Goal: Task Accomplishment & Management: Use online tool/utility

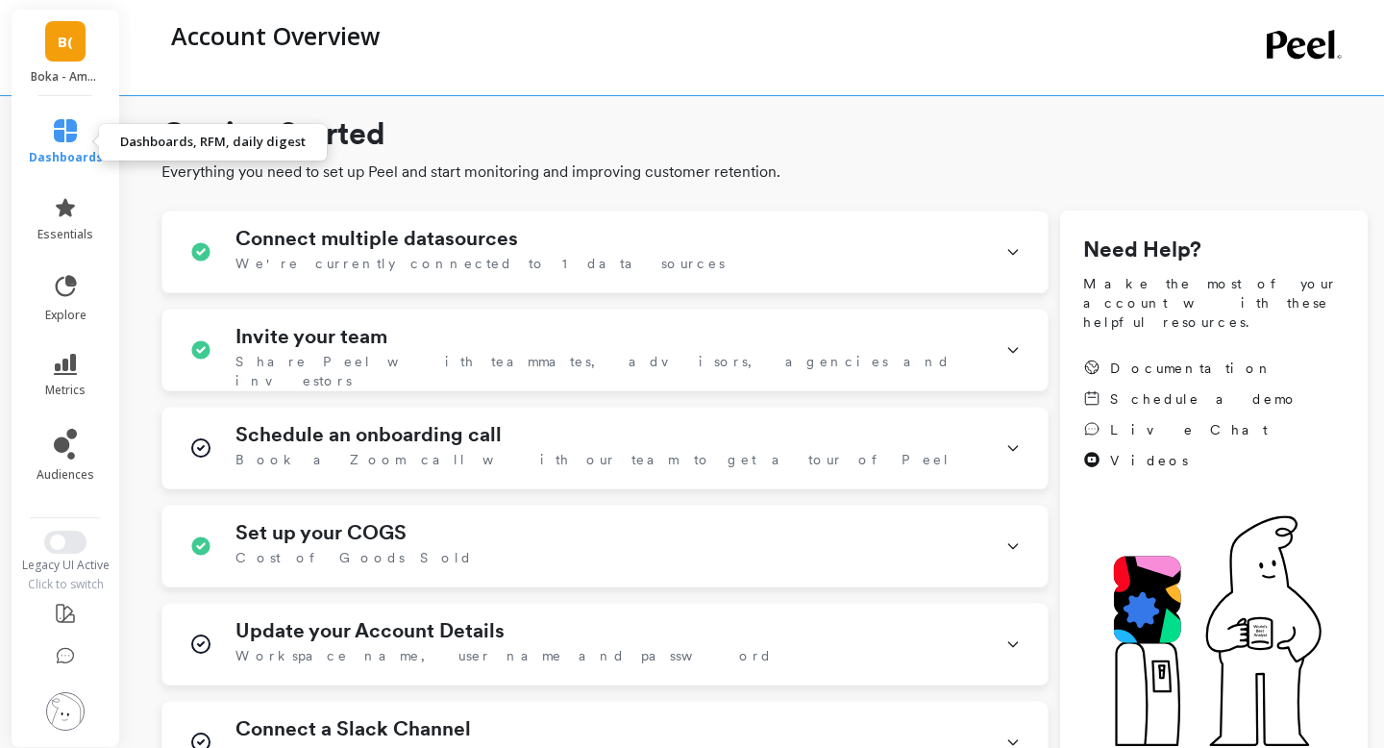
click at [62, 153] on span "dashboards" at bounding box center [66, 157] width 74 height 15
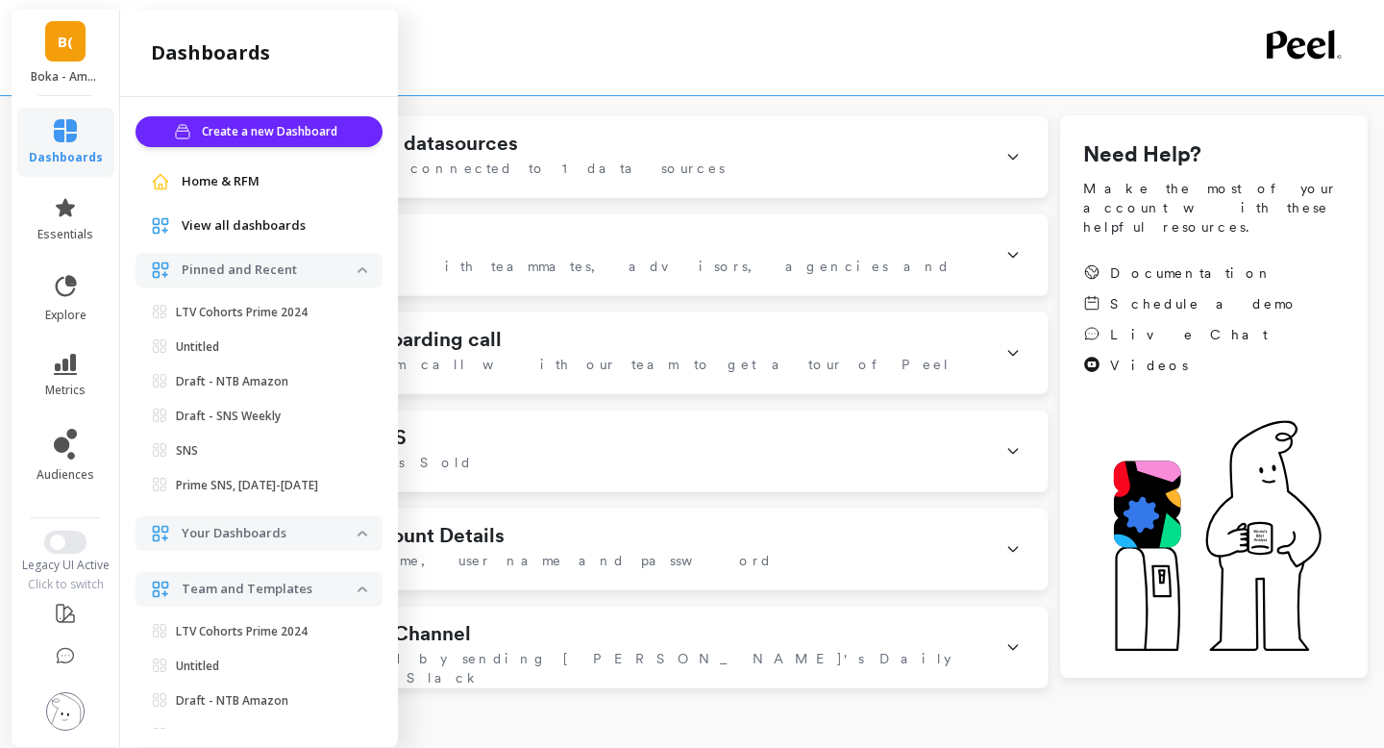
scroll to position [91, 0]
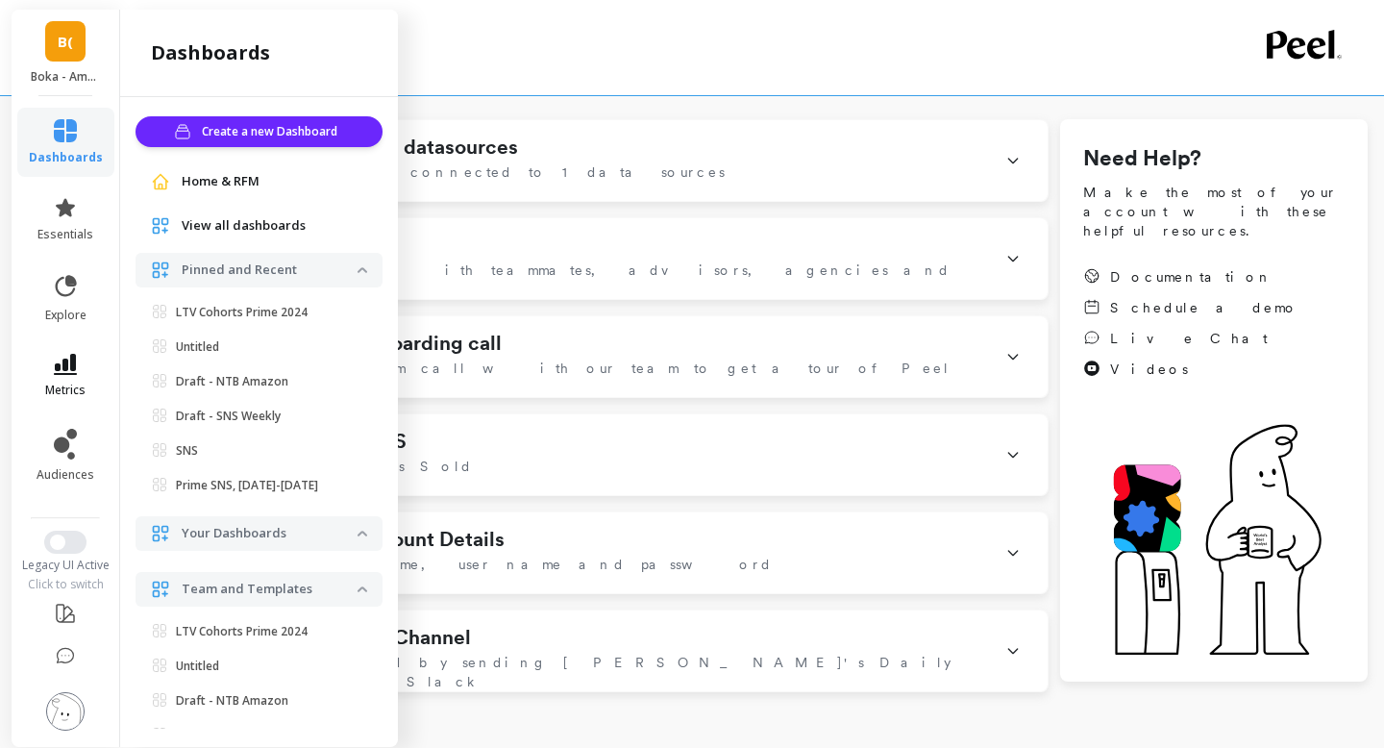
click at [48, 384] on span "metrics" at bounding box center [65, 389] width 40 height 15
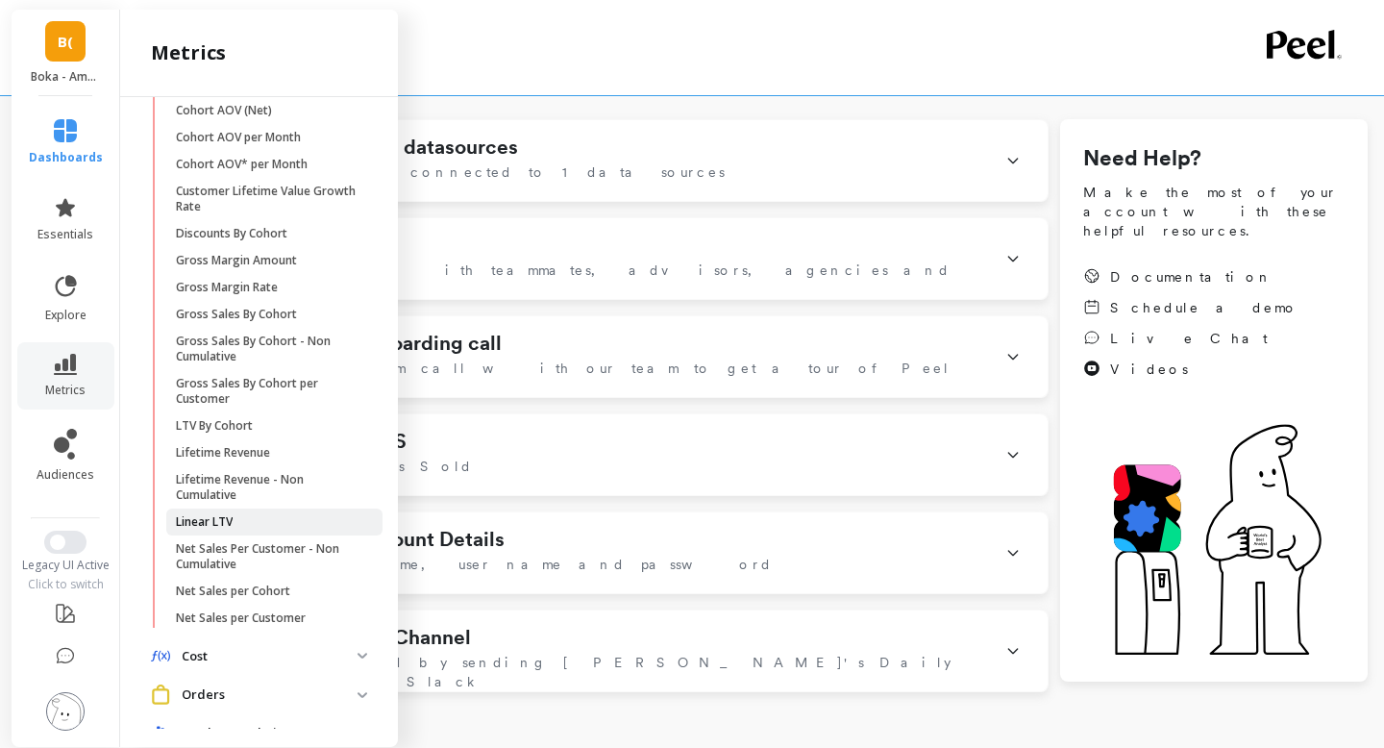
scroll to position [460, 0]
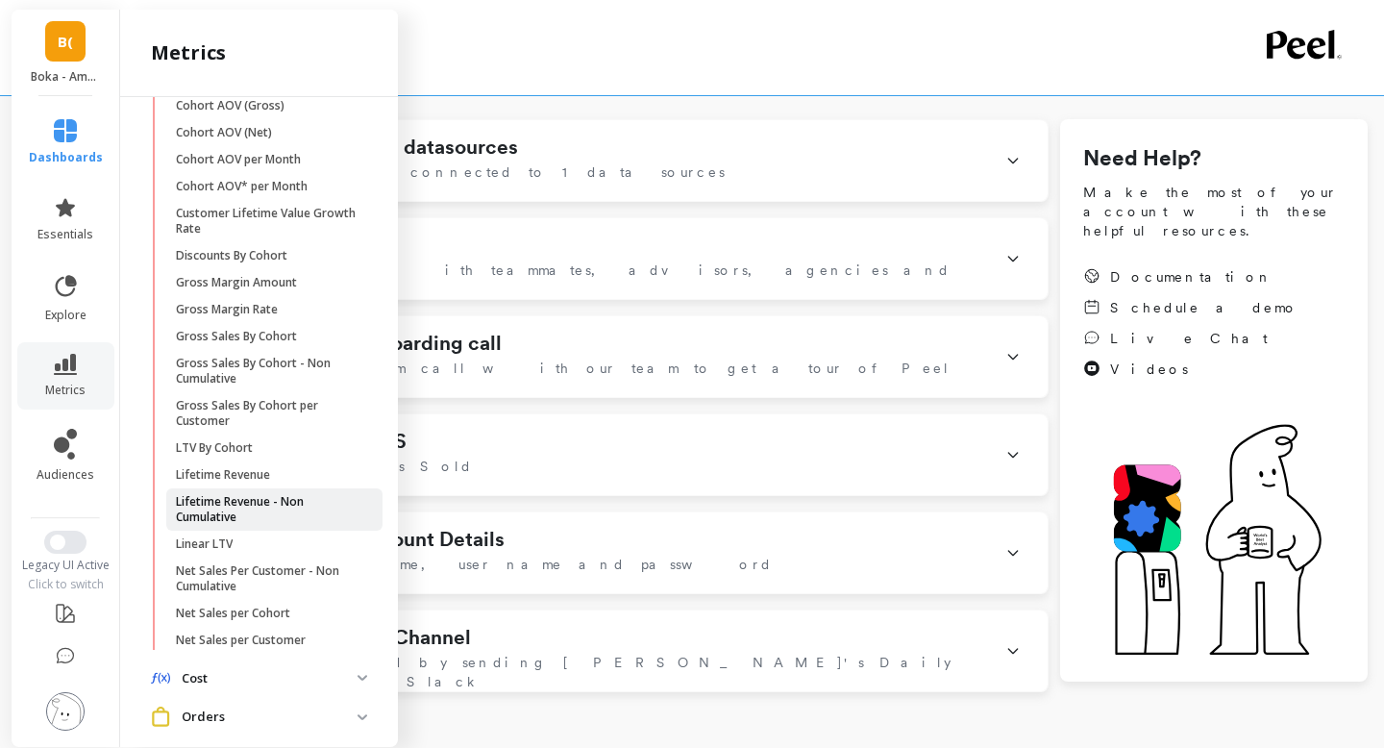
click at [270, 494] on p "Lifetime Revenue - Non Cumulative" at bounding box center [268, 509] width 184 height 31
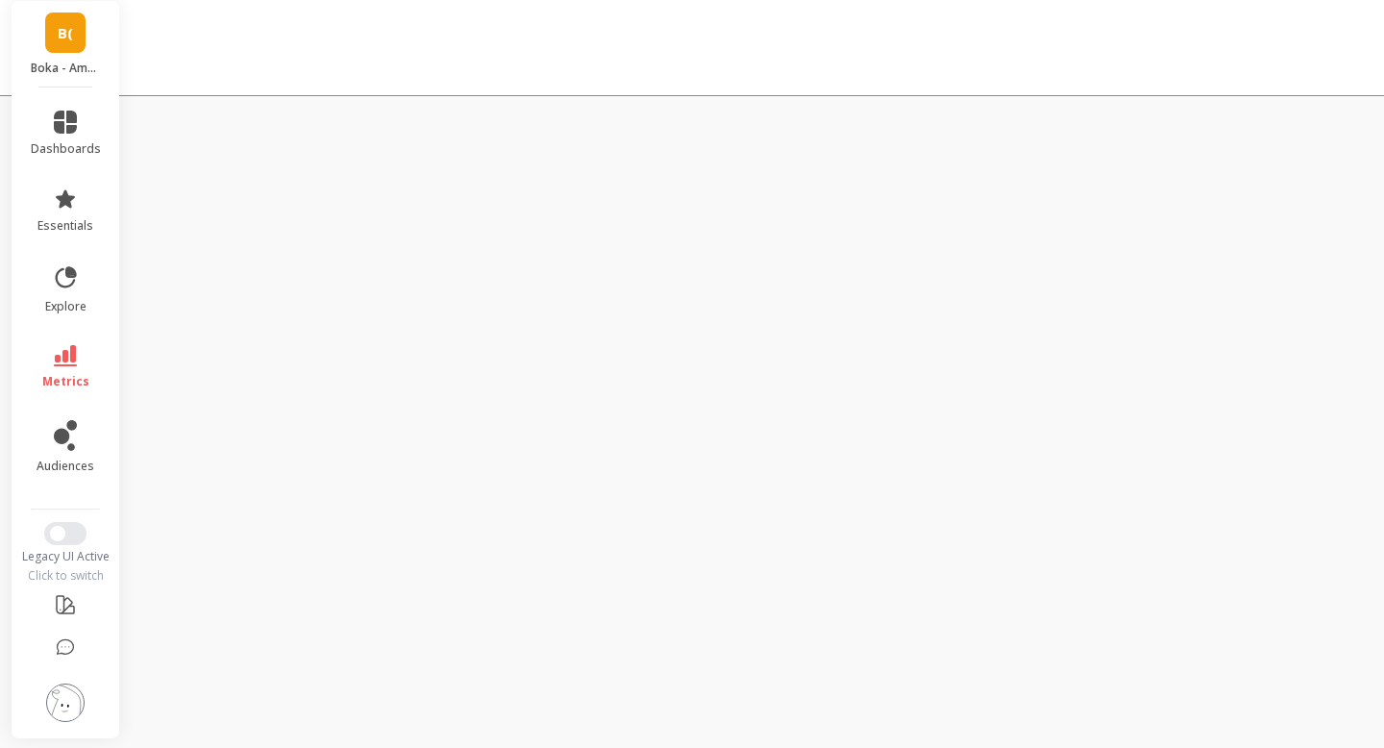
scroll to position [91, 0]
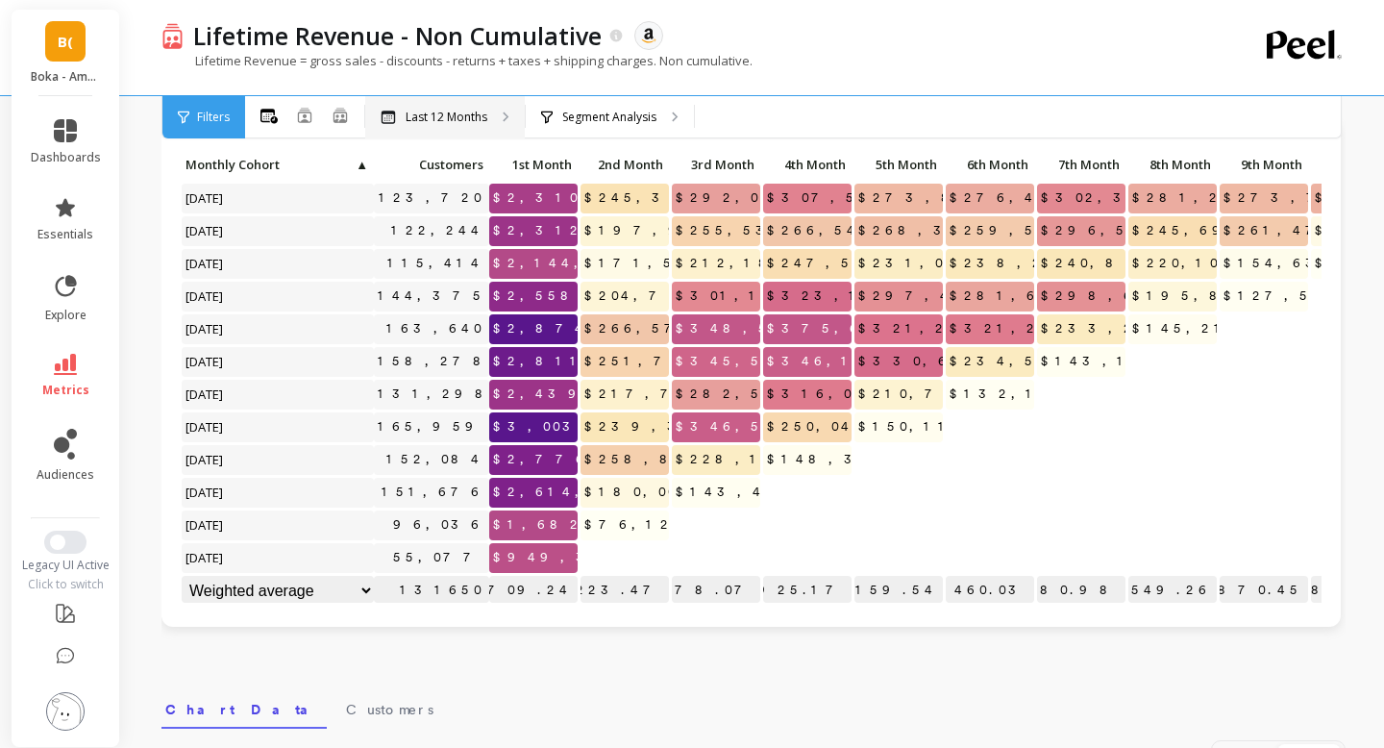
click at [473, 110] on p "Last 12 Months" at bounding box center [446, 117] width 82 height 15
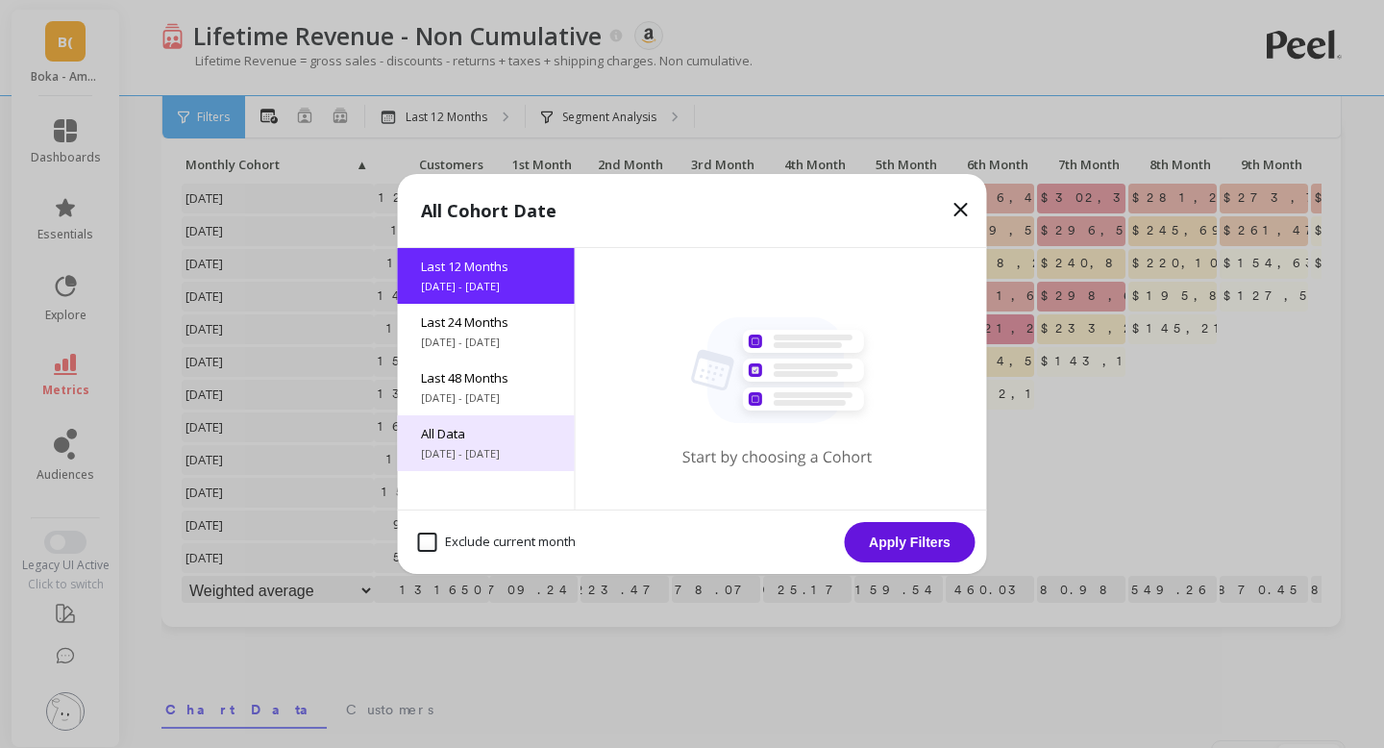
click at [492, 461] on div "All Data [DATE] - [DATE]" at bounding box center [486, 443] width 177 height 56
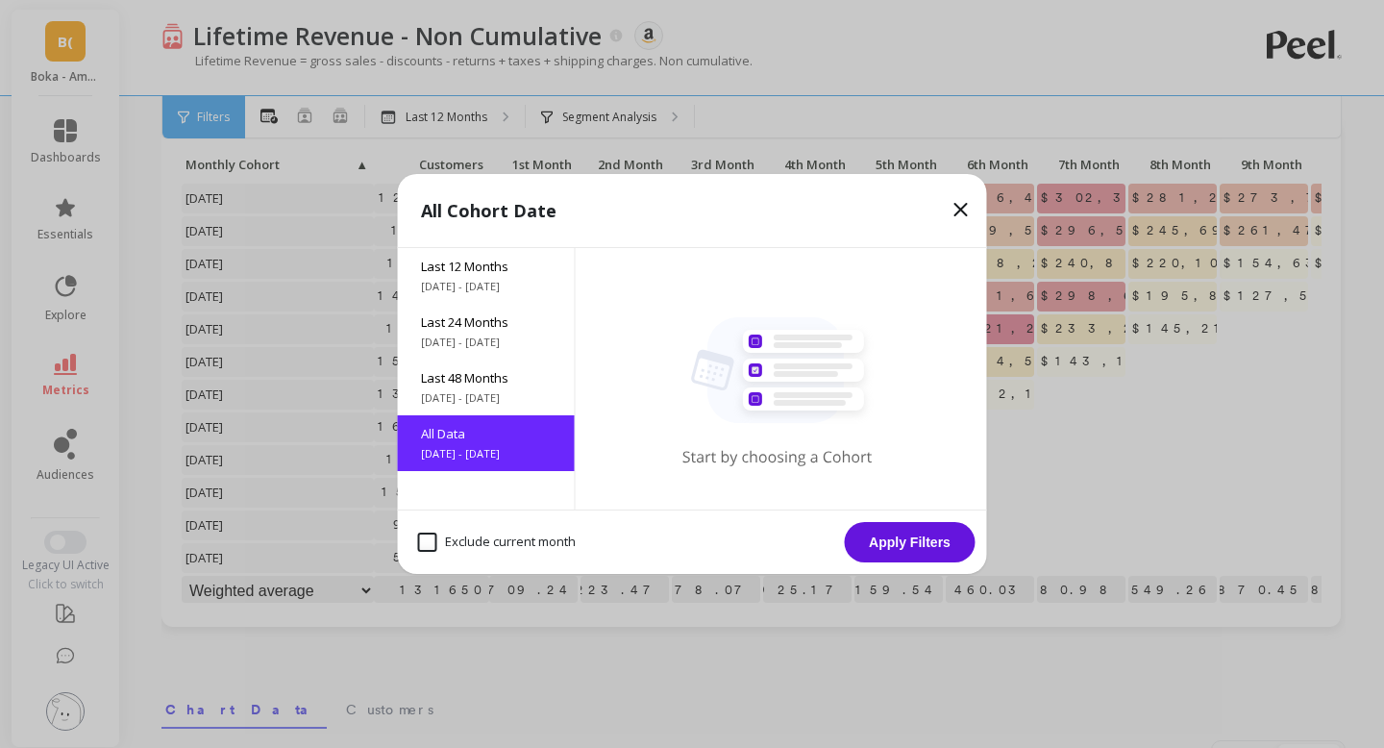
click at [894, 542] on button "Apply Filters" at bounding box center [910, 542] width 131 height 40
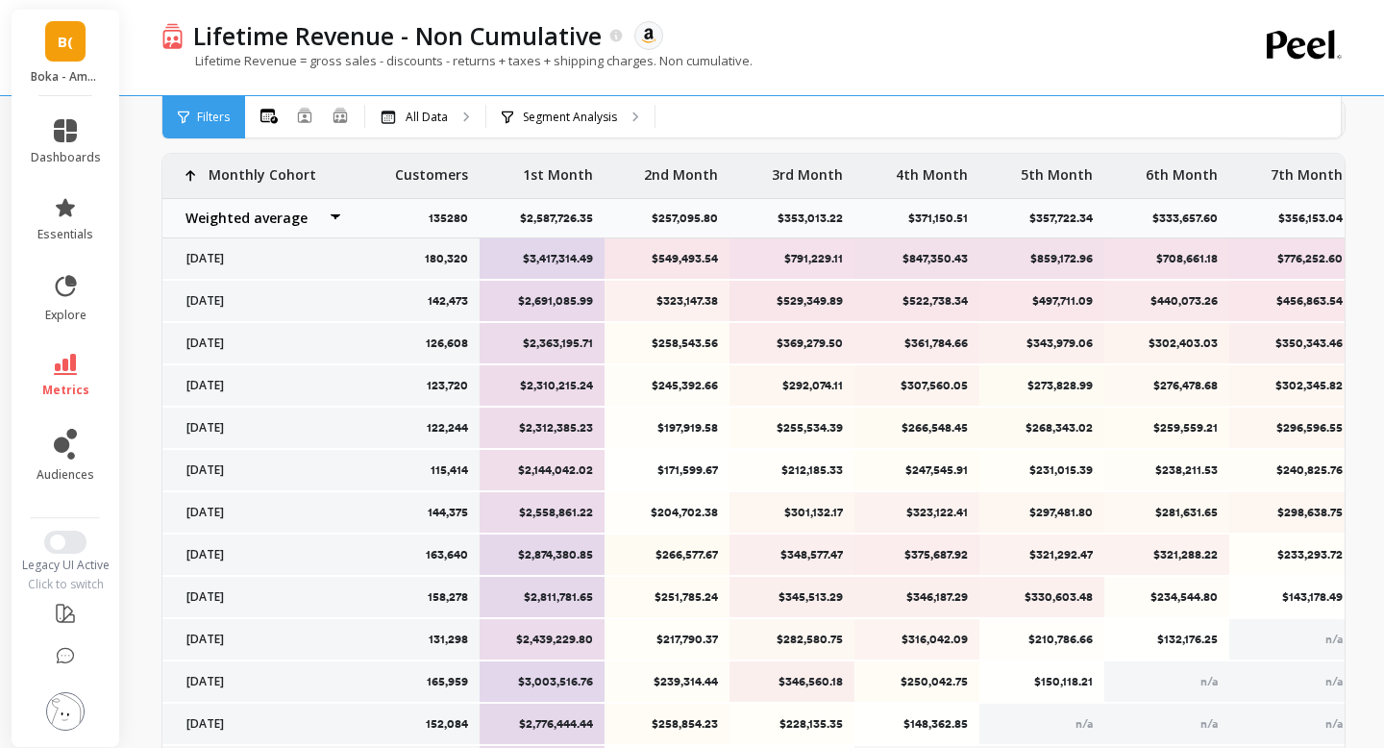
scroll to position [730, 0]
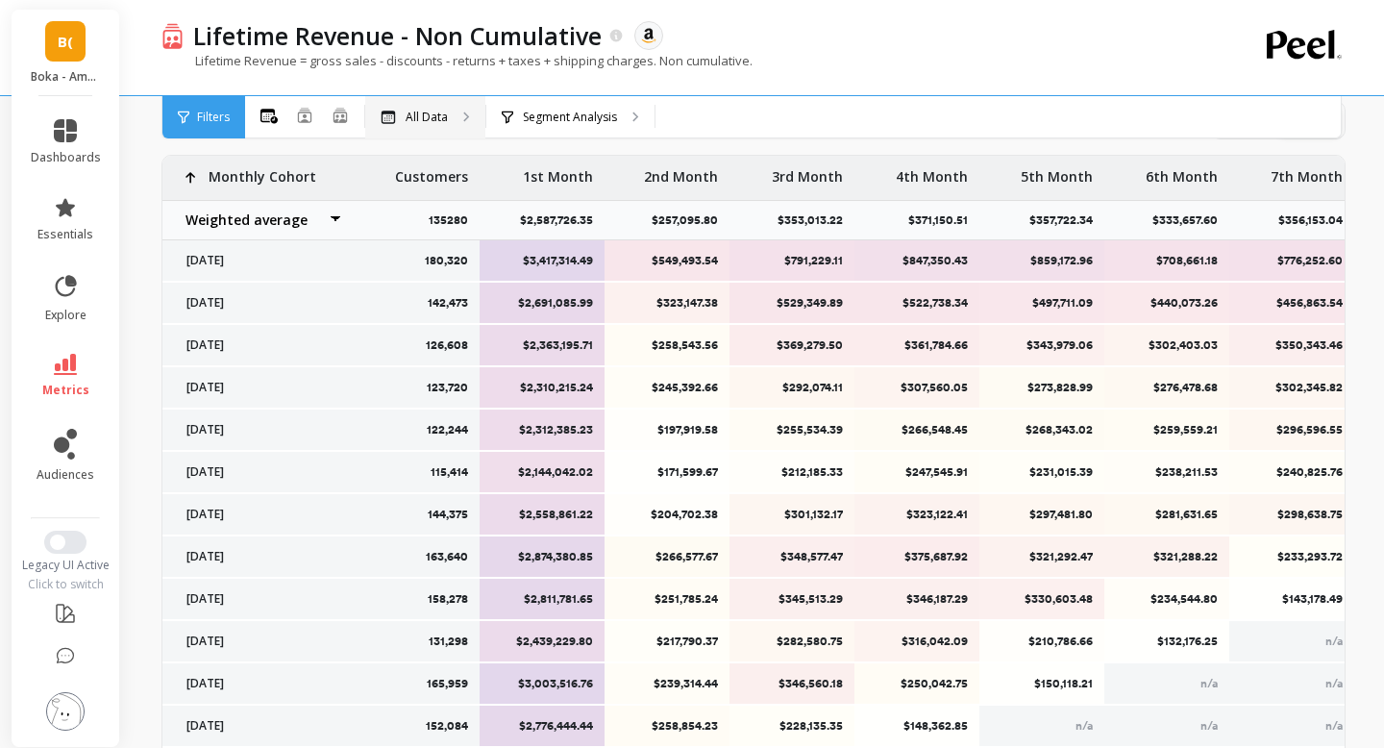
click at [426, 114] on p "All Data" at bounding box center [426, 117] width 42 height 15
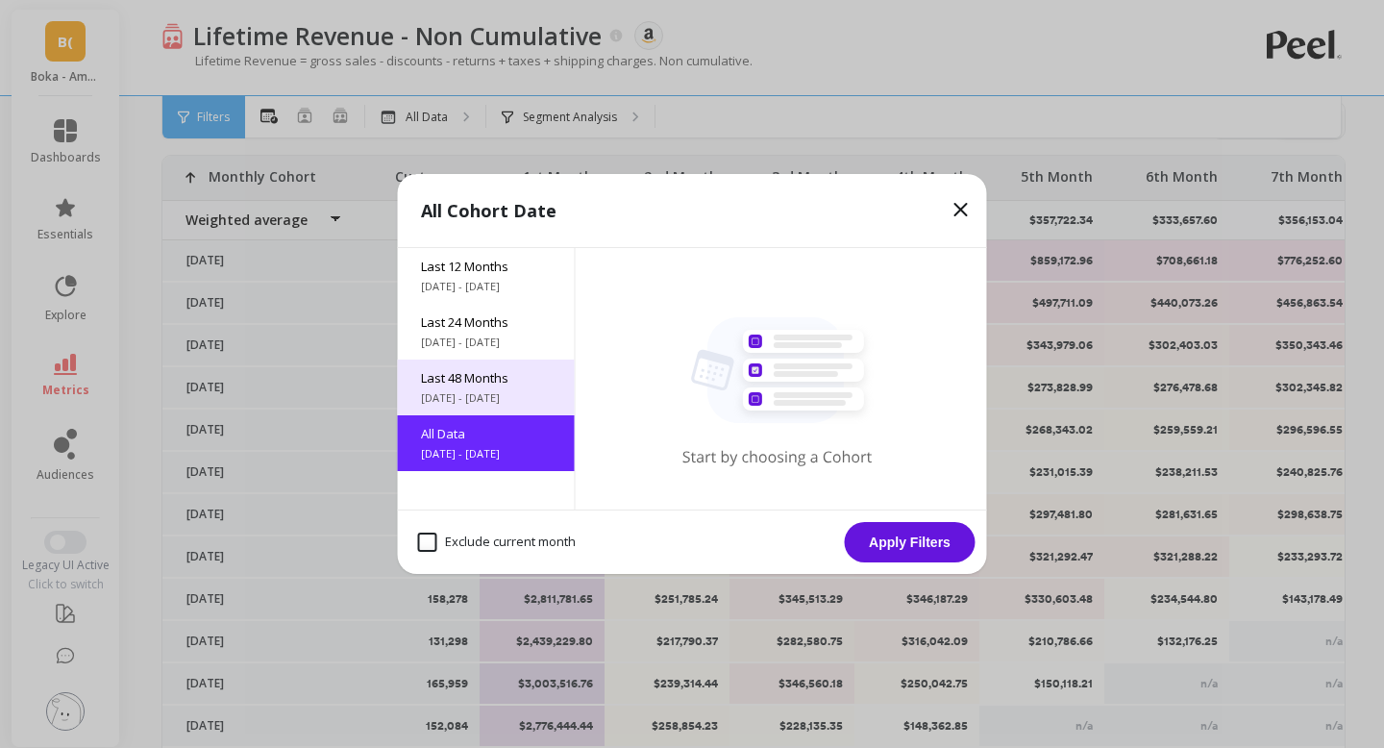
click at [430, 398] on span "[DATE] - [DATE]" at bounding box center [486, 397] width 131 height 15
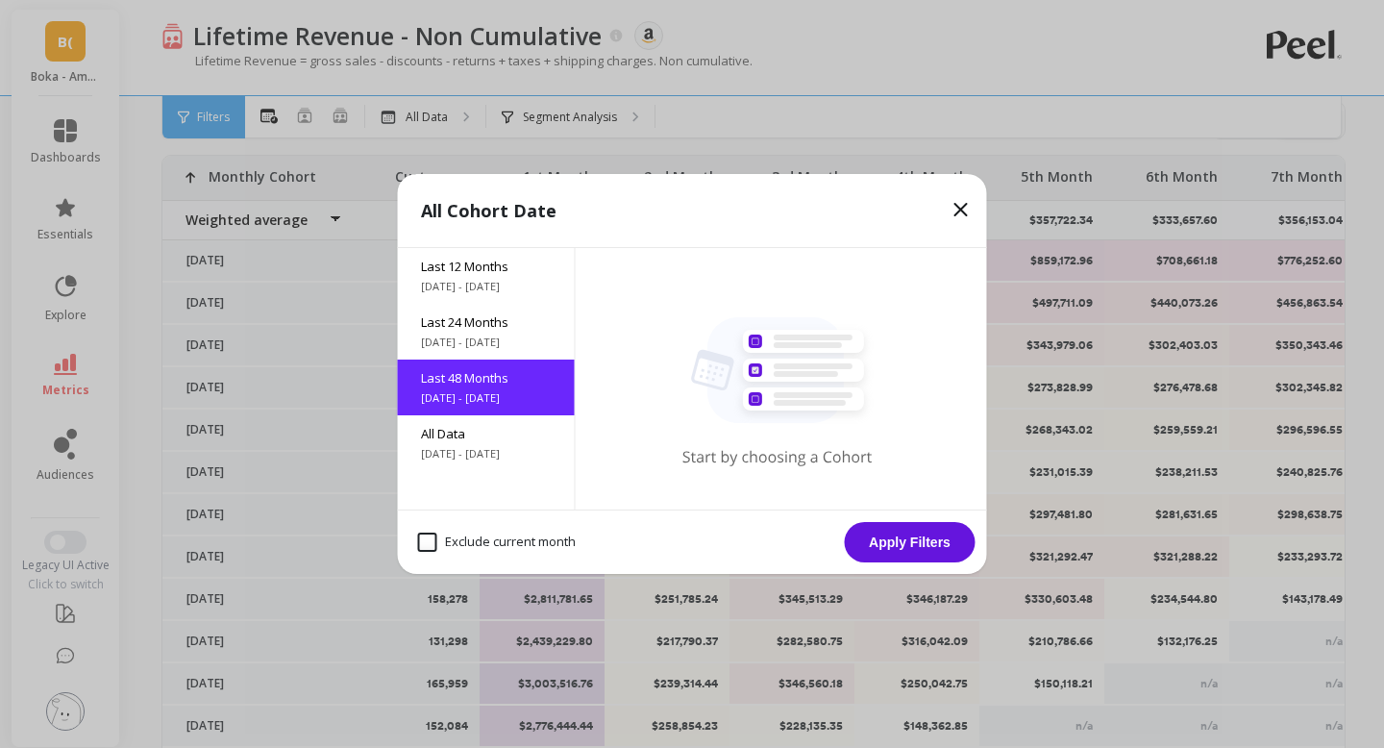
click at [865, 547] on button "Apply Filters" at bounding box center [910, 542] width 131 height 40
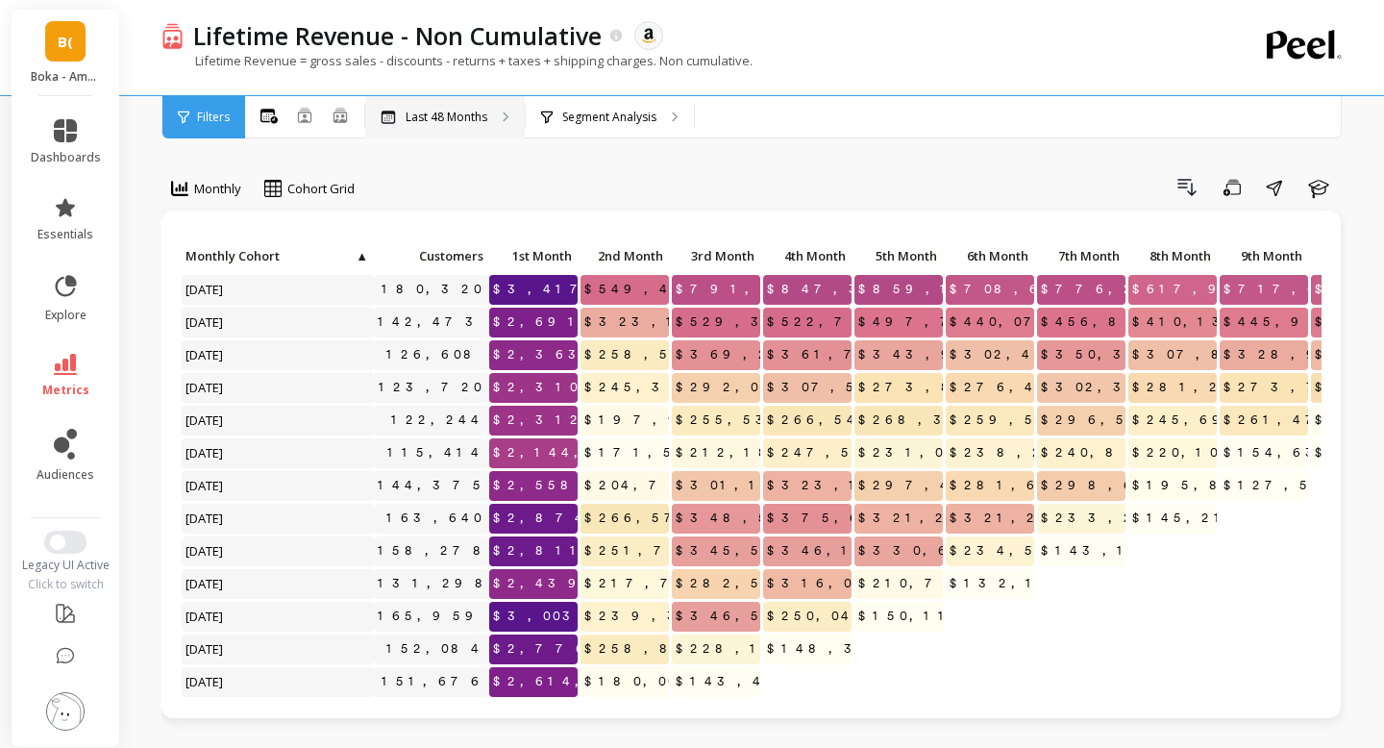
click at [444, 123] on p "Last 48 Months" at bounding box center [446, 117] width 82 height 15
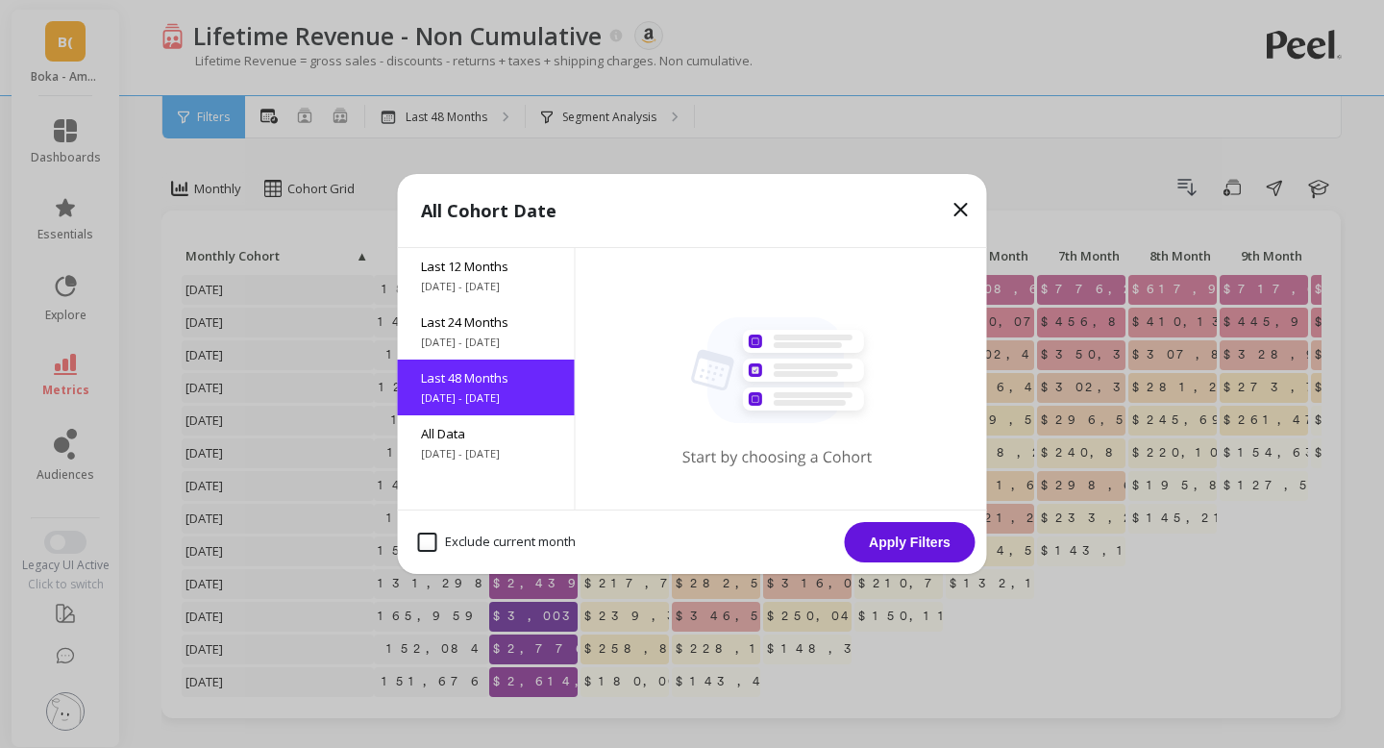
click at [479, 386] on div "Last 48 Months [DATE] - [DATE]" at bounding box center [486, 387] width 177 height 56
click at [869, 534] on button "Apply Filters" at bounding box center [910, 542] width 131 height 40
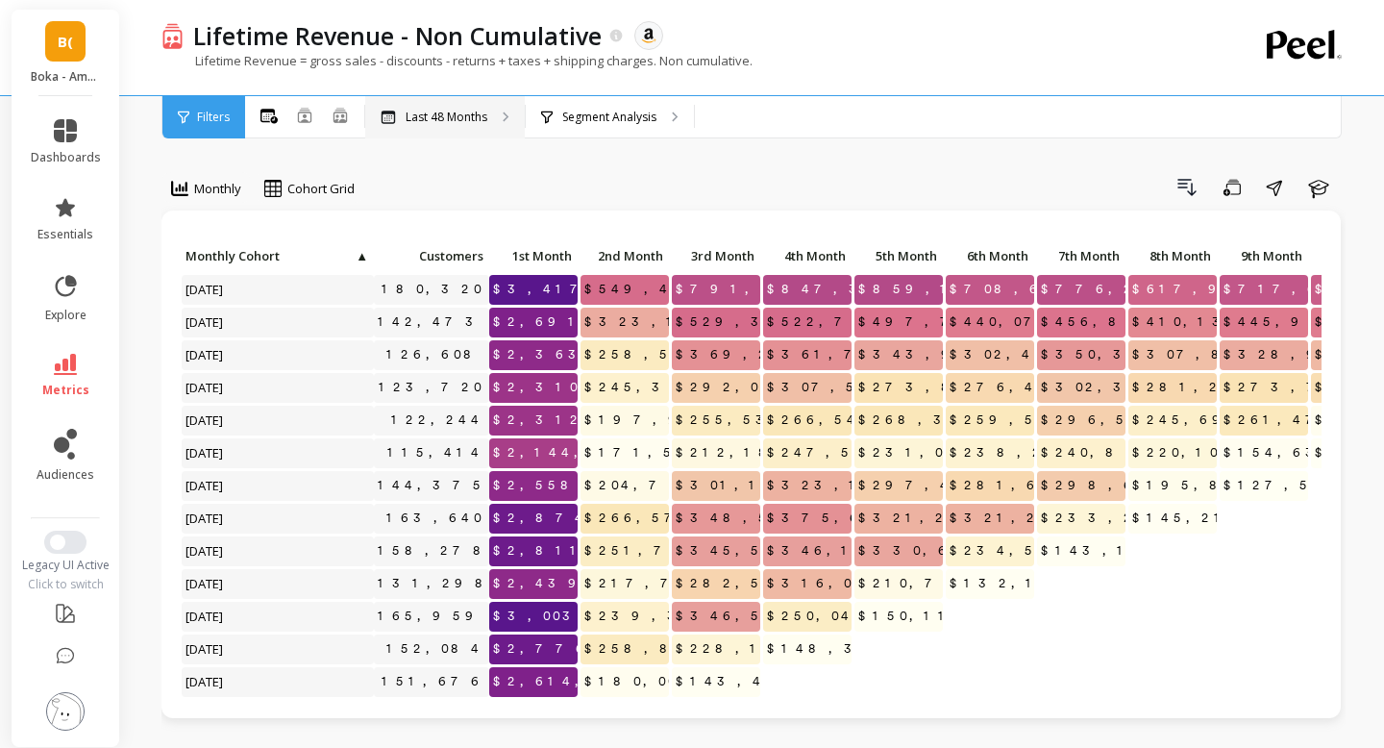
click at [482, 132] on div "Last 48 Months" at bounding box center [445, 117] width 160 height 42
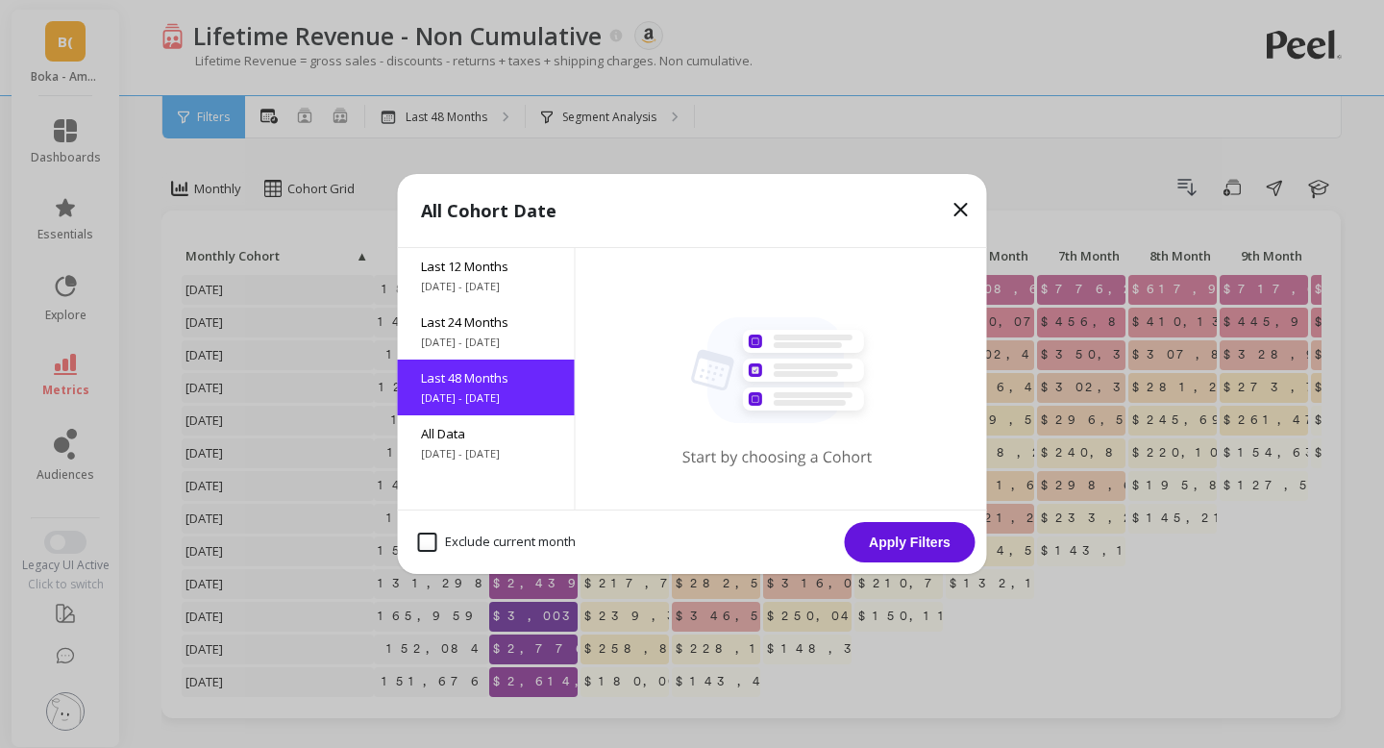
click at [431, 544] on month "Exclude current month" at bounding box center [497, 541] width 158 height 19
checkbox month "true"
click at [908, 537] on button "Apply Filters" at bounding box center [910, 542] width 131 height 40
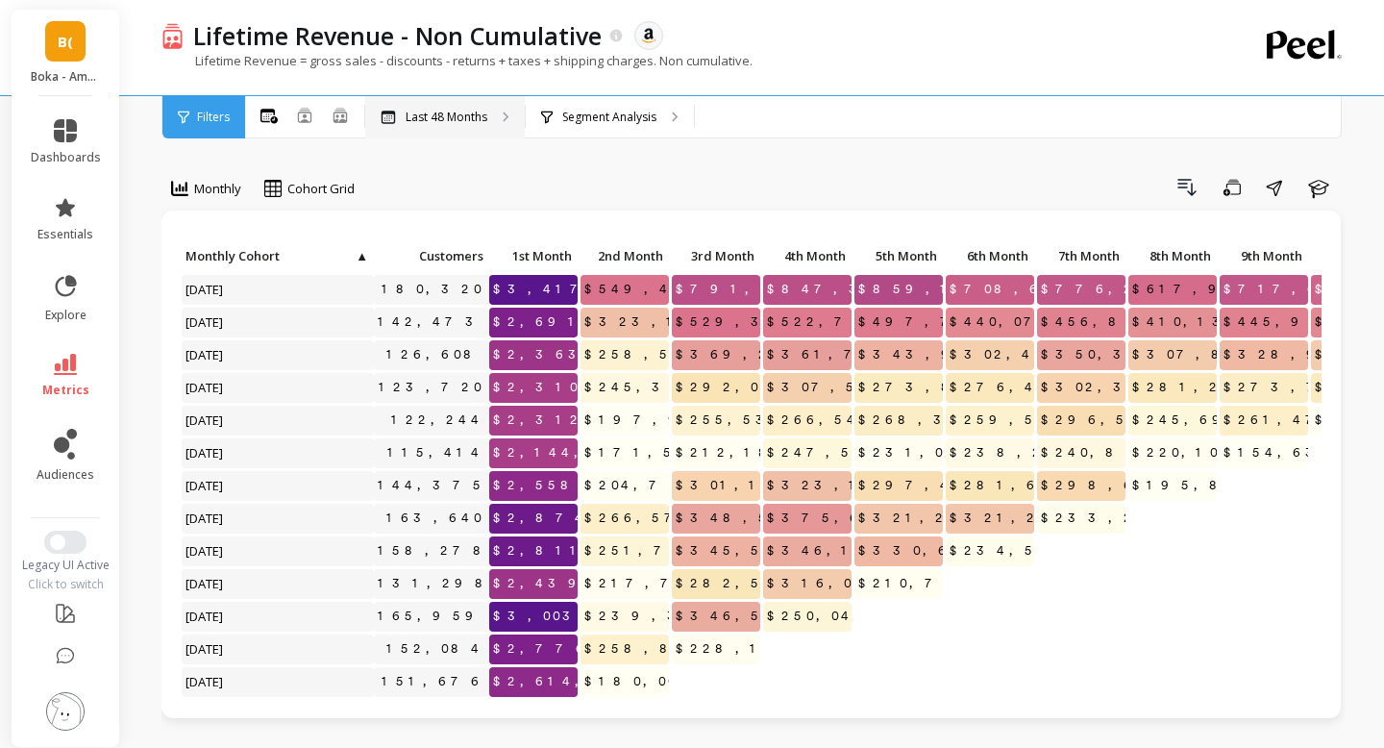
click at [406, 125] on div "Last 48 Months" at bounding box center [445, 117] width 160 height 42
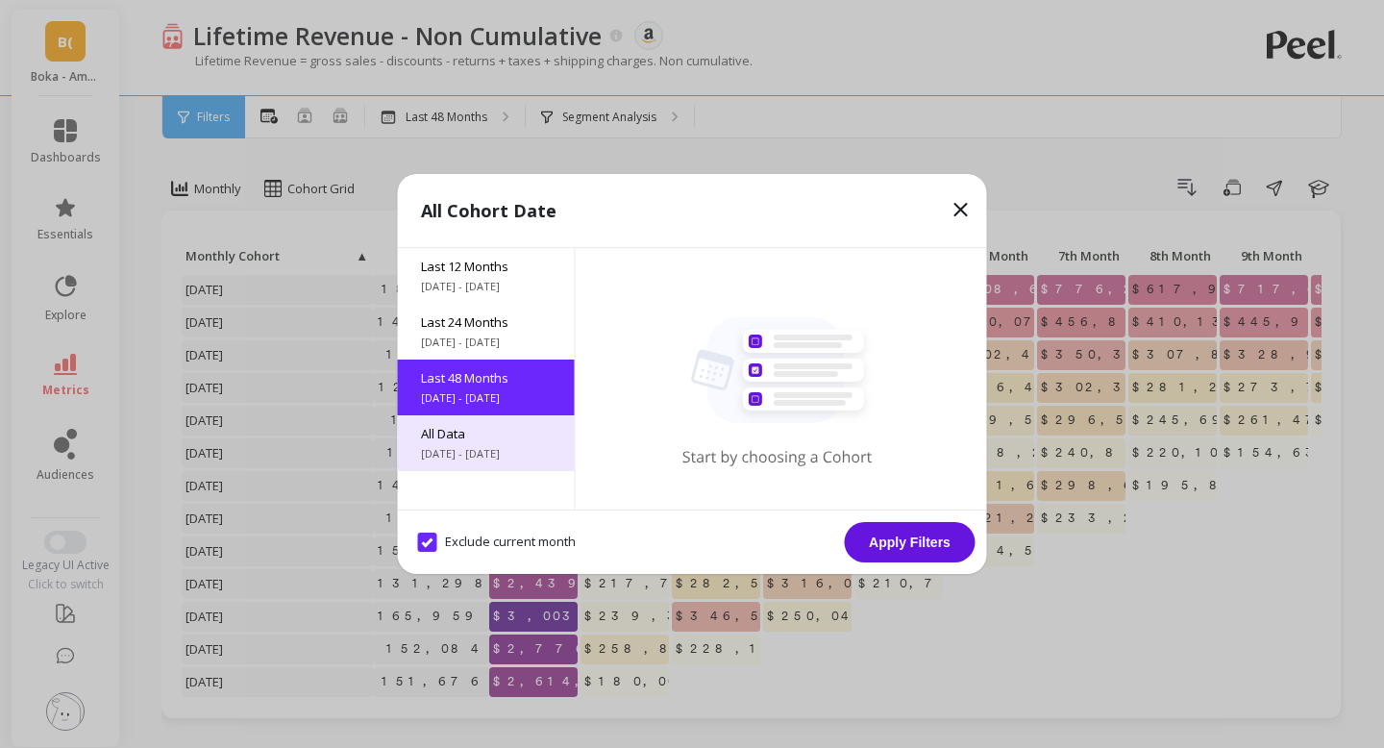
click at [481, 443] on div "All Data [DATE] - [DATE]" at bounding box center [486, 443] width 177 height 56
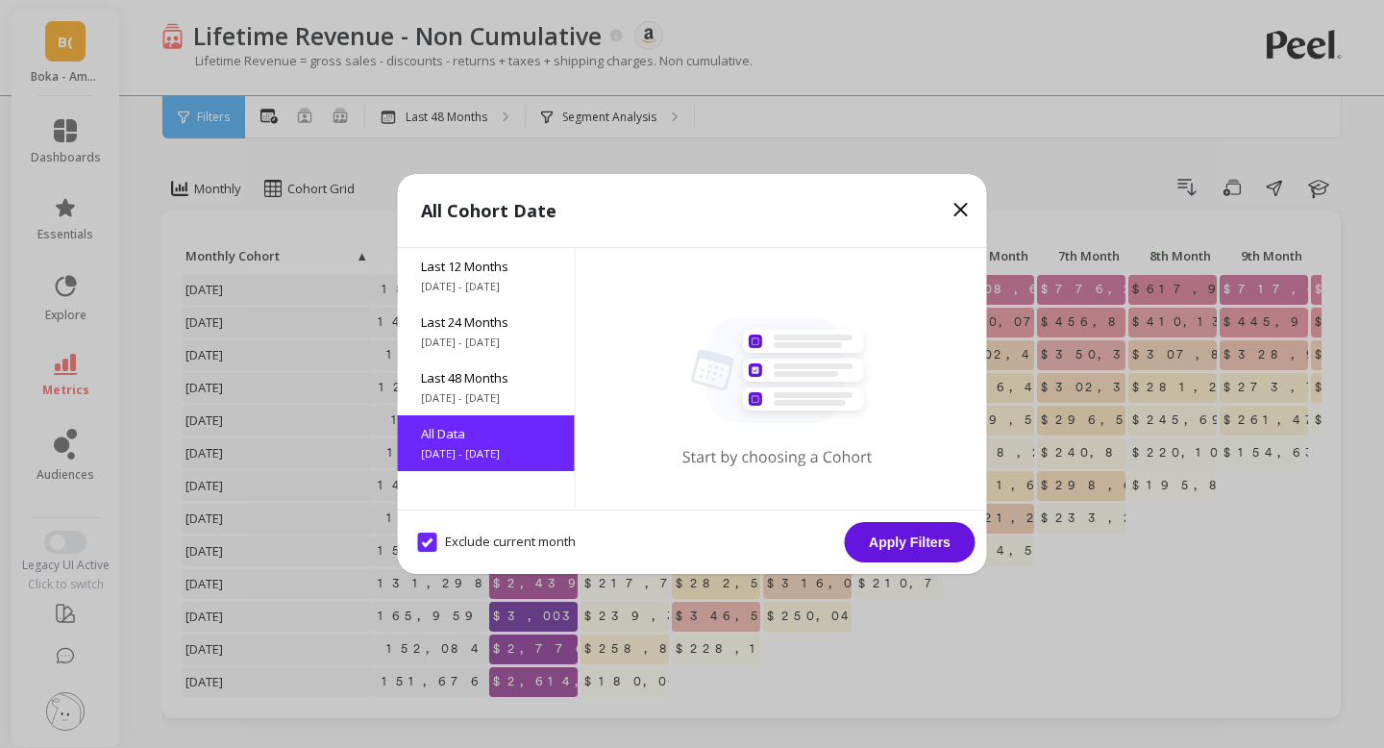
click at [882, 540] on button "Apply Filters" at bounding box center [910, 542] width 131 height 40
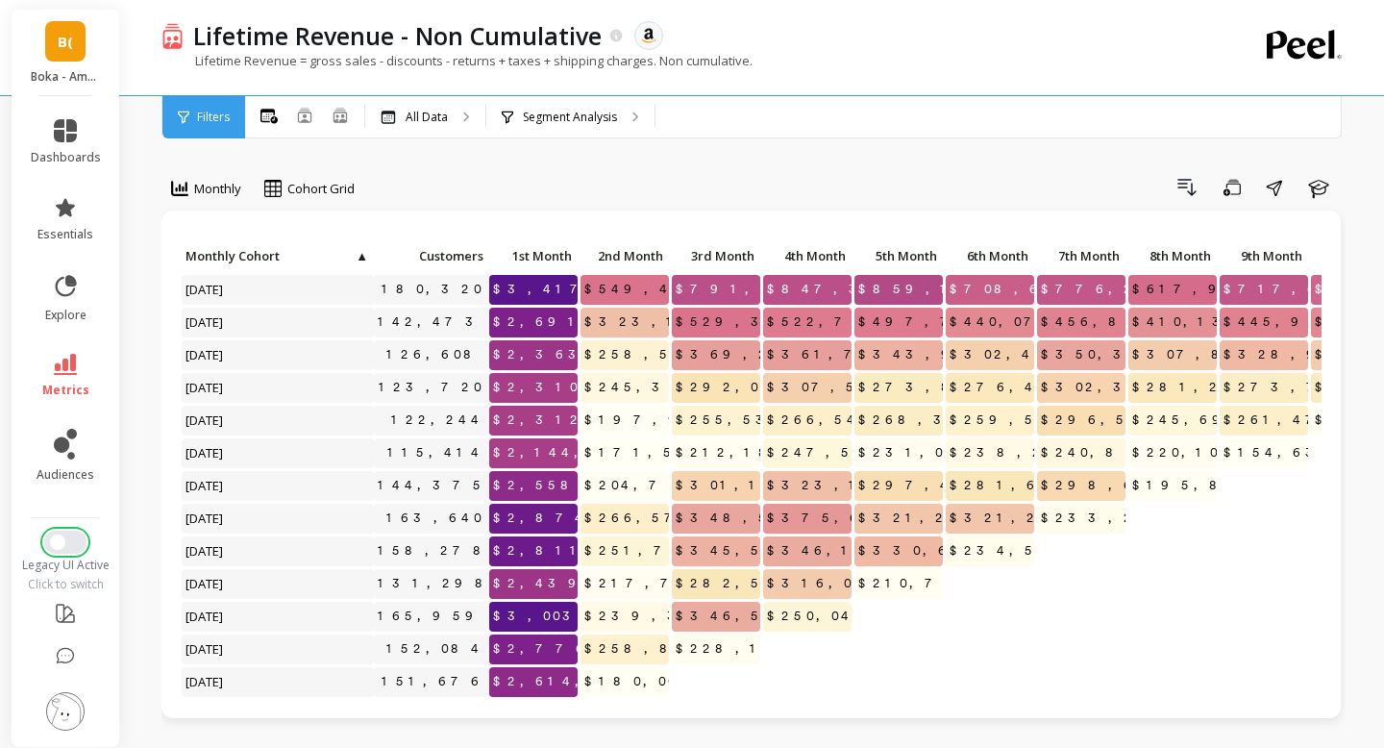
click at [72, 533] on button "Switch to New UI" at bounding box center [65, 541] width 42 height 23
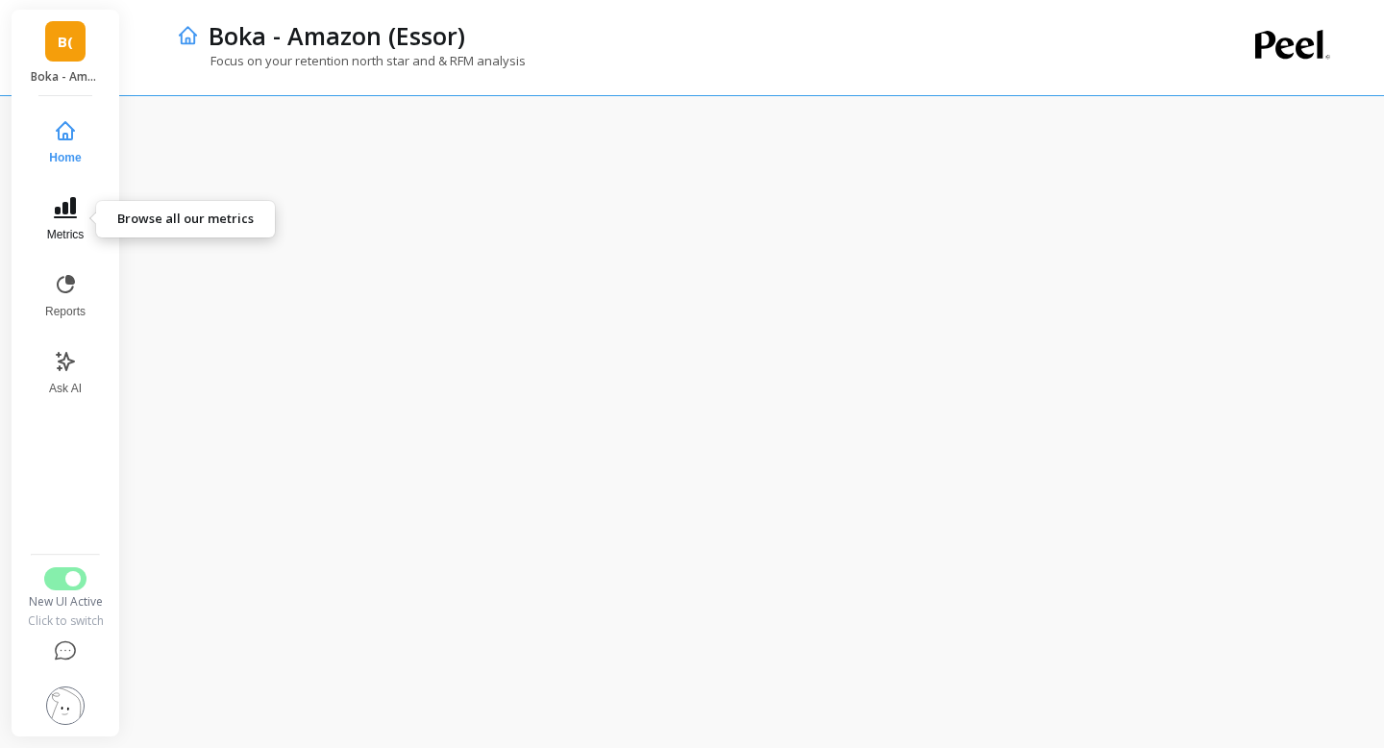
click at [70, 216] on icon at bounding box center [65, 207] width 23 height 21
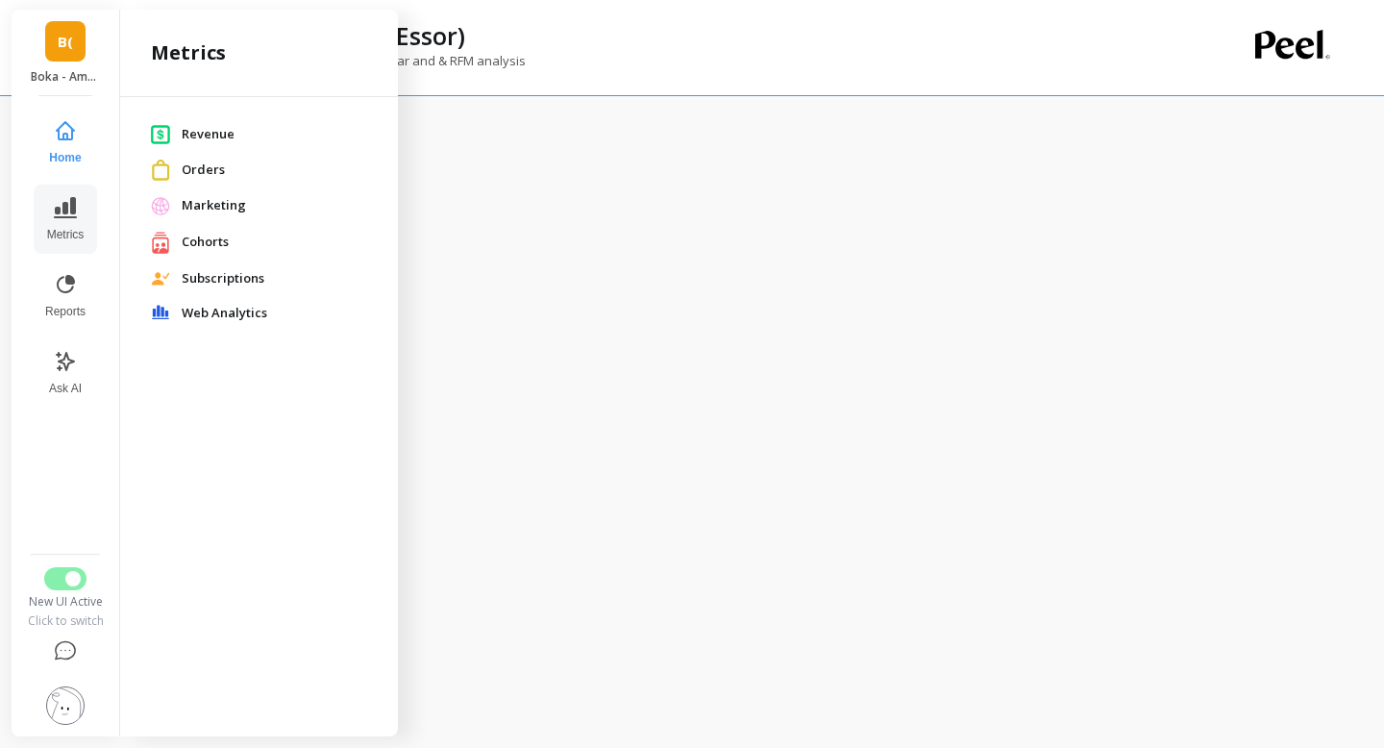
click at [215, 244] on span "Cohorts" at bounding box center [274, 242] width 185 height 19
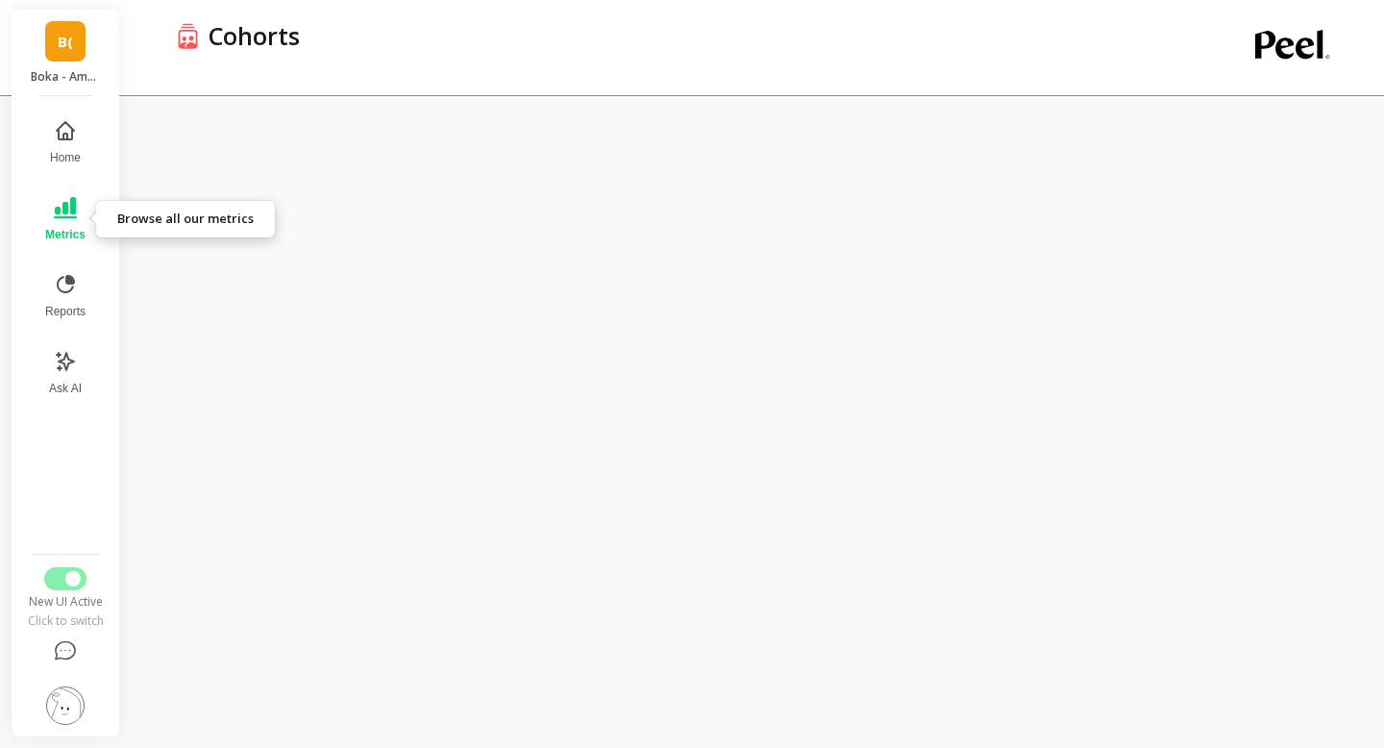
click at [56, 215] on icon at bounding box center [65, 207] width 23 height 23
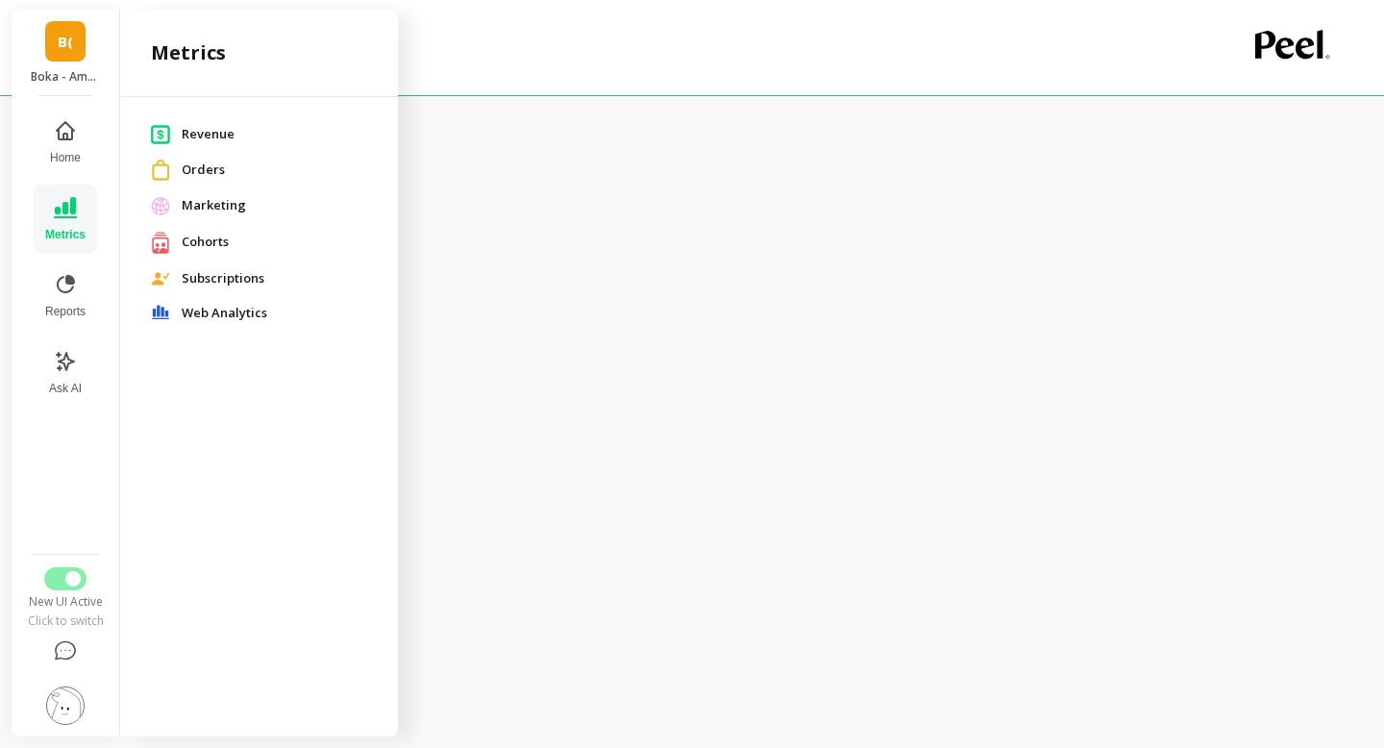
click at [194, 137] on span "Revenue" at bounding box center [274, 134] width 185 height 19
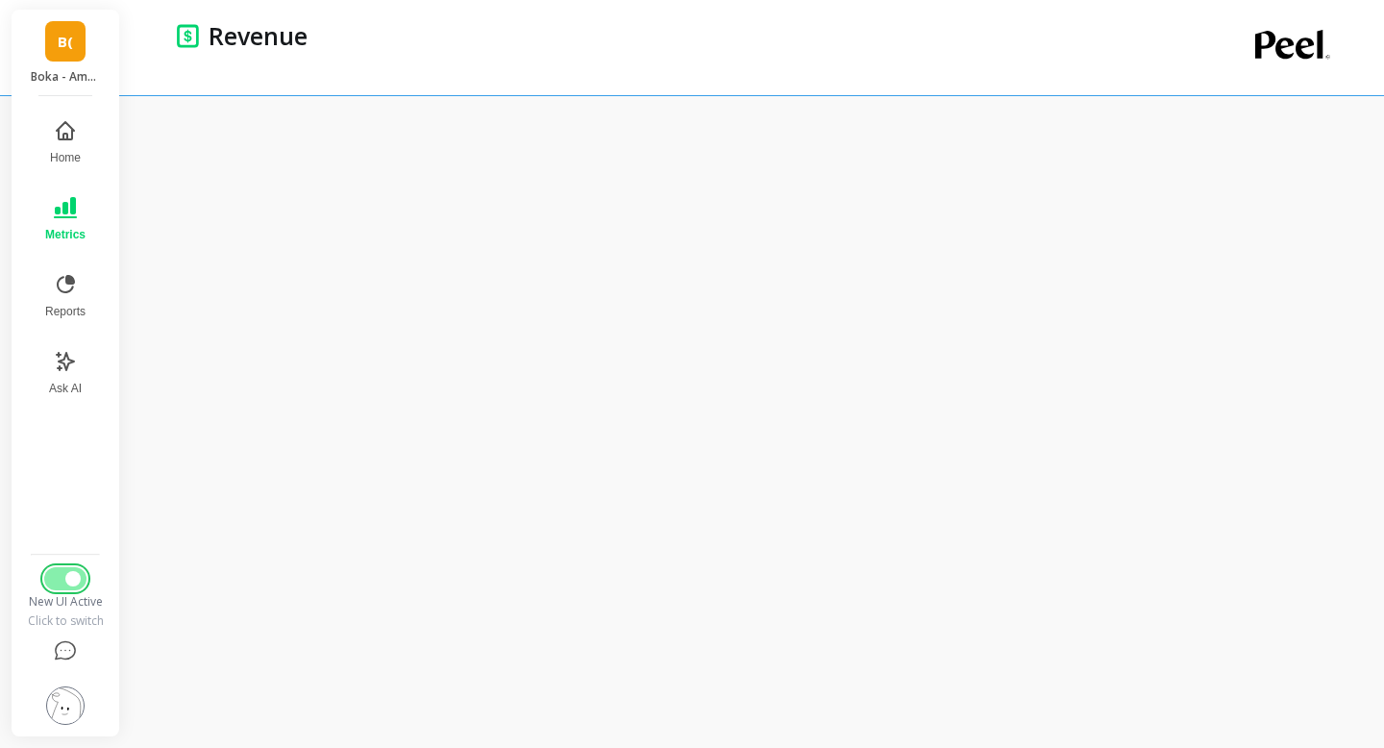
click at [62, 578] on button "Switch to Legacy UI" at bounding box center [65, 578] width 42 height 23
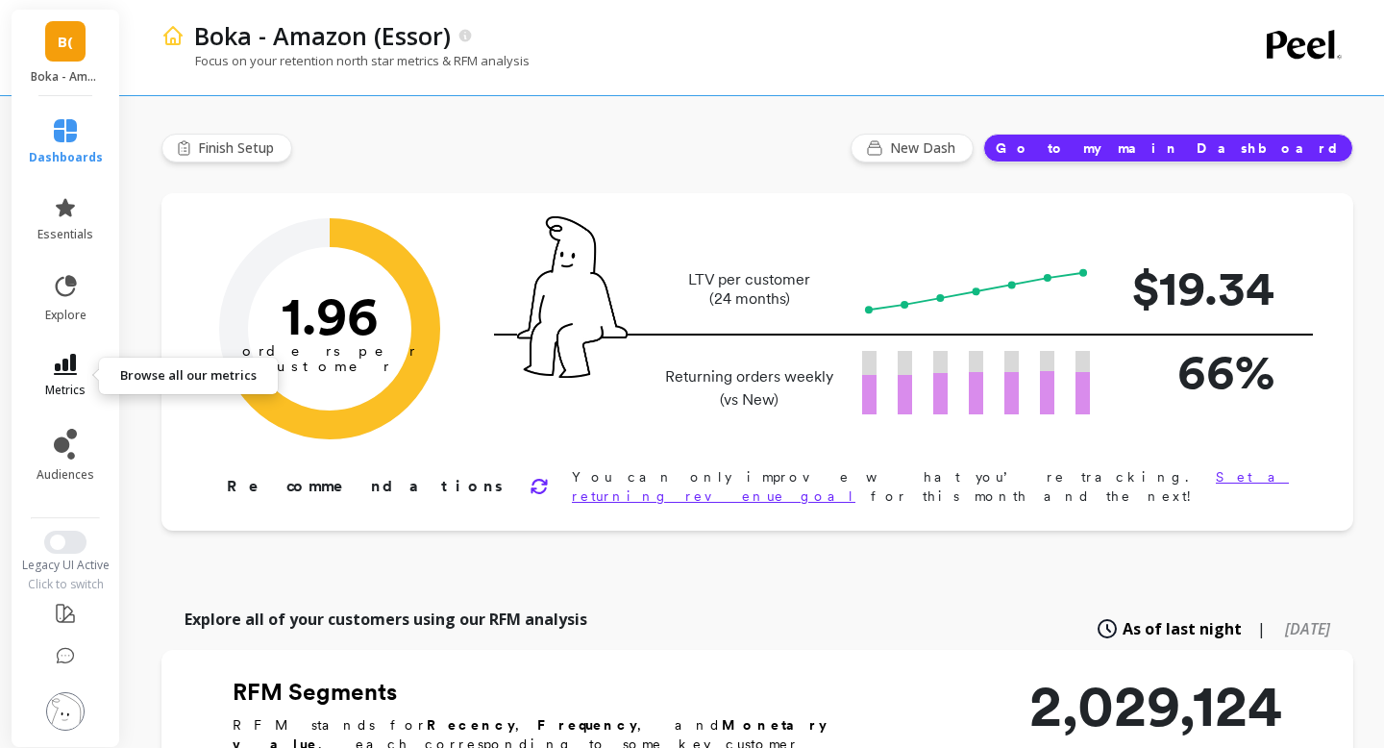
click at [62, 356] on icon at bounding box center [65, 364] width 23 height 21
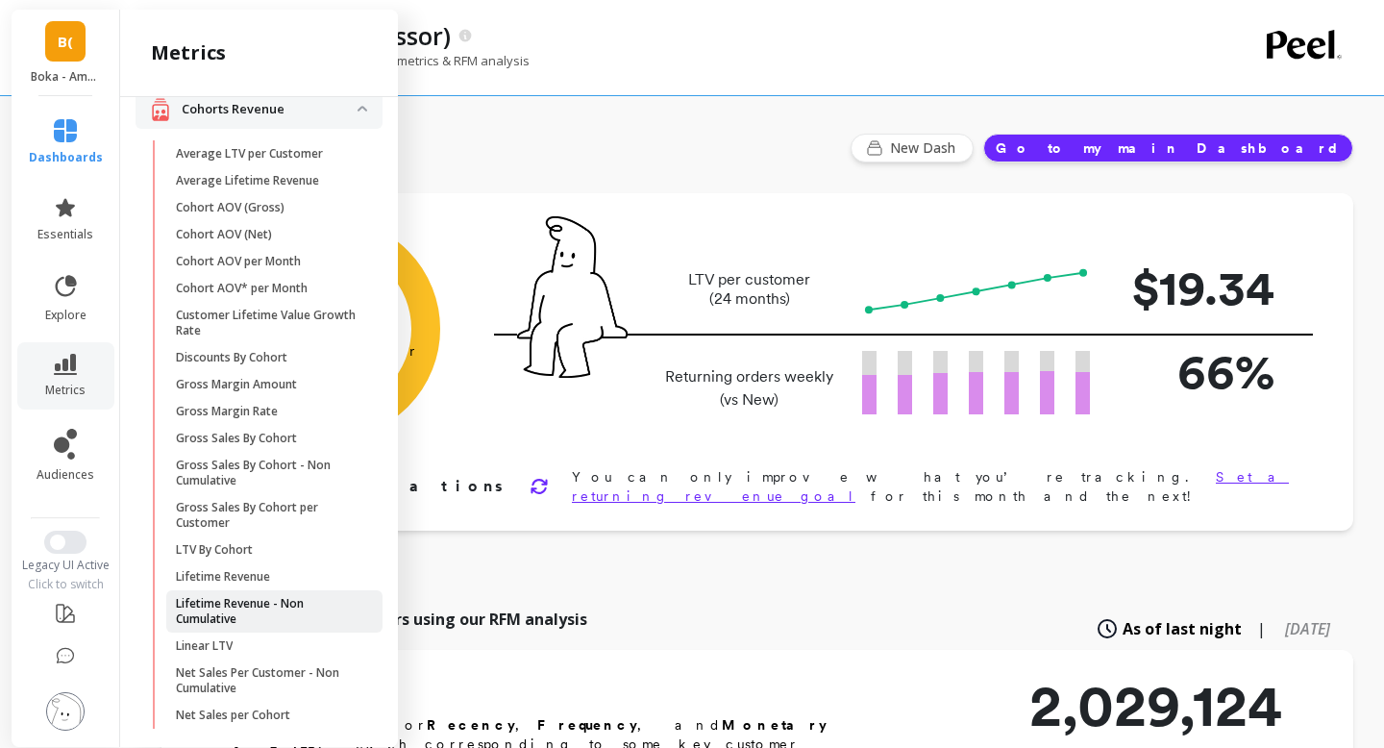
scroll to position [370, 0]
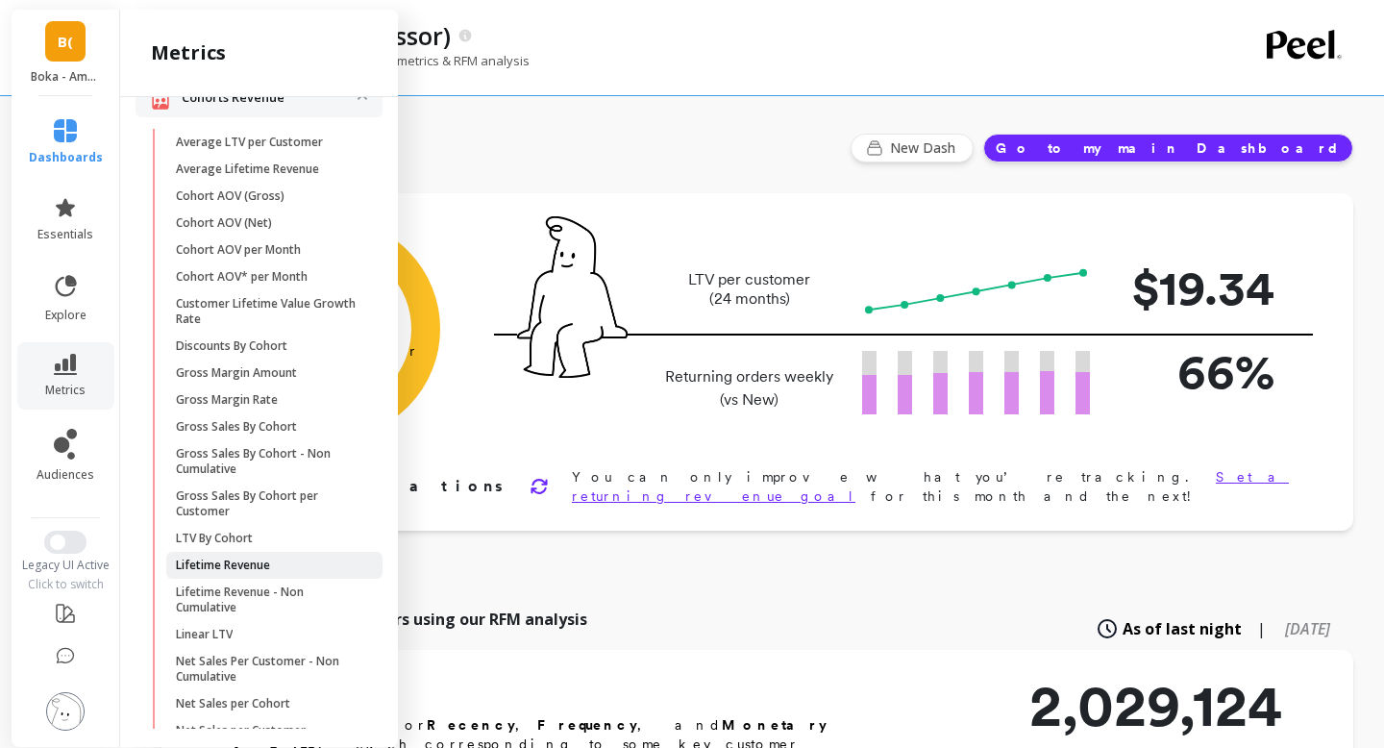
click at [242, 566] on p "Lifetime Revenue" at bounding box center [223, 564] width 94 height 15
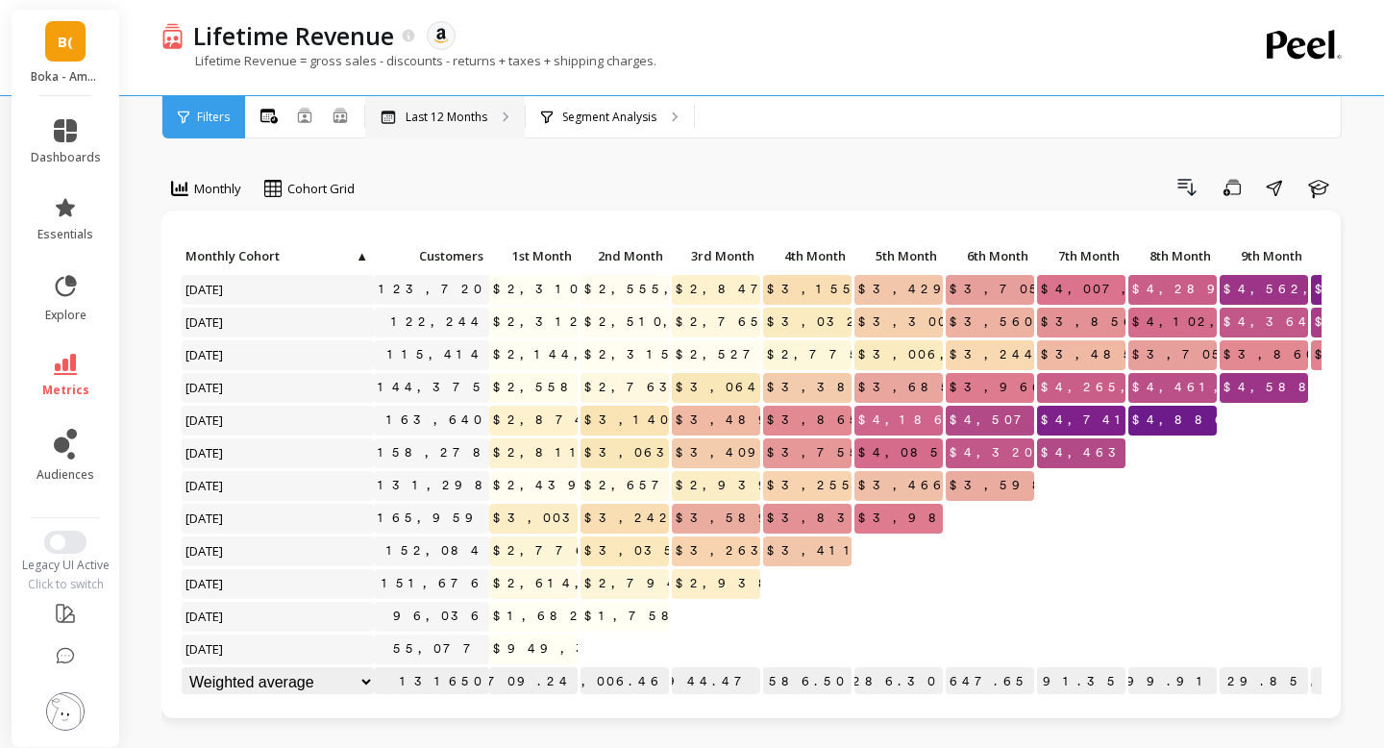
click at [423, 116] on p "Last 12 Months" at bounding box center [446, 117] width 82 height 15
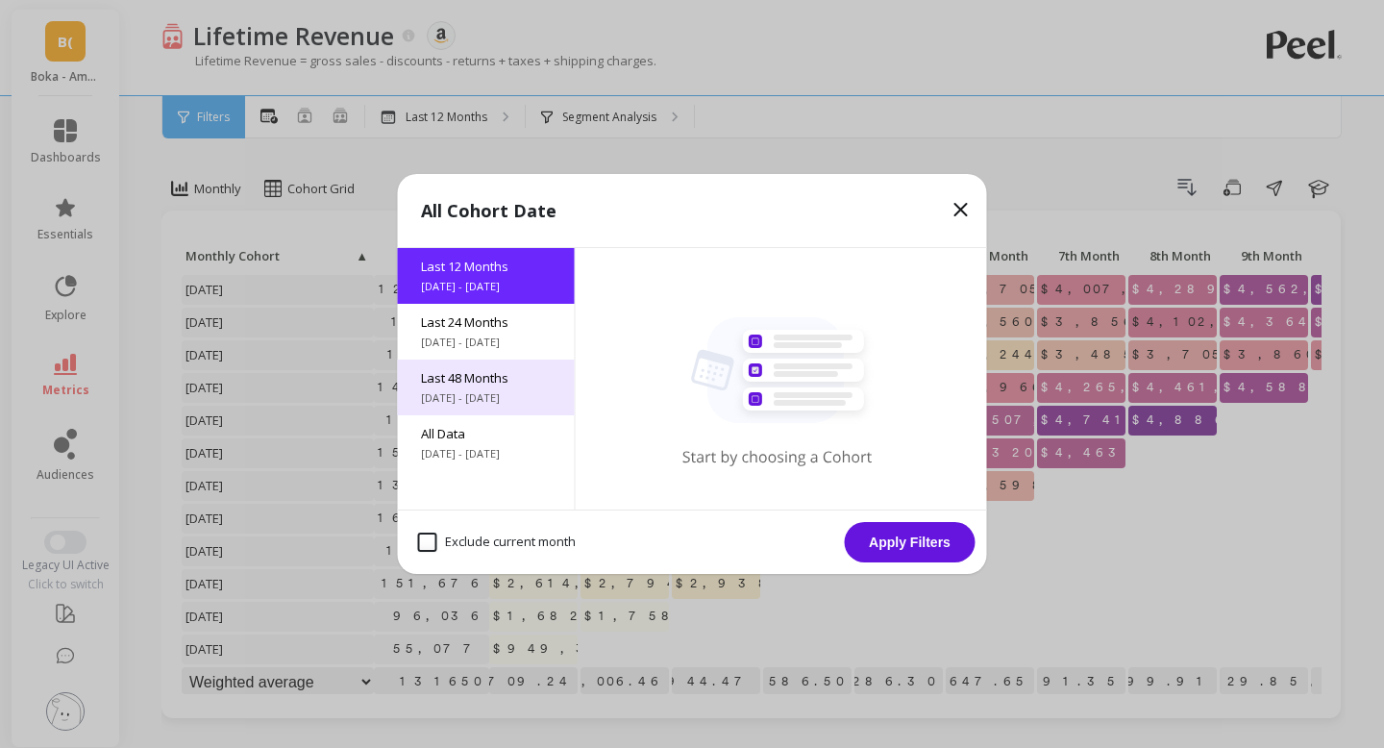
click at [456, 380] on span "Last 48 Months" at bounding box center [486, 377] width 131 height 17
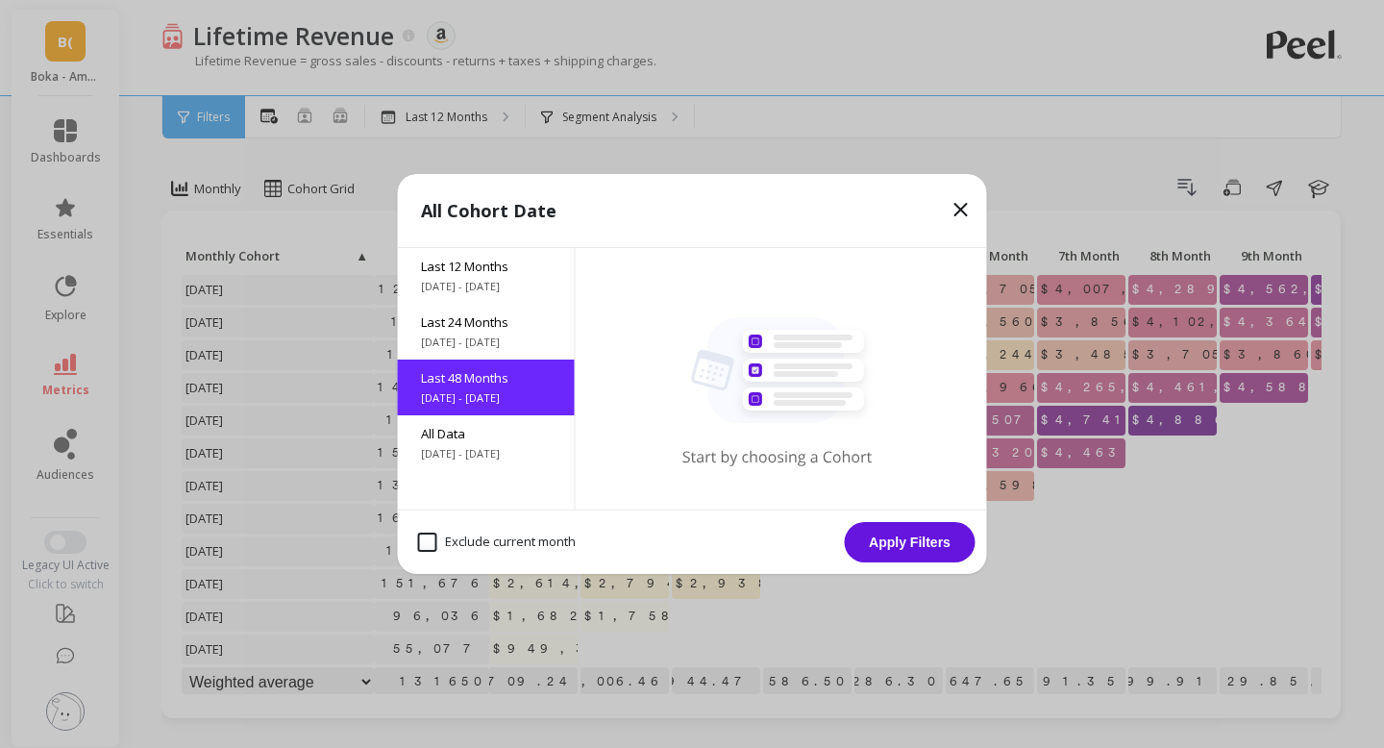
click at [936, 556] on button "Apply Filters" at bounding box center [910, 542] width 131 height 40
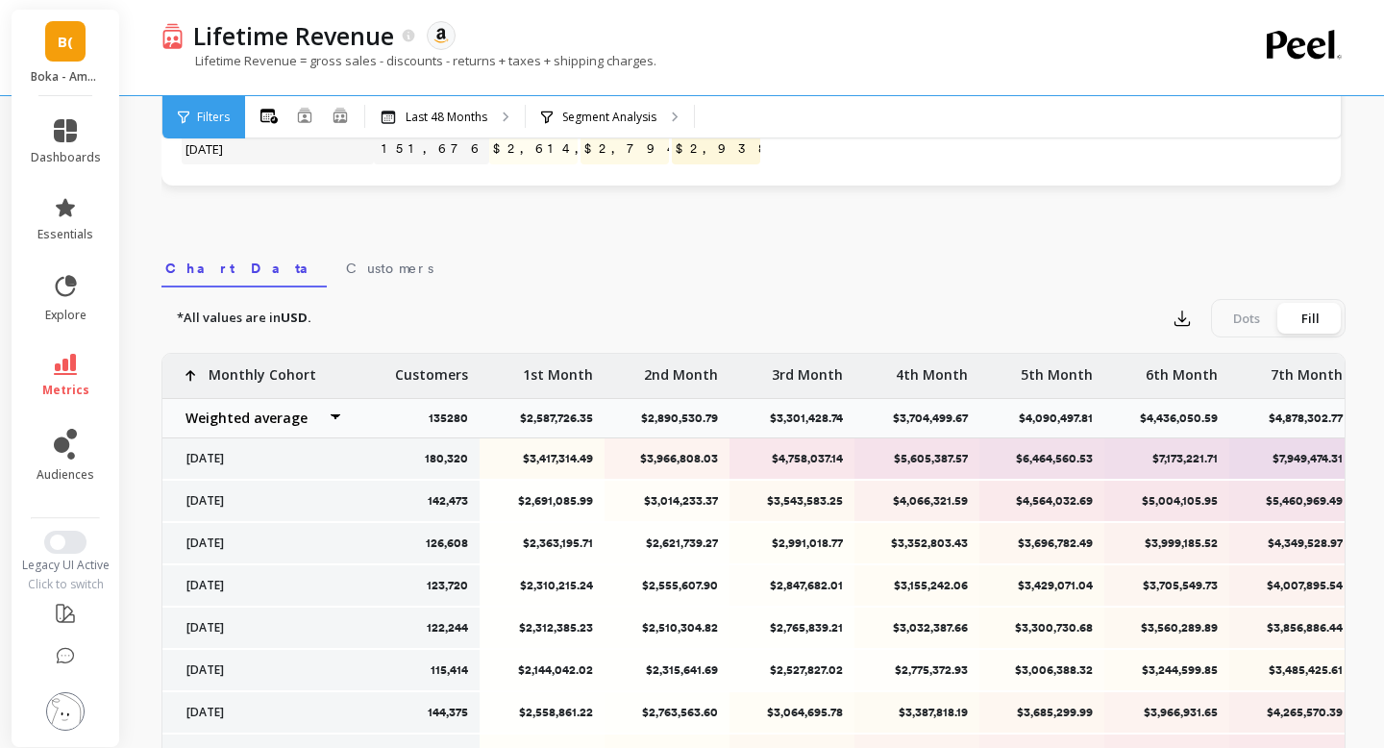
scroll to position [544, 0]
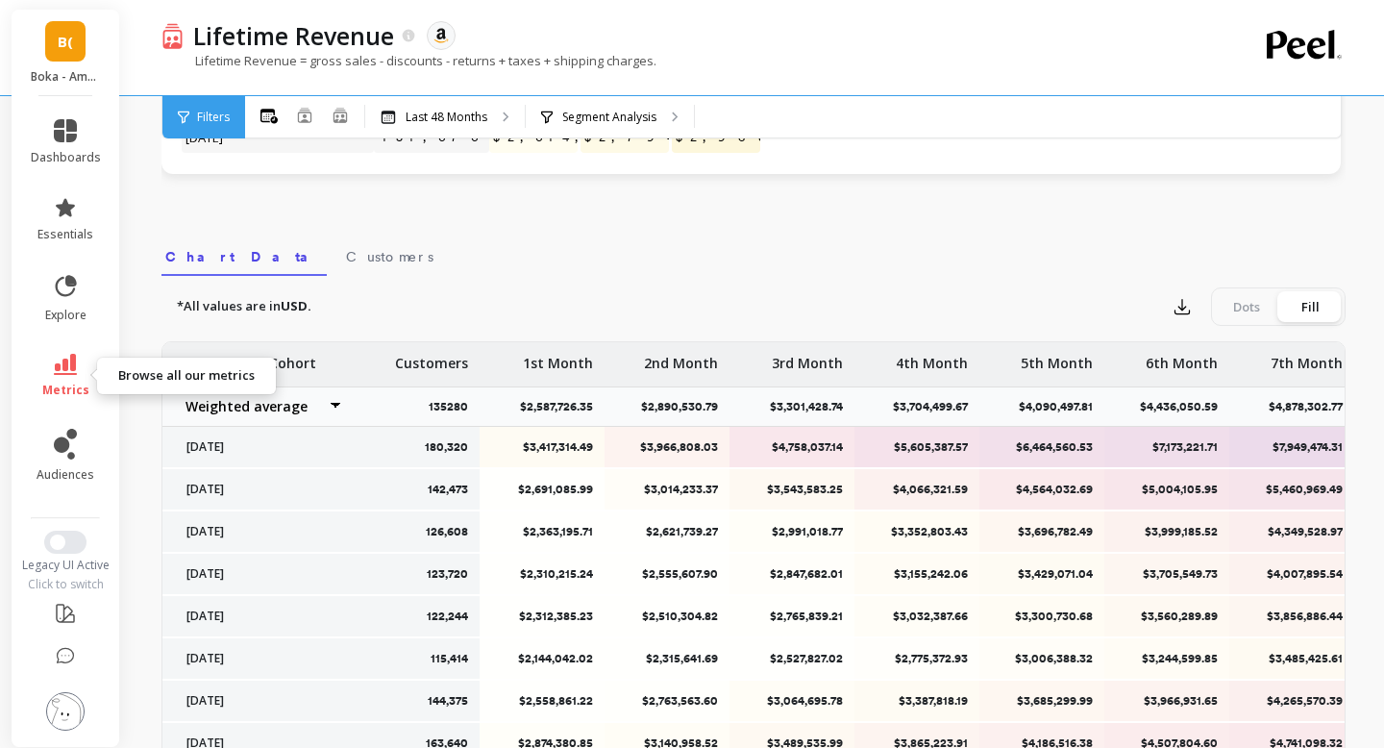
click at [57, 377] on link "metrics" at bounding box center [66, 376] width 70 height 44
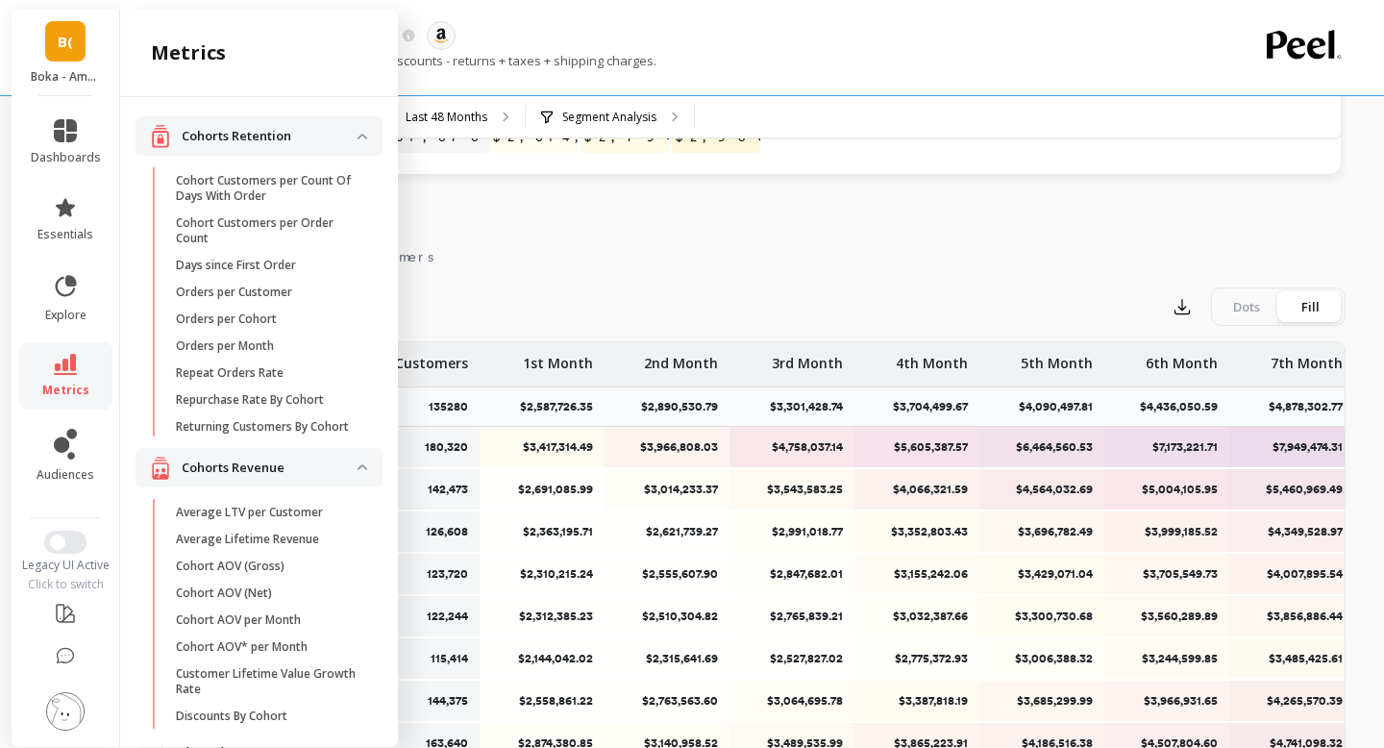
scroll to position [370, 0]
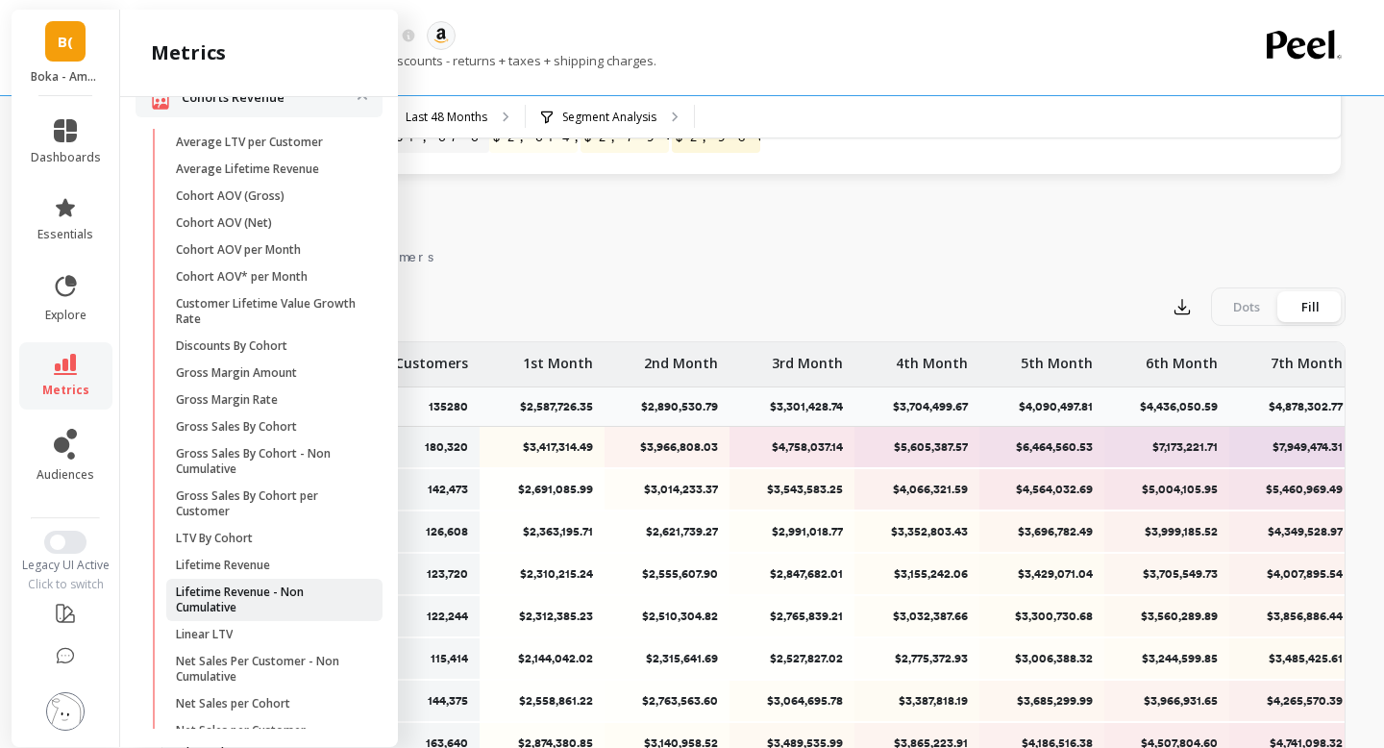
click at [230, 596] on p "Lifetime Revenue - Non Cumulative" at bounding box center [268, 599] width 184 height 31
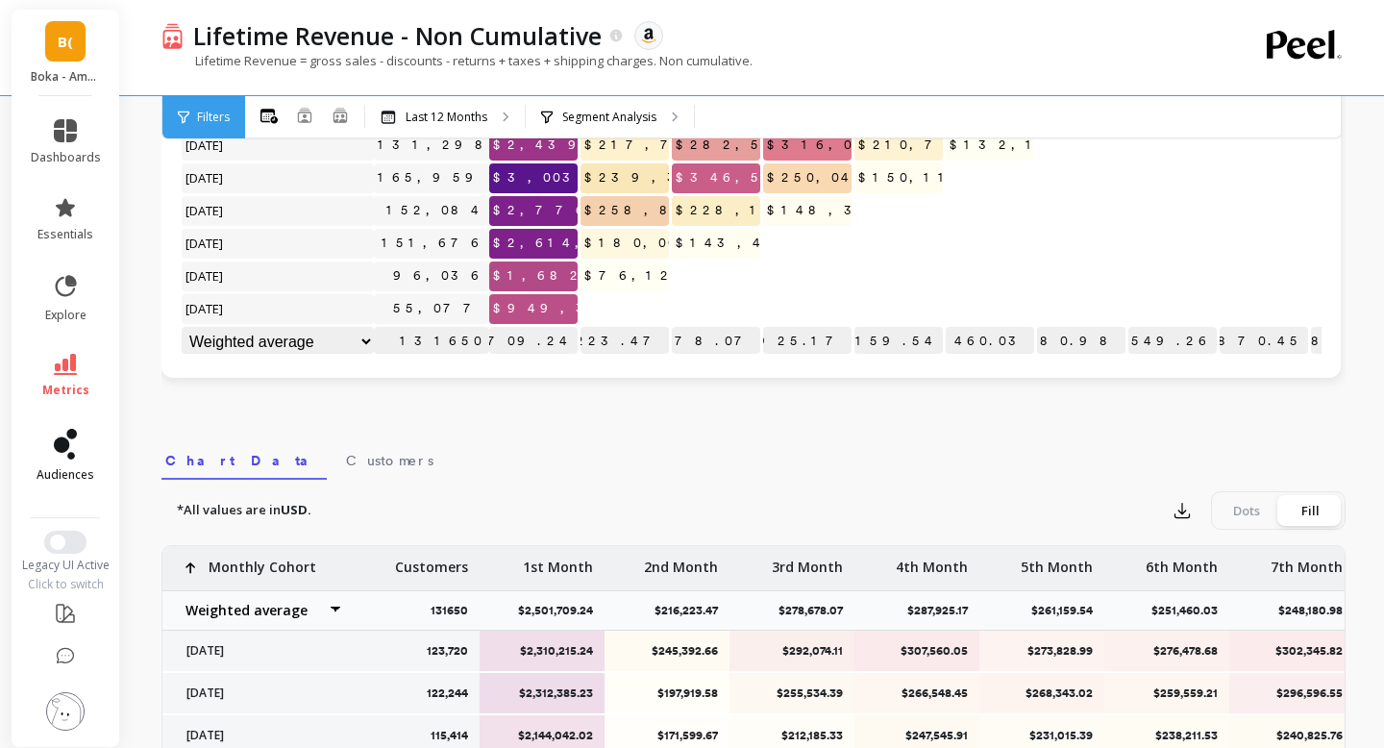
scroll to position [544, 0]
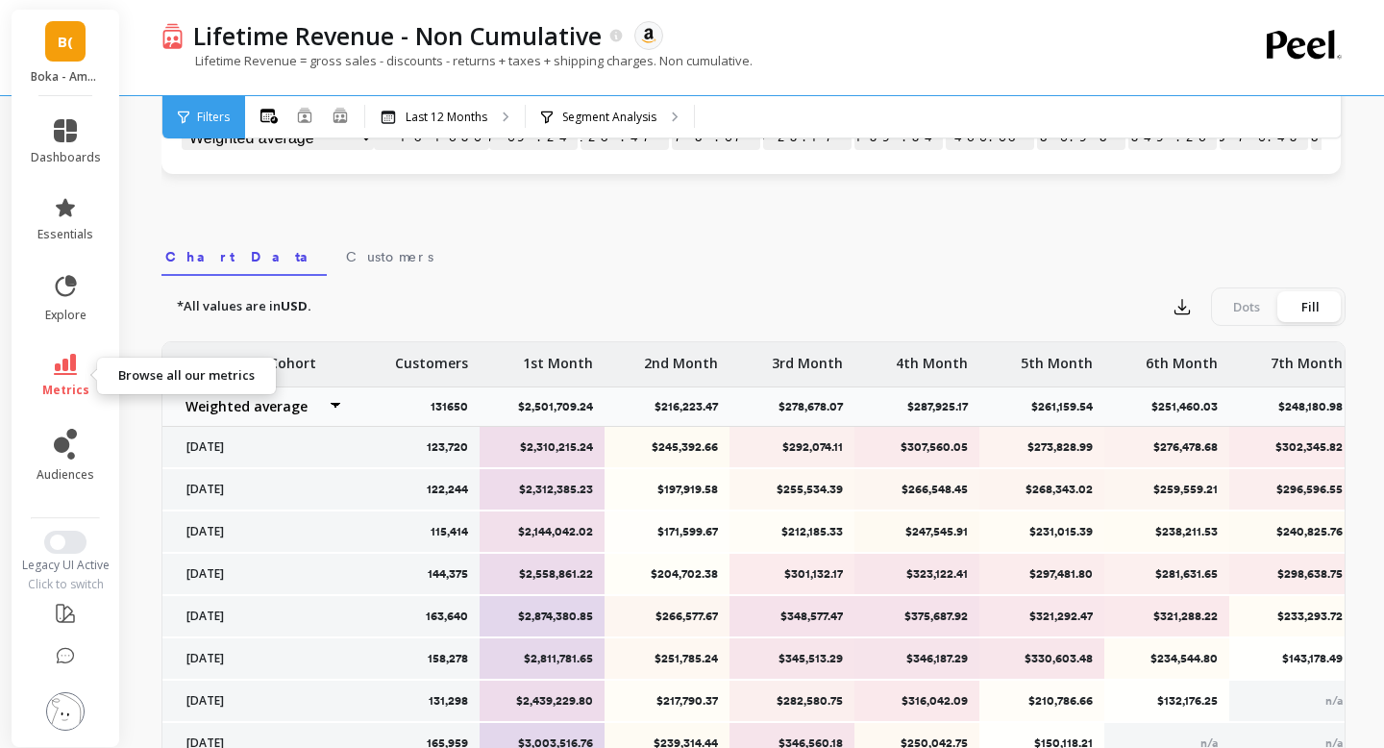
click at [64, 380] on link "metrics" at bounding box center [66, 376] width 70 height 44
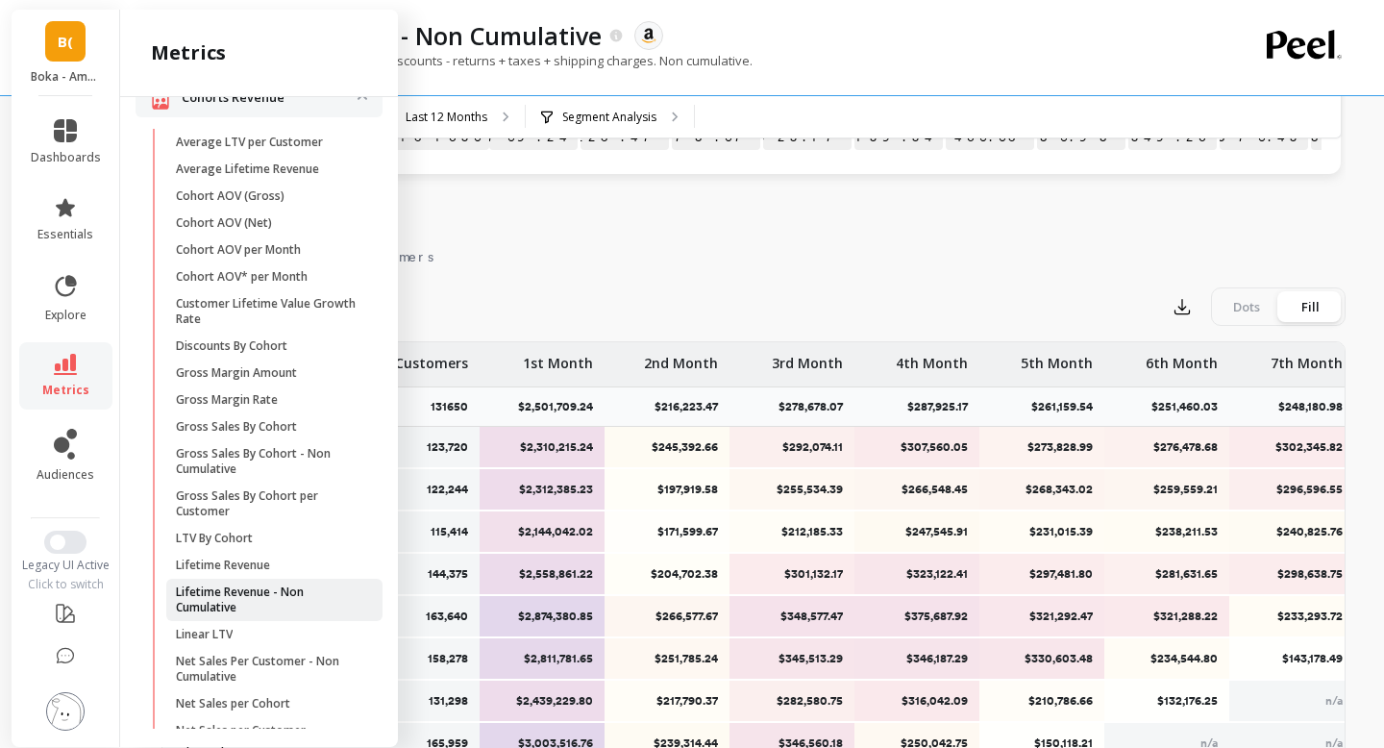
scroll to position [606, 0]
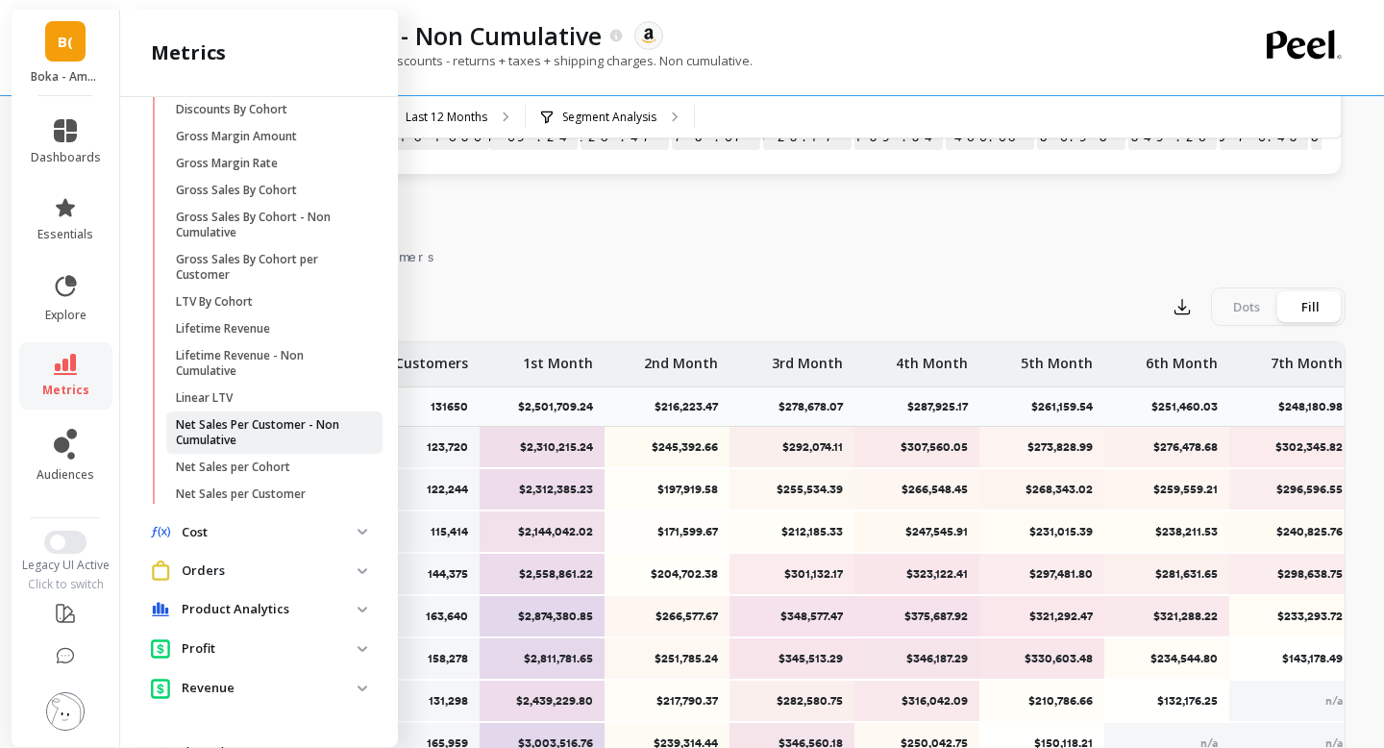
click at [282, 430] on p "Net Sales Per Customer - Non Cumulative" at bounding box center [268, 432] width 184 height 31
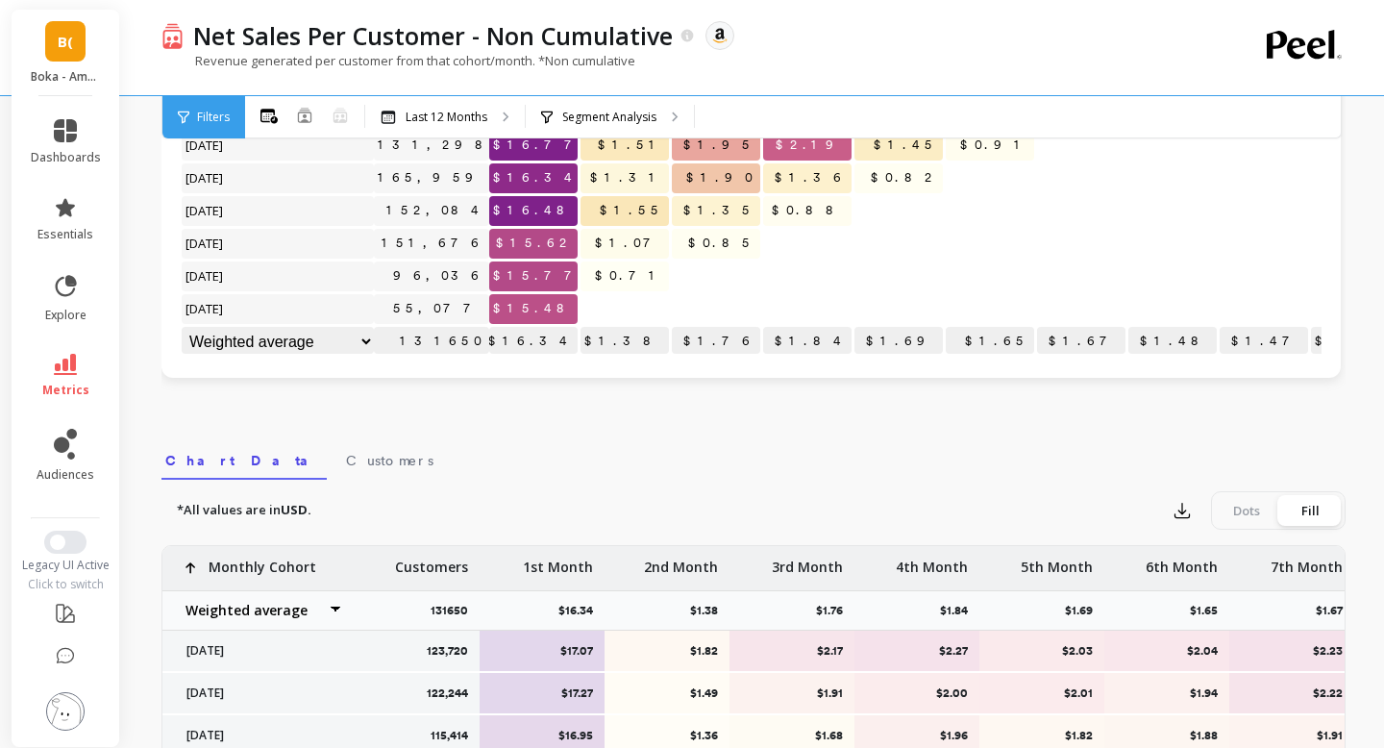
scroll to position [544, 0]
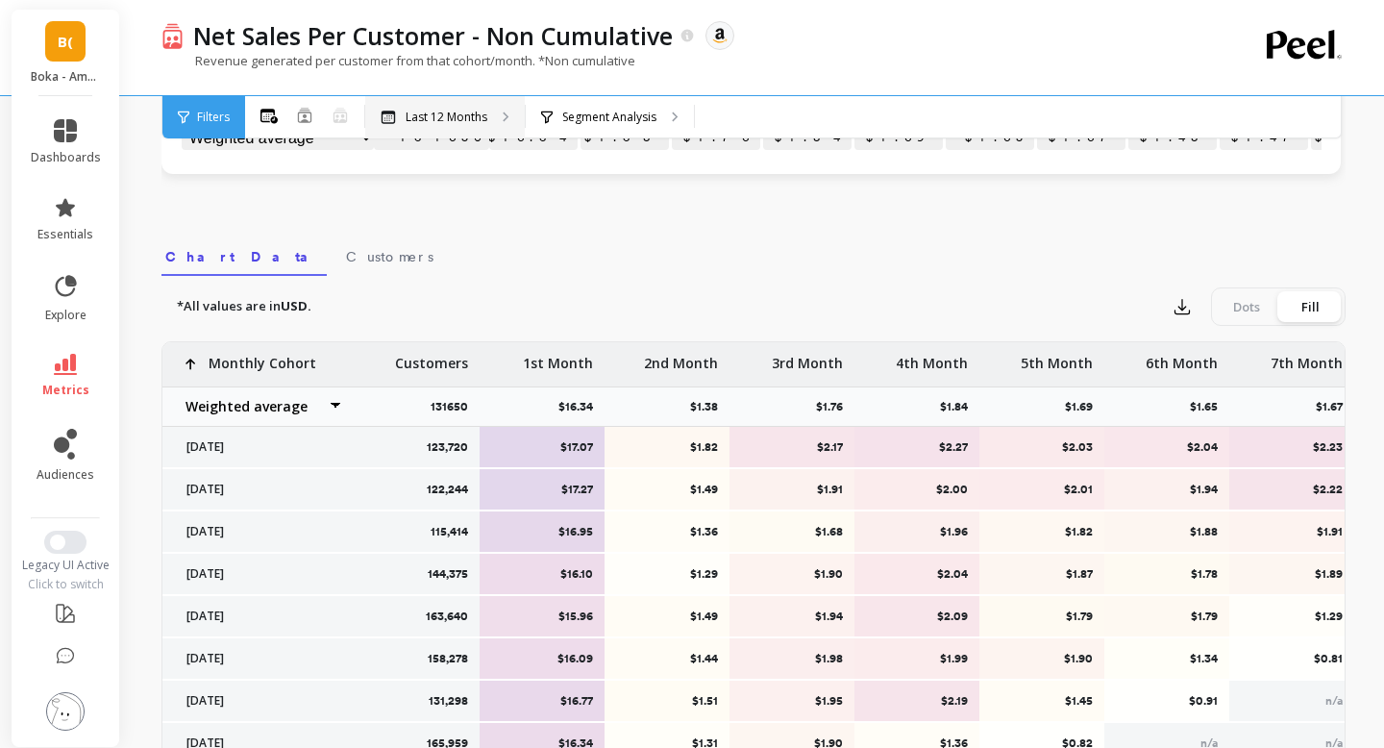
click at [440, 123] on p "Last 12 Months" at bounding box center [446, 117] width 82 height 15
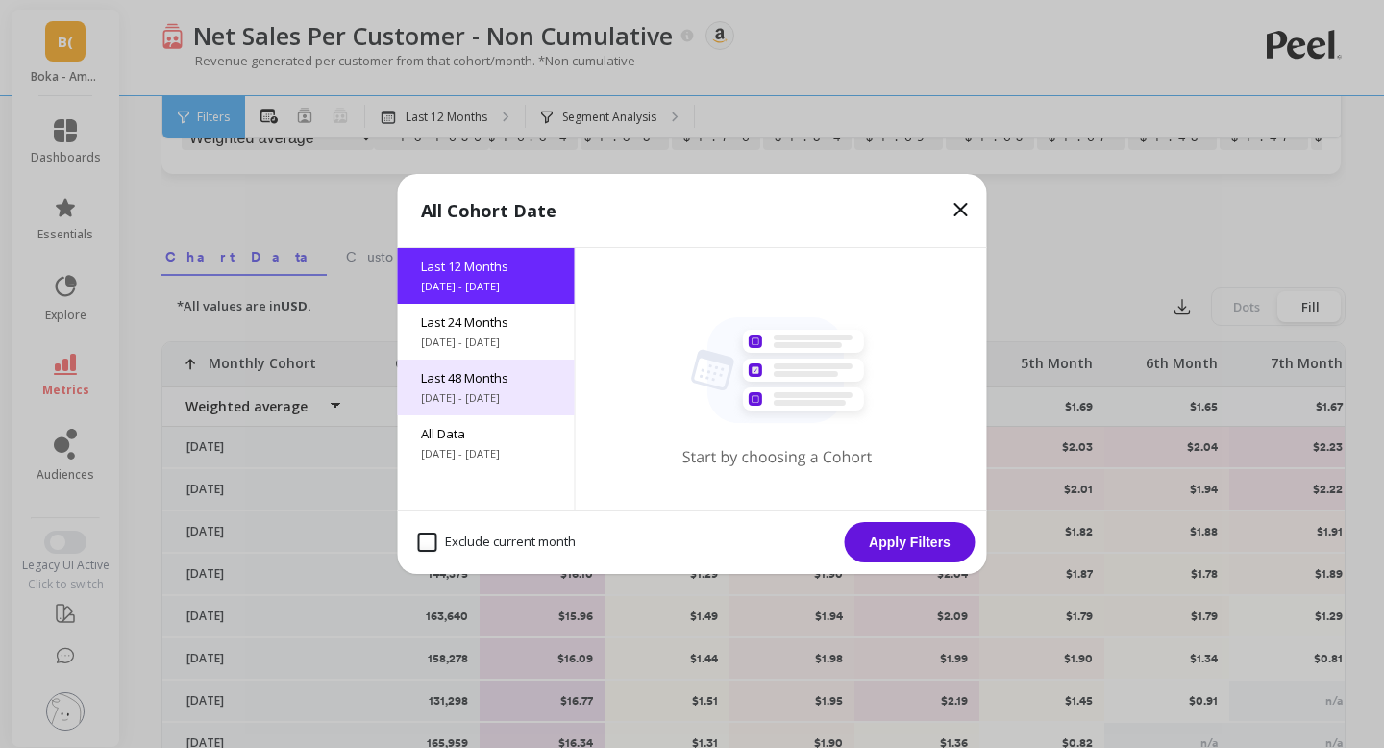
click at [487, 395] on span "[DATE] - [DATE]" at bounding box center [486, 397] width 131 height 15
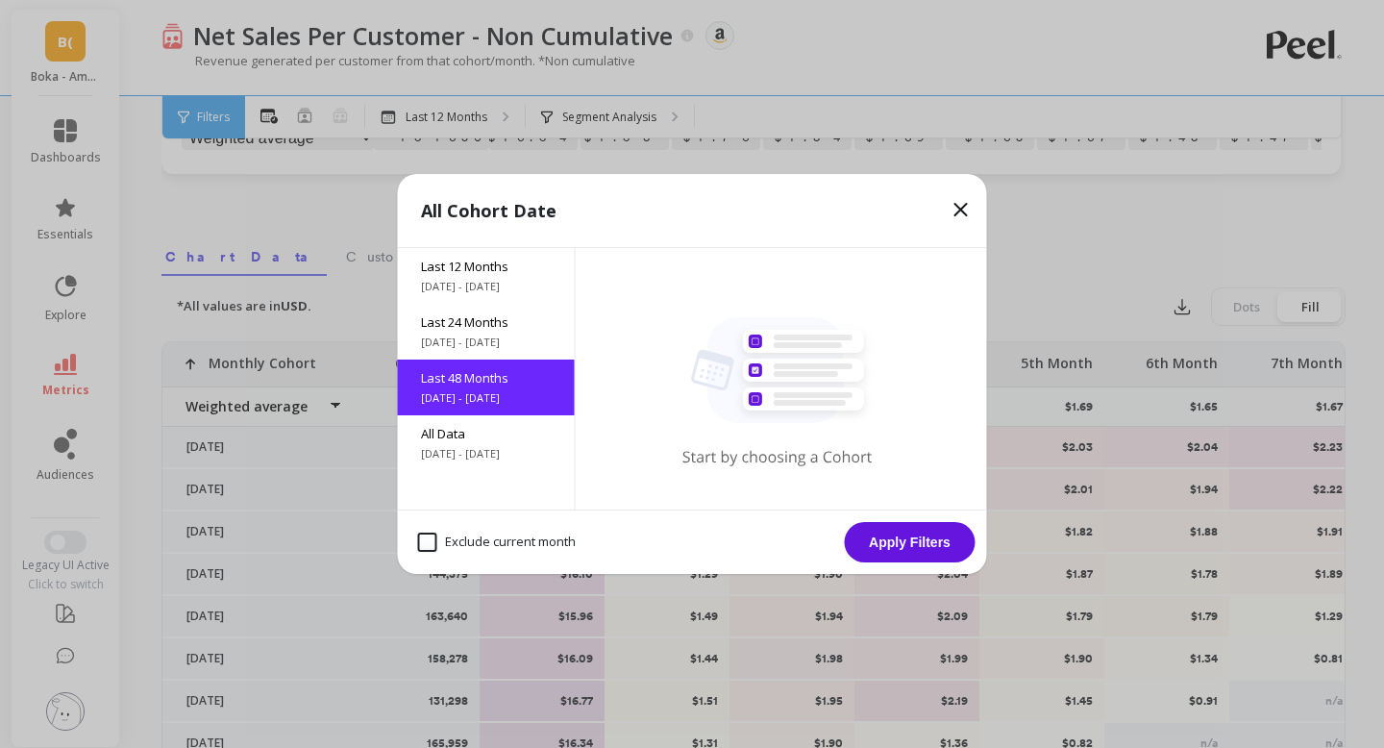
click at [879, 530] on button "Apply Filters" at bounding box center [910, 542] width 131 height 40
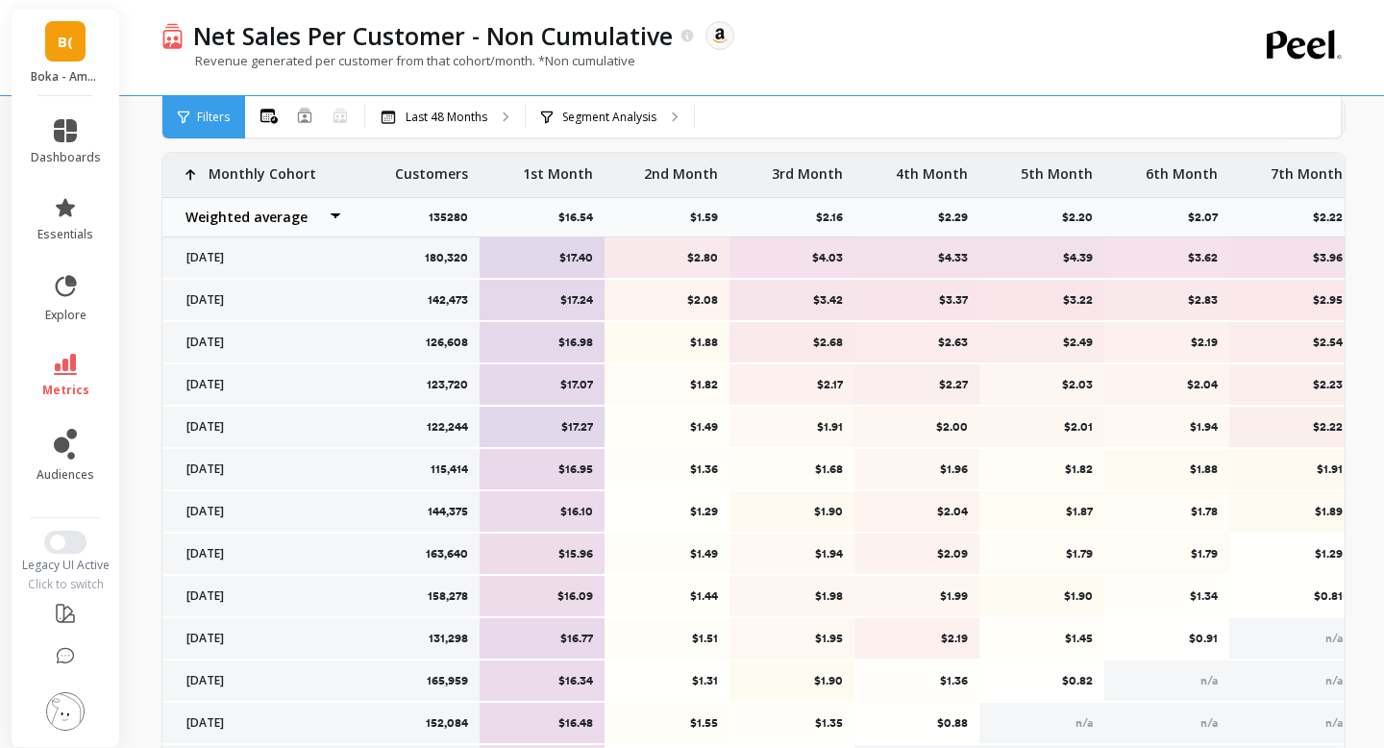
scroll to position [821, 0]
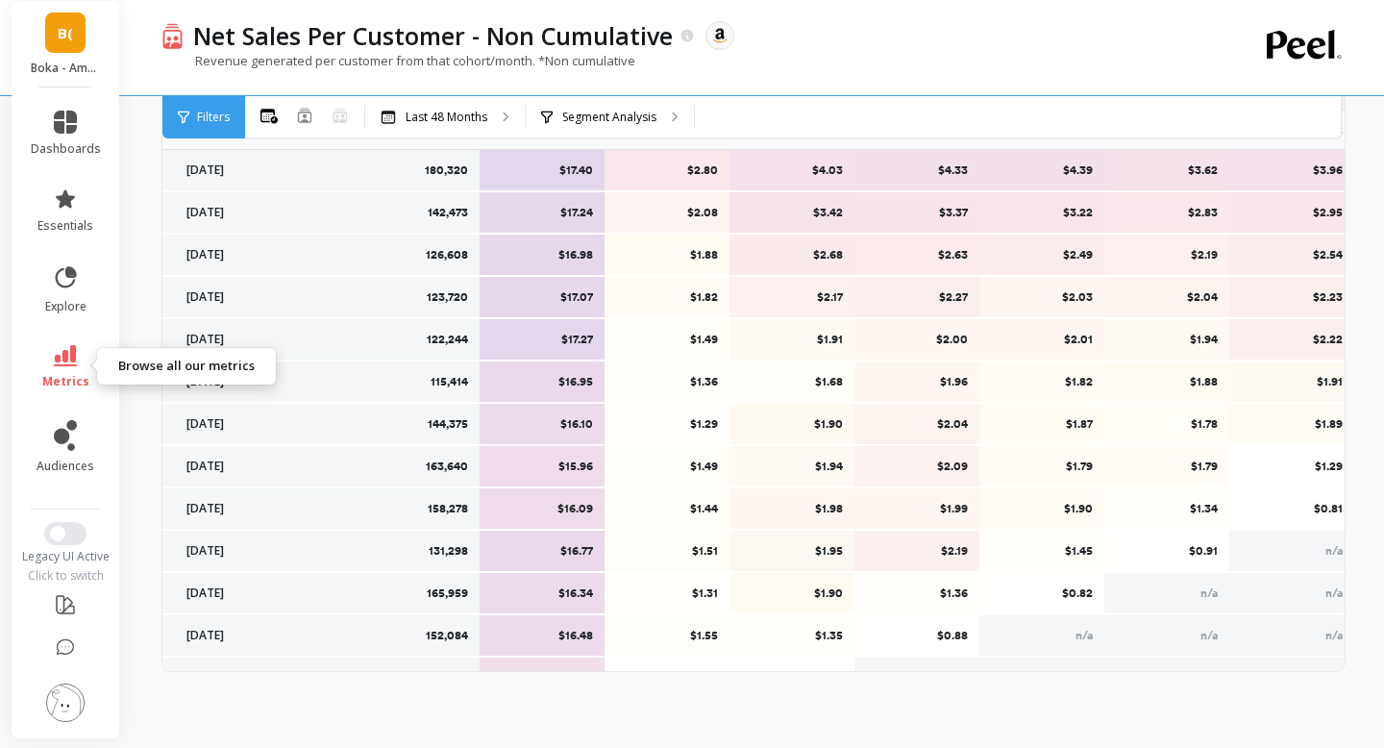
click at [75, 353] on icon at bounding box center [65, 355] width 23 height 21
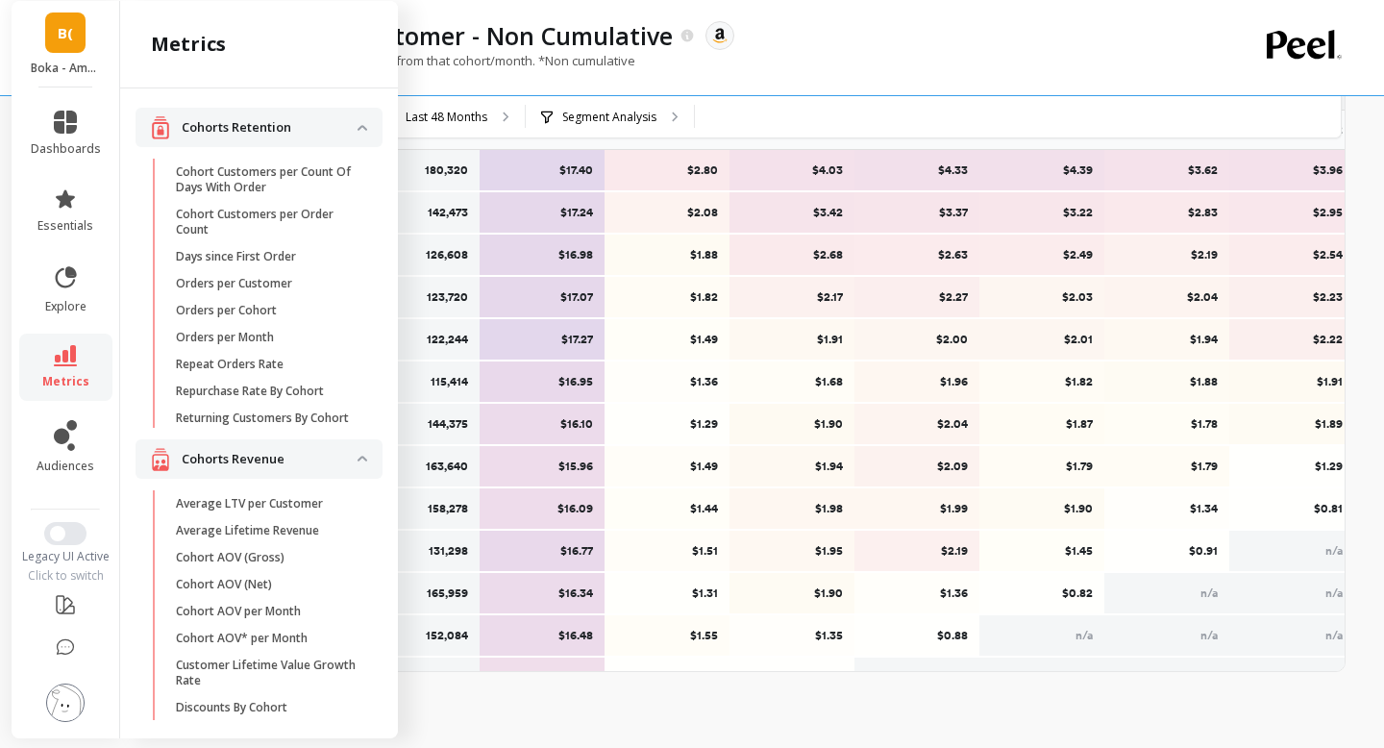
scroll to position [606, 0]
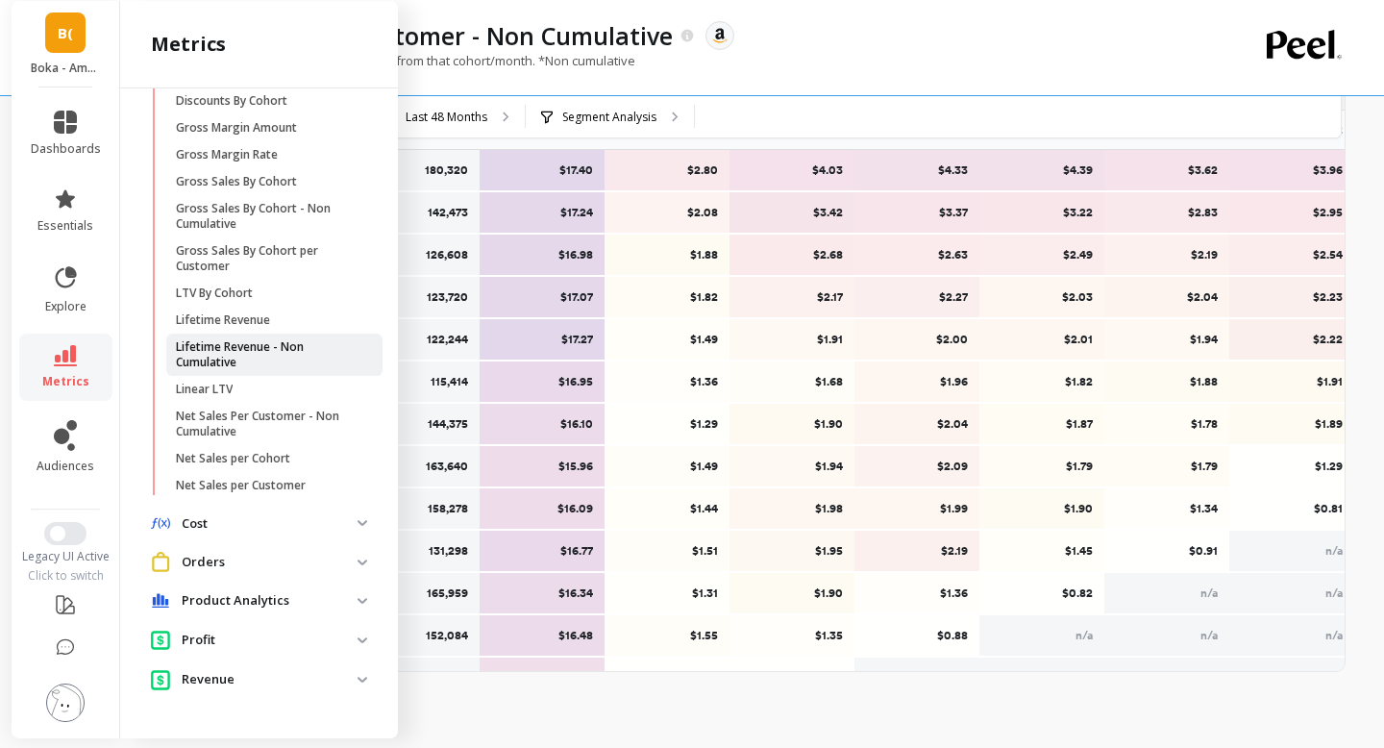
click at [315, 344] on p "Lifetime Revenue - Non Cumulative" at bounding box center [268, 354] width 184 height 31
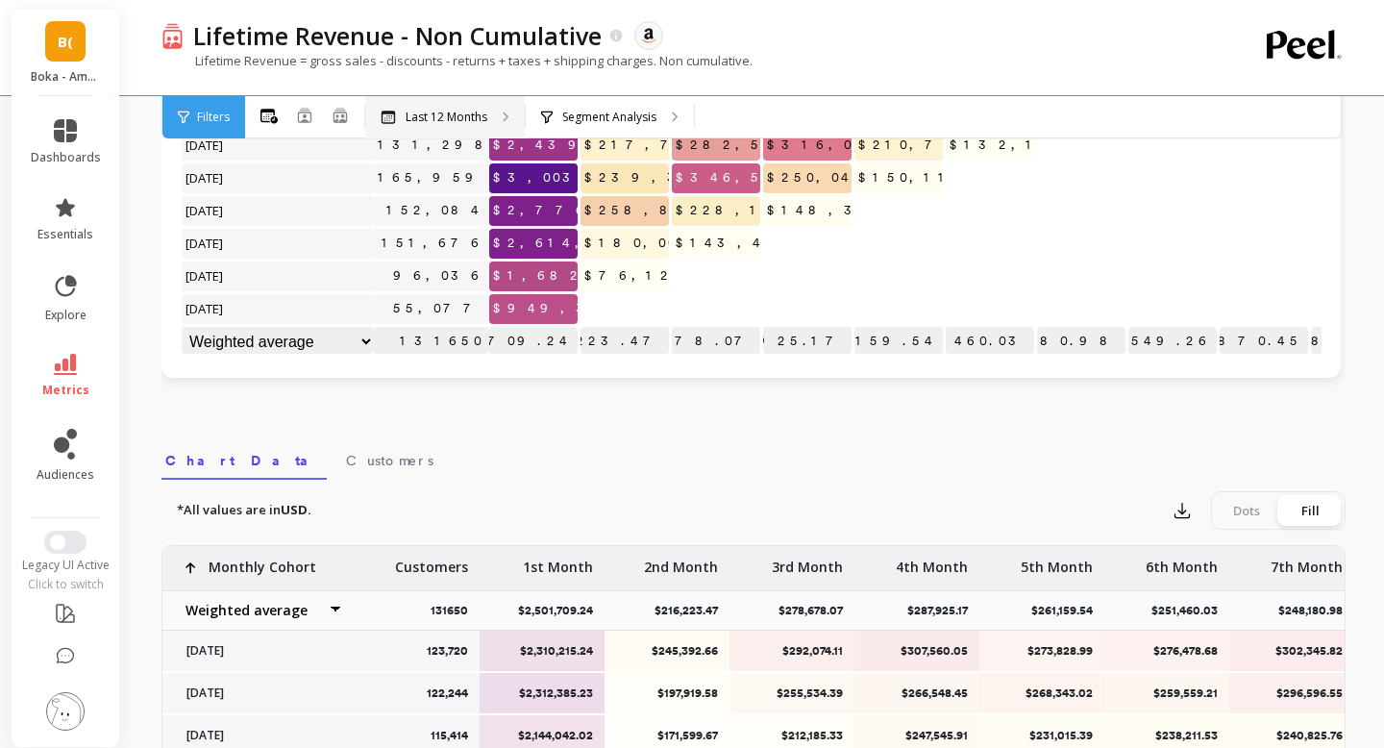
scroll to position [821, 0]
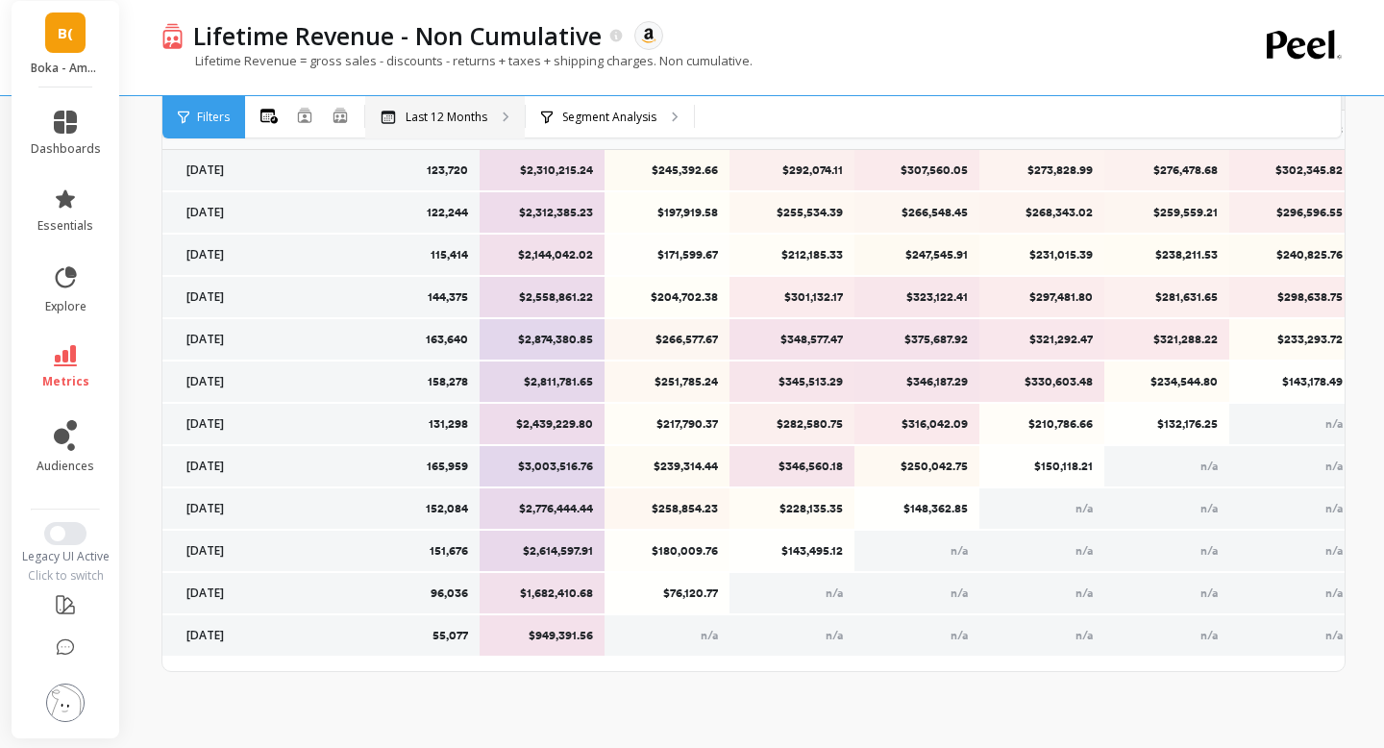
click at [476, 118] on p "Last 12 Months" at bounding box center [446, 117] width 82 height 15
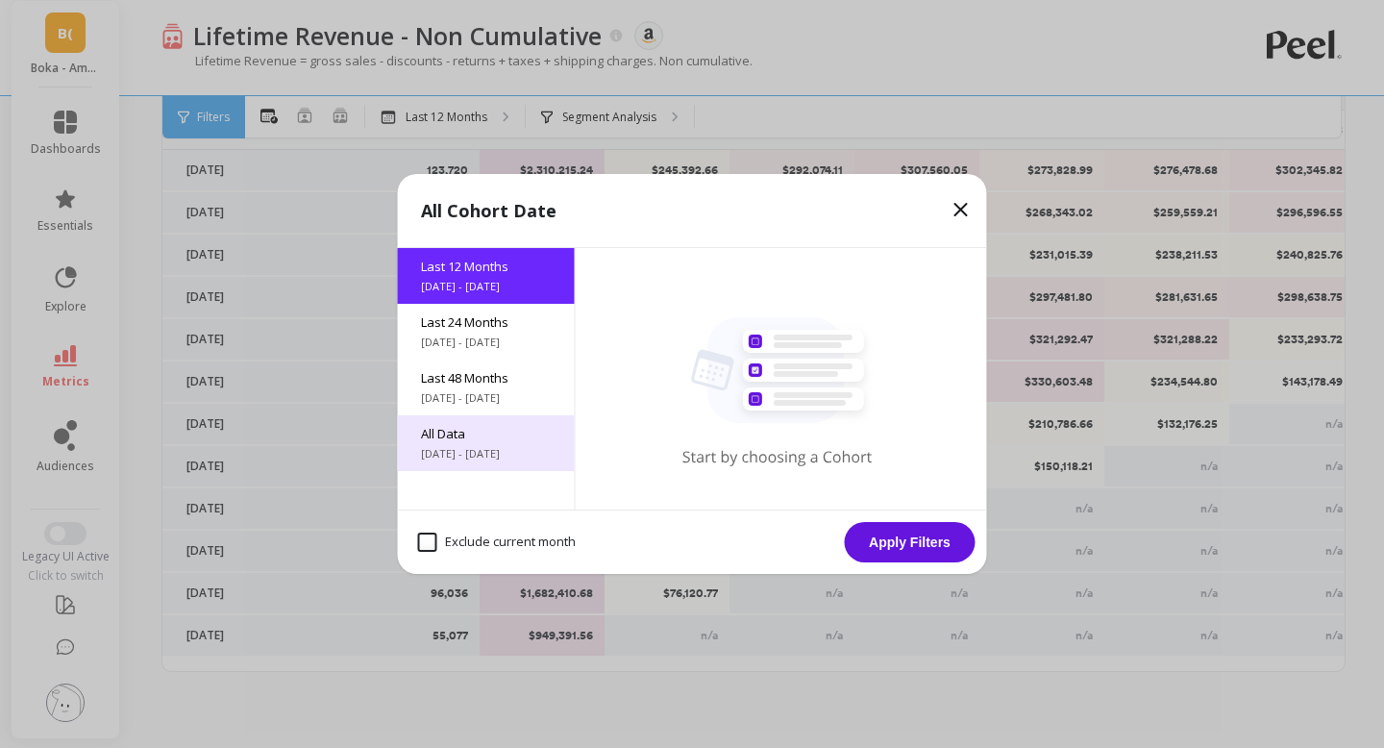
click at [489, 464] on div "All Data [DATE] - [DATE]" at bounding box center [486, 443] width 177 height 56
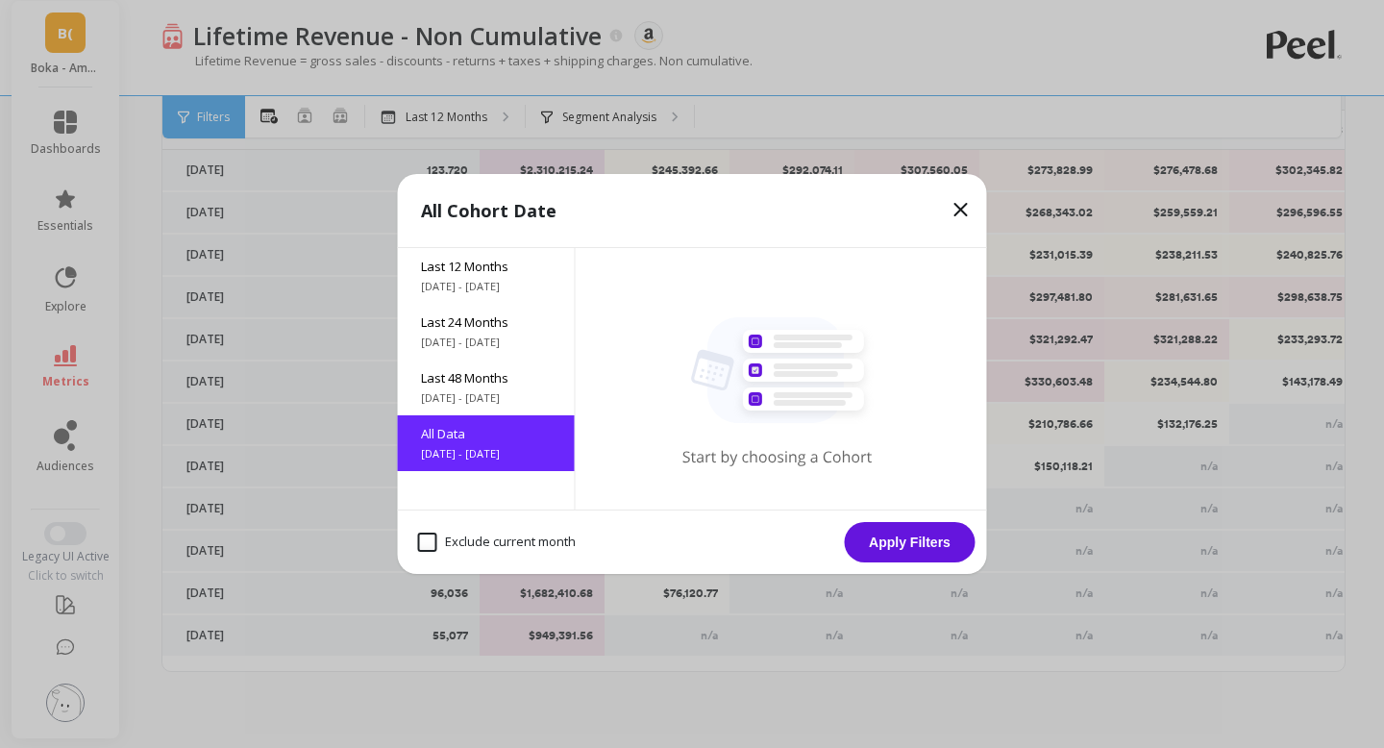
click at [478, 553] on div "Exclude current month" at bounding box center [496, 542] width 175 height 37
checkbox month "true"
click at [918, 550] on button "Apply Filters" at bounding box center [910, 542] width 131 height 40
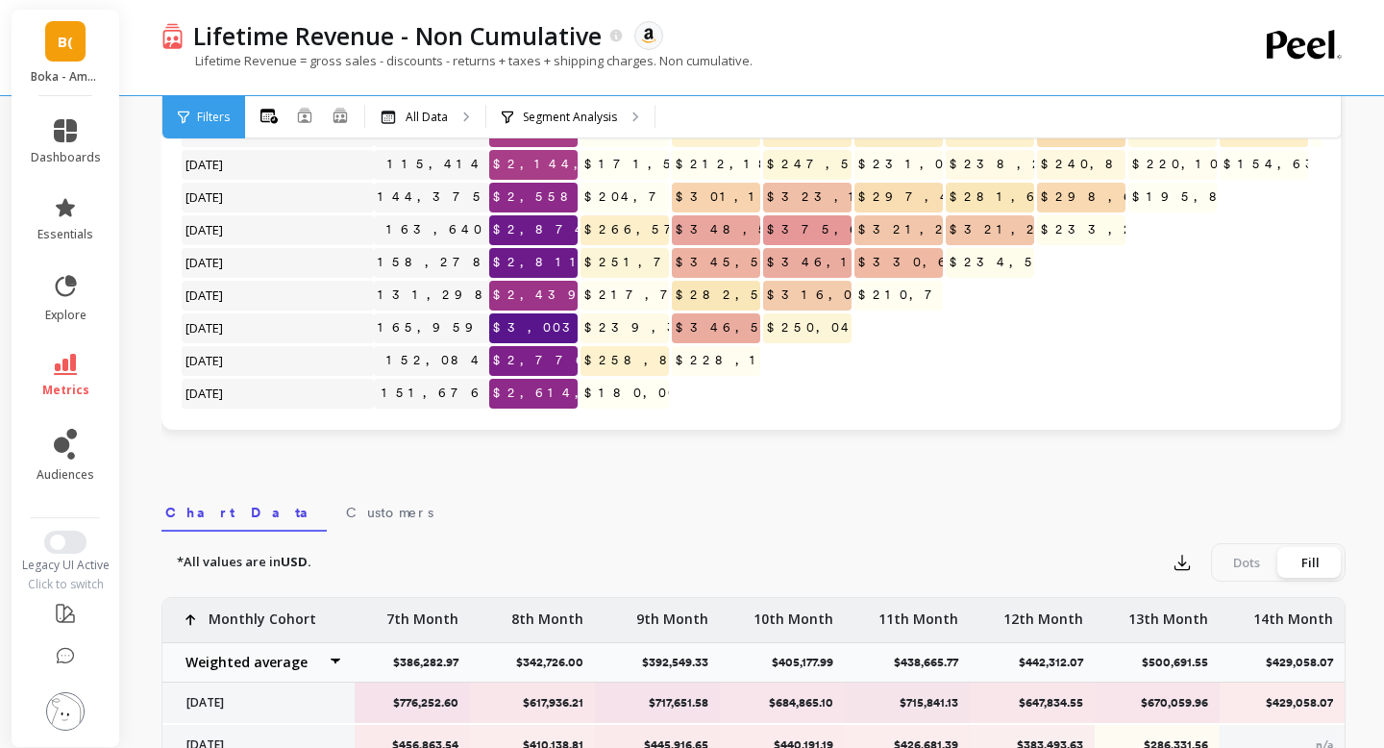
scroll to position [302, 0]
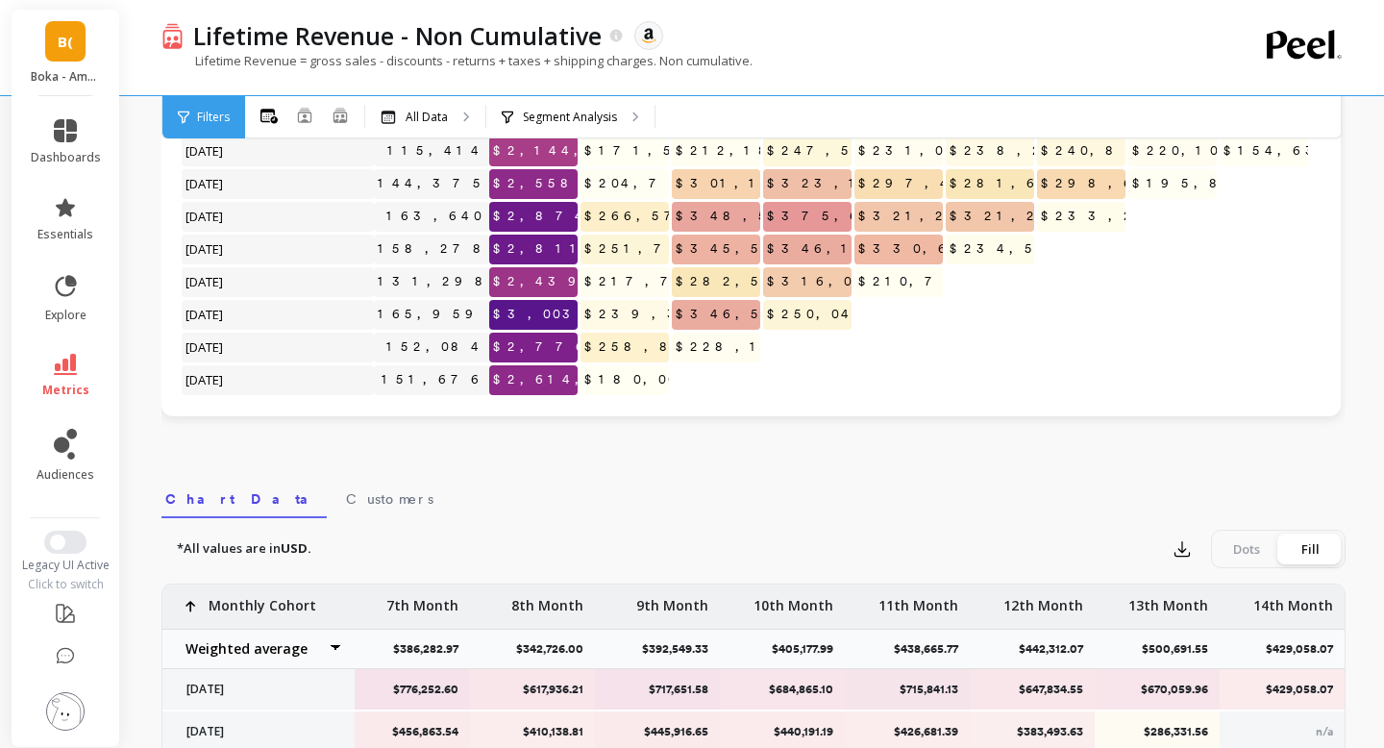
click at [1234, 541] on div "Dots" at bounding box center [1246, 548] width 63 height 31
click at [0, 0] on input "Dots Fill" at bounding box center [0, 0] width 0 height 0
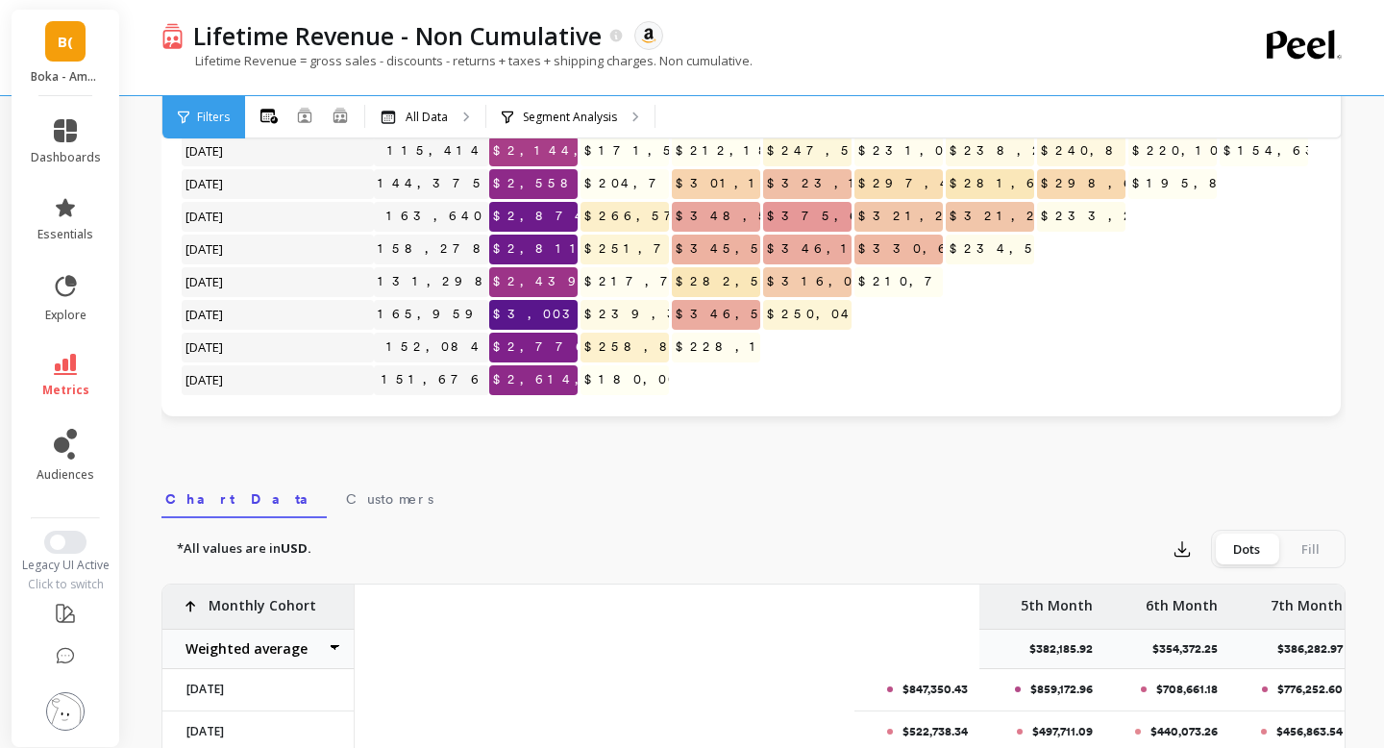
scroll to position [0, 884]
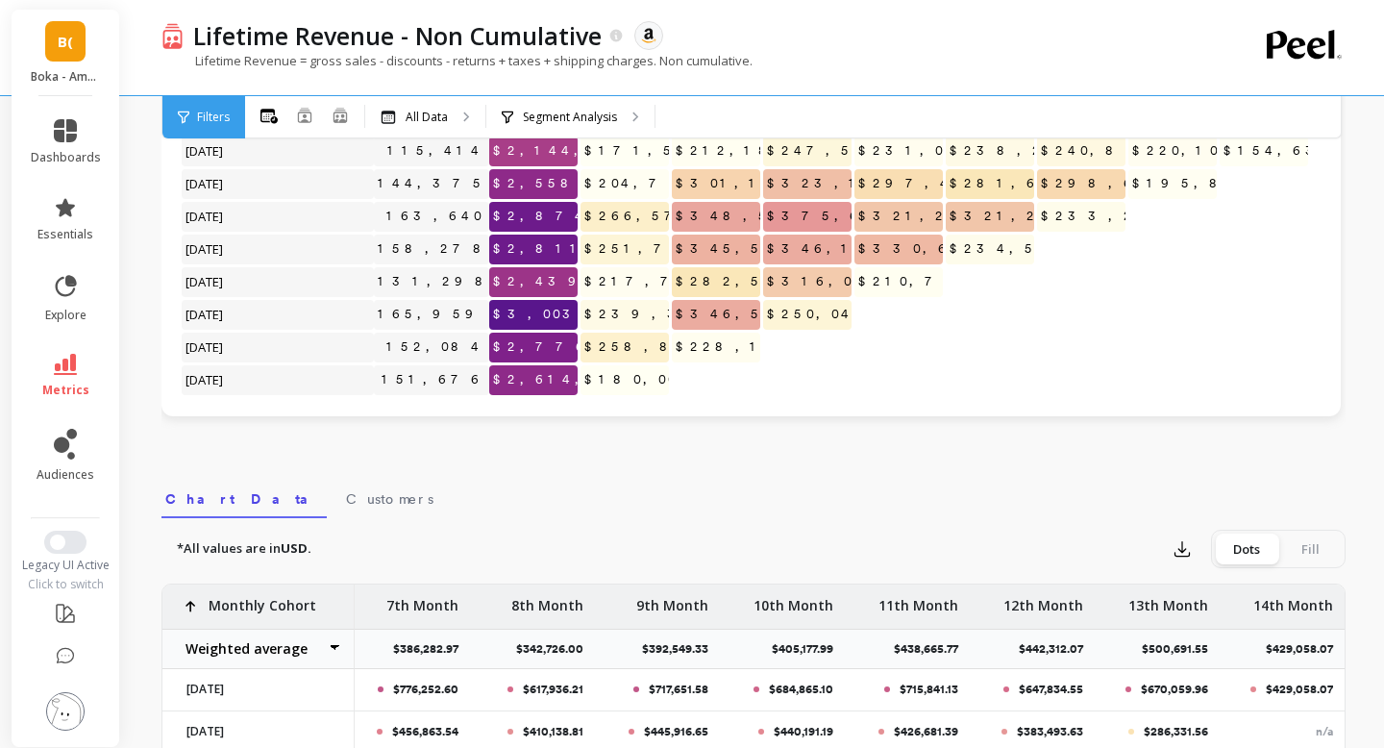
click at [1299, 558] on div "Fill" at bounding box center [1309, 548] width 63 height 31
click at [0, 0] on input "Dots Fill" at bounding box center [0, 0] width 0 height 0
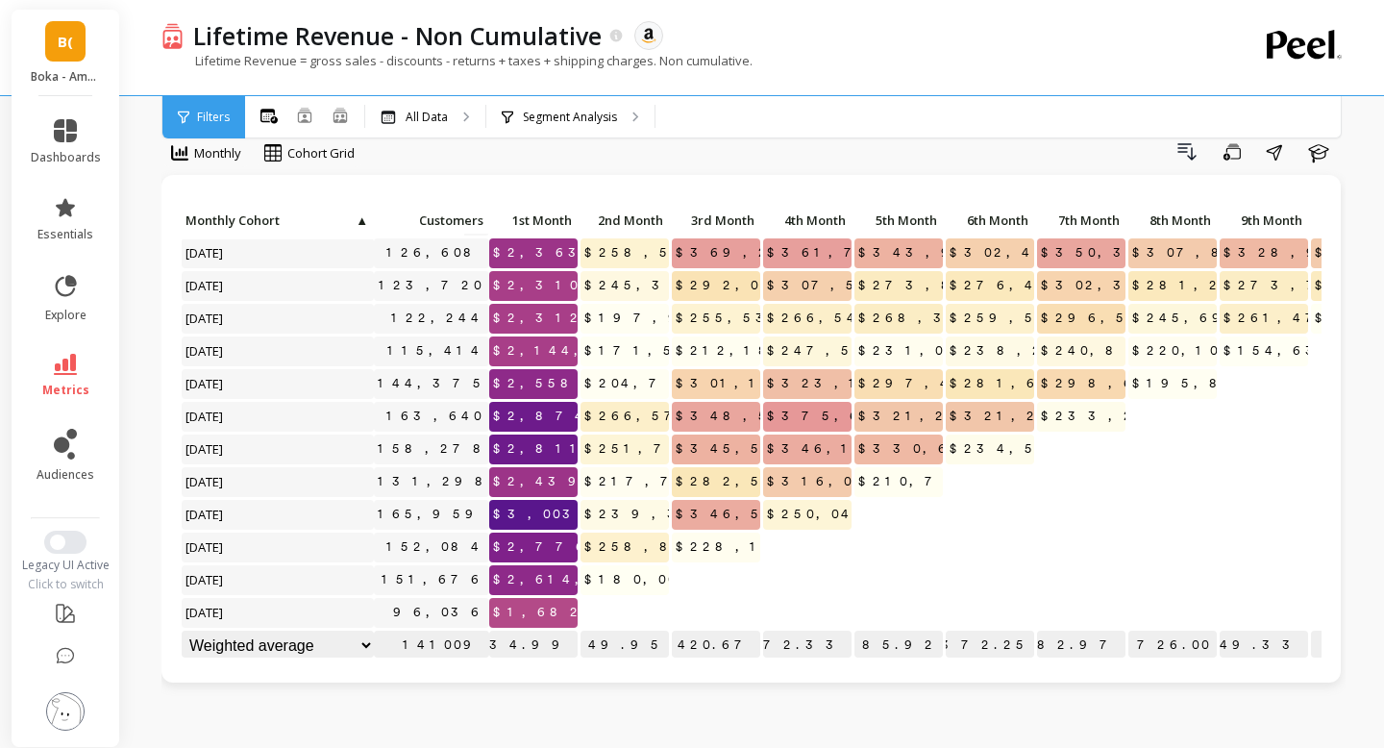
scroll to position [32, 0]
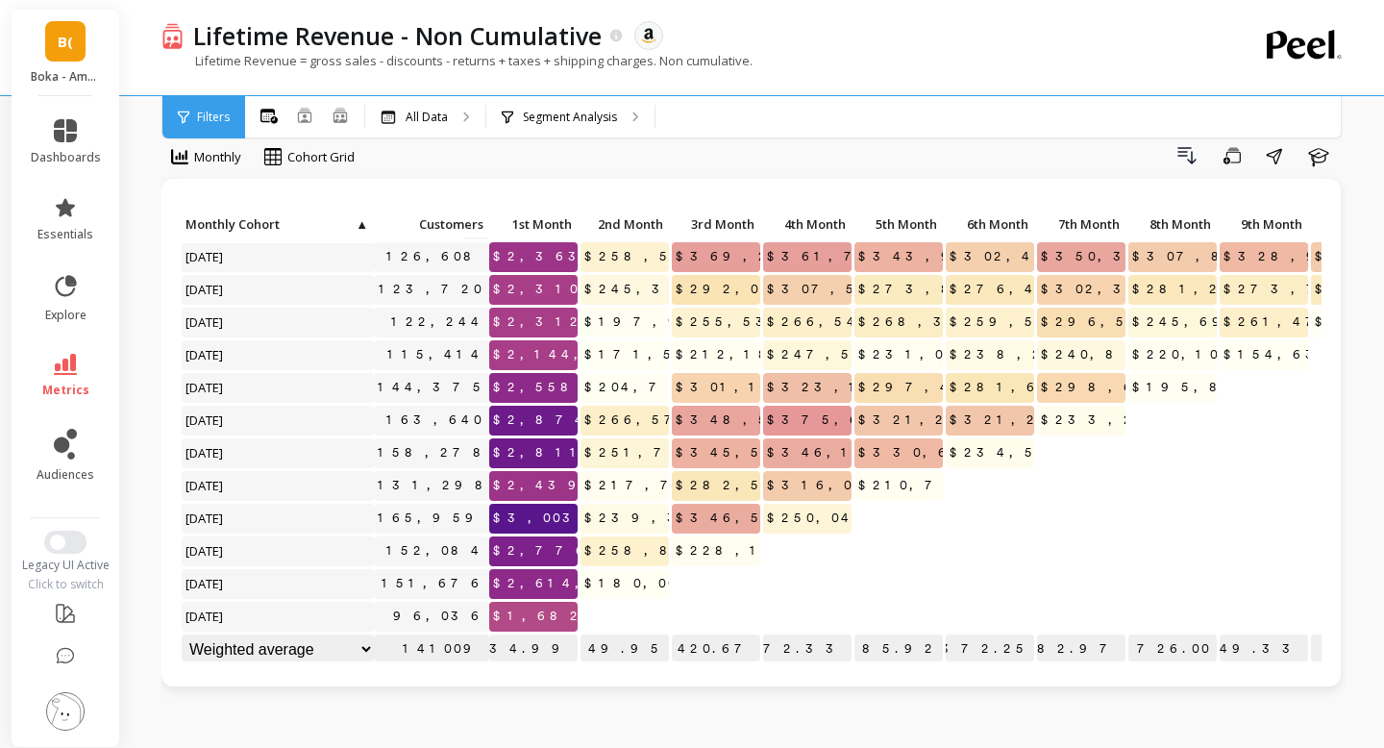
click at [368, 651] on select "Weighted average Weighted average excl. current month Sum Max Min" at bounding box center [278, 649] width 192 height 30
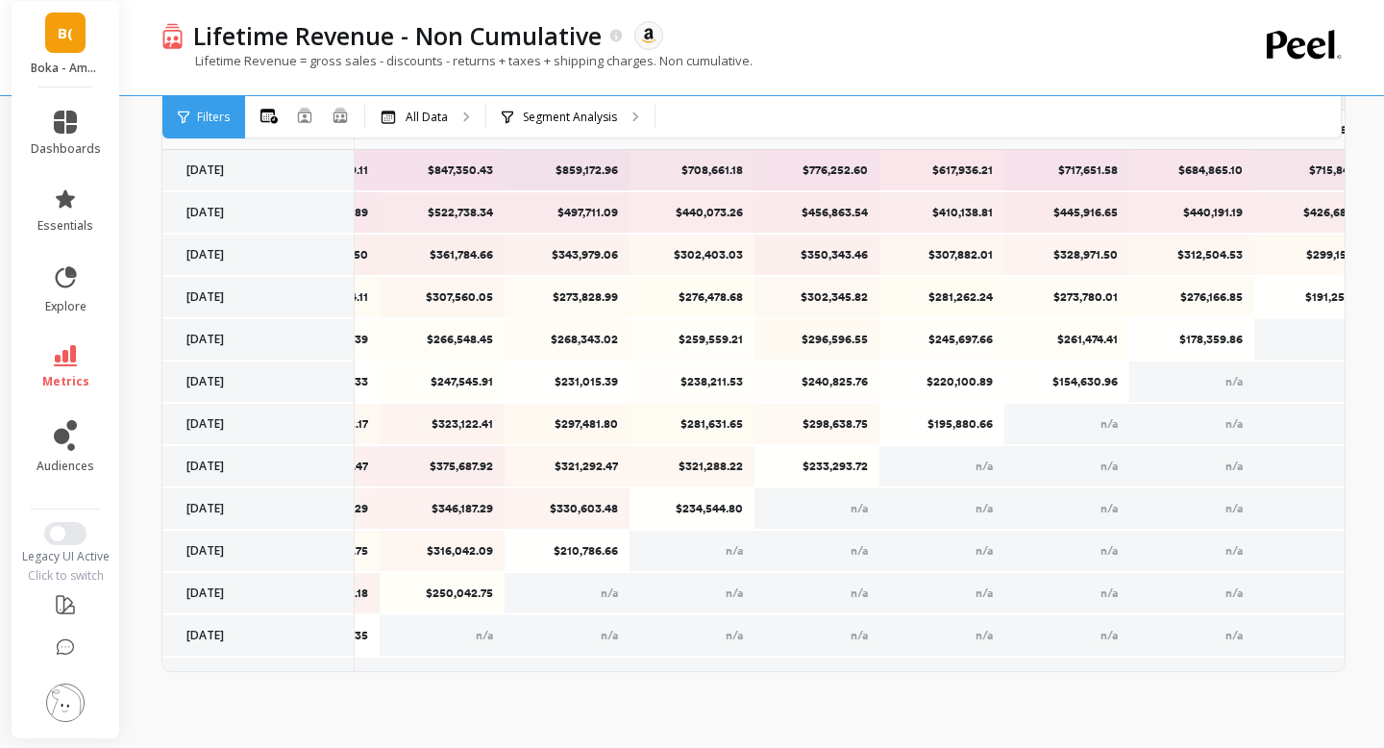
scroll to position [0, 0]
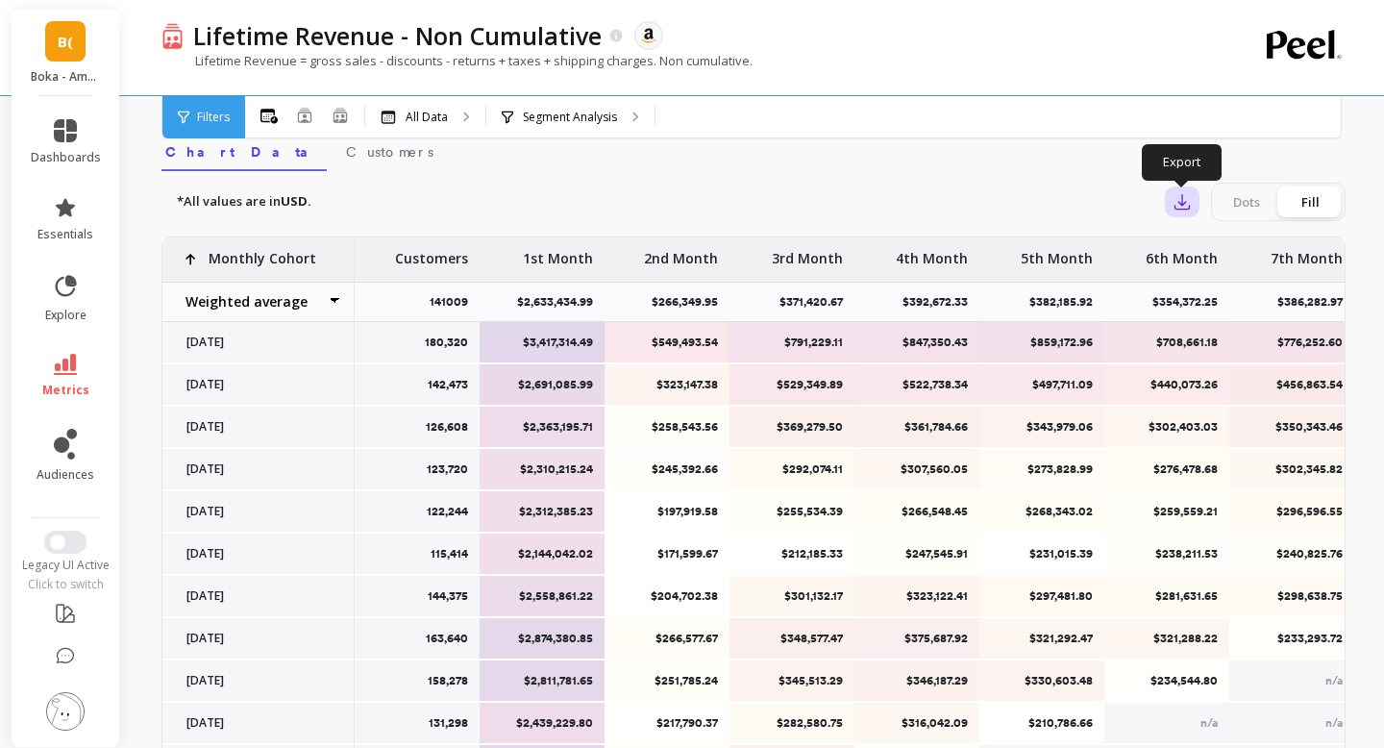
click at [1188, 208] on icon "button" at bounding box center [1181, 201] width 19 height 19
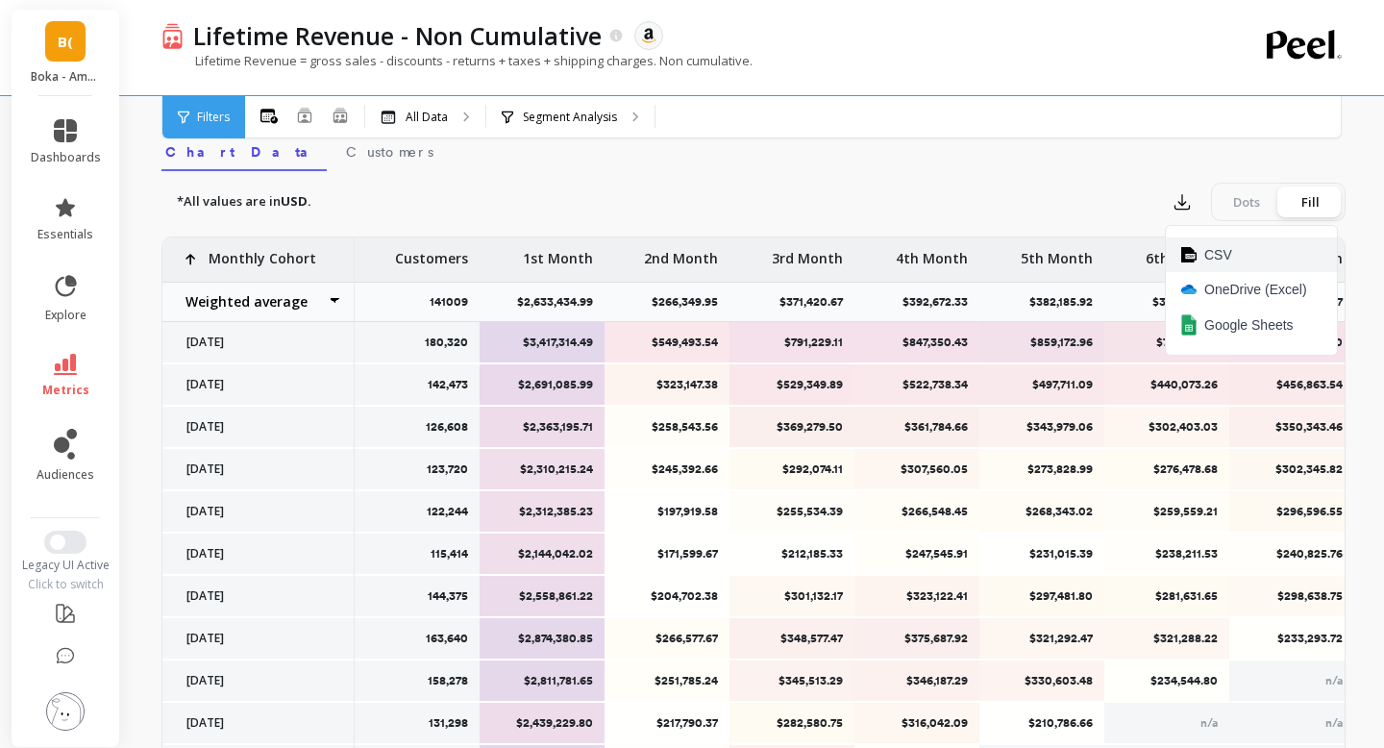
click at [1204, 250] on span "CSV" at bounding box center [1218, 254] width 28 height 19
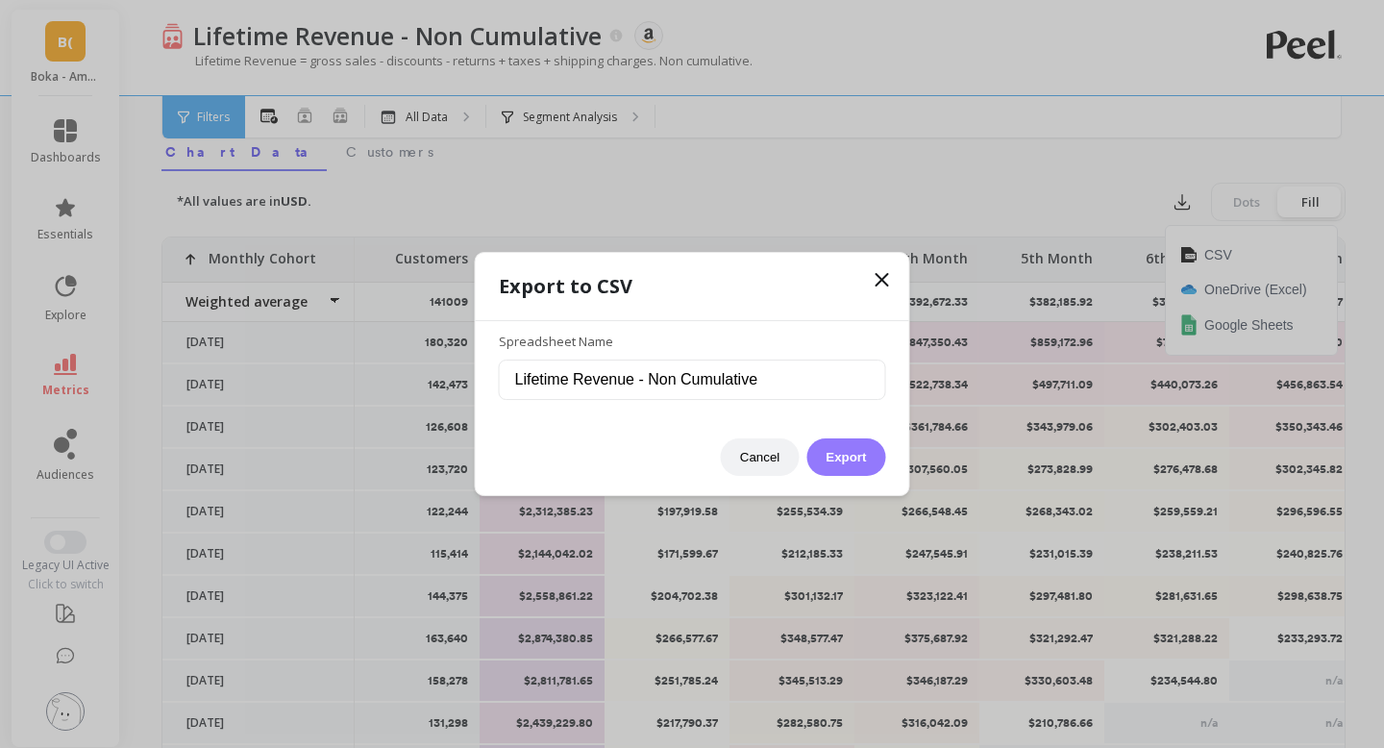
click at [843, 456] on button "Export" at bounding box center [845, 456] width 79 height 37
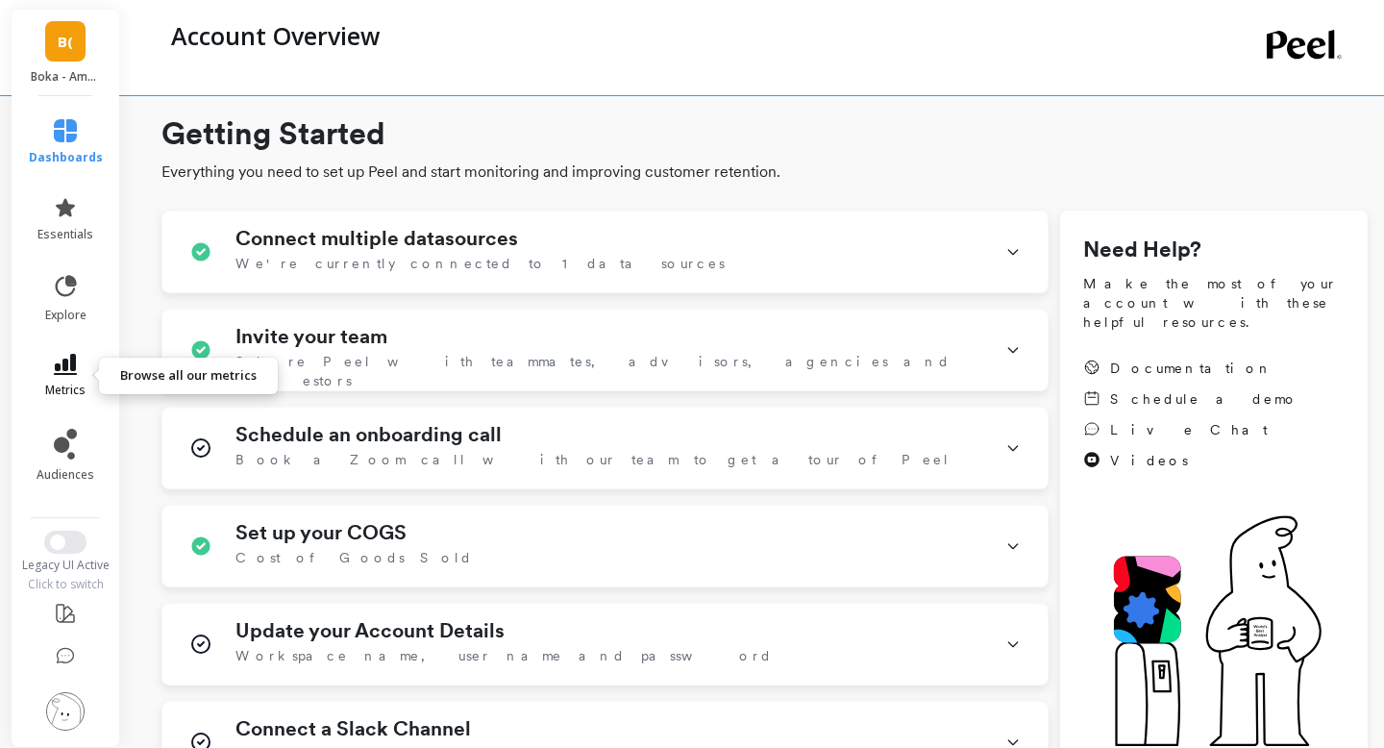
click at [69, 357] on icon at bounding box center [65, 364] width 23 height 21
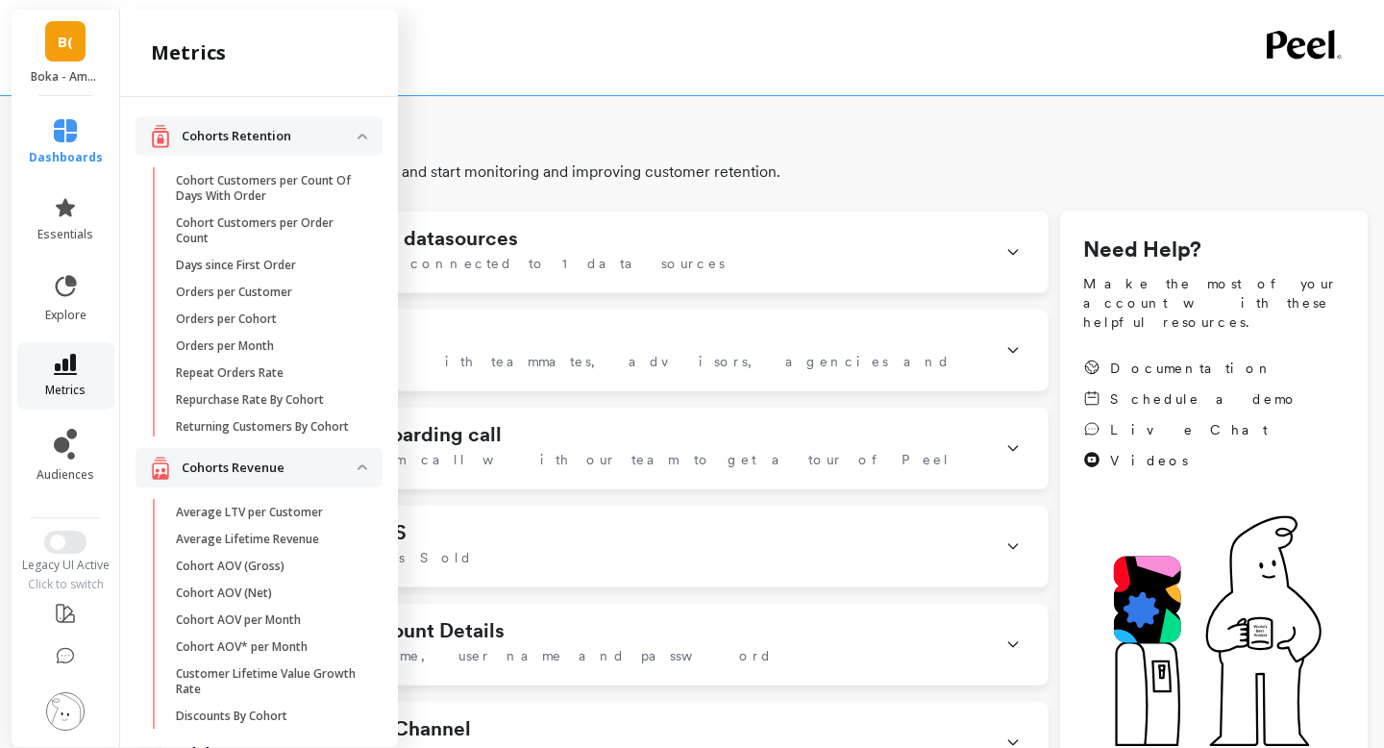
scroll to position [606, 0]
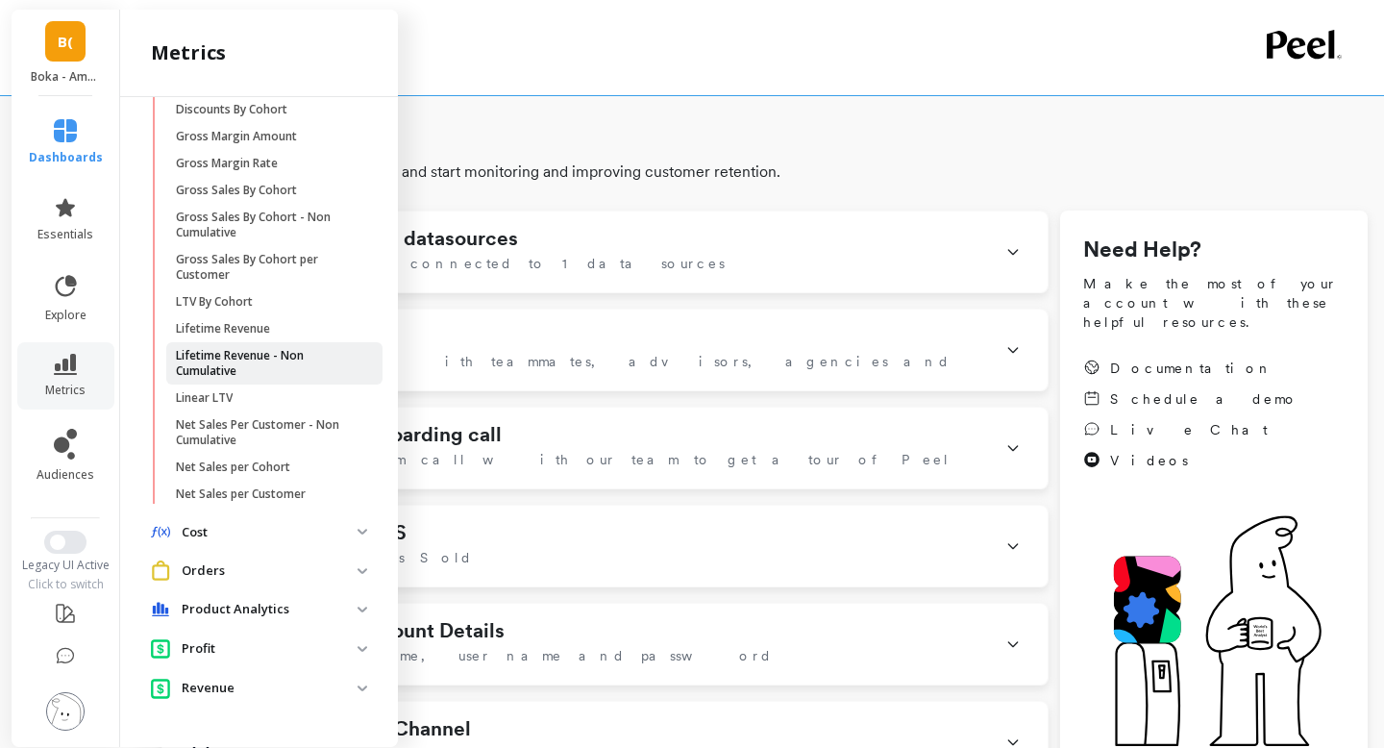
click at [259, 366] on p "Lifetime Revenue - Non Cumulative" at bounding box center [268, 363] width 184 height 31
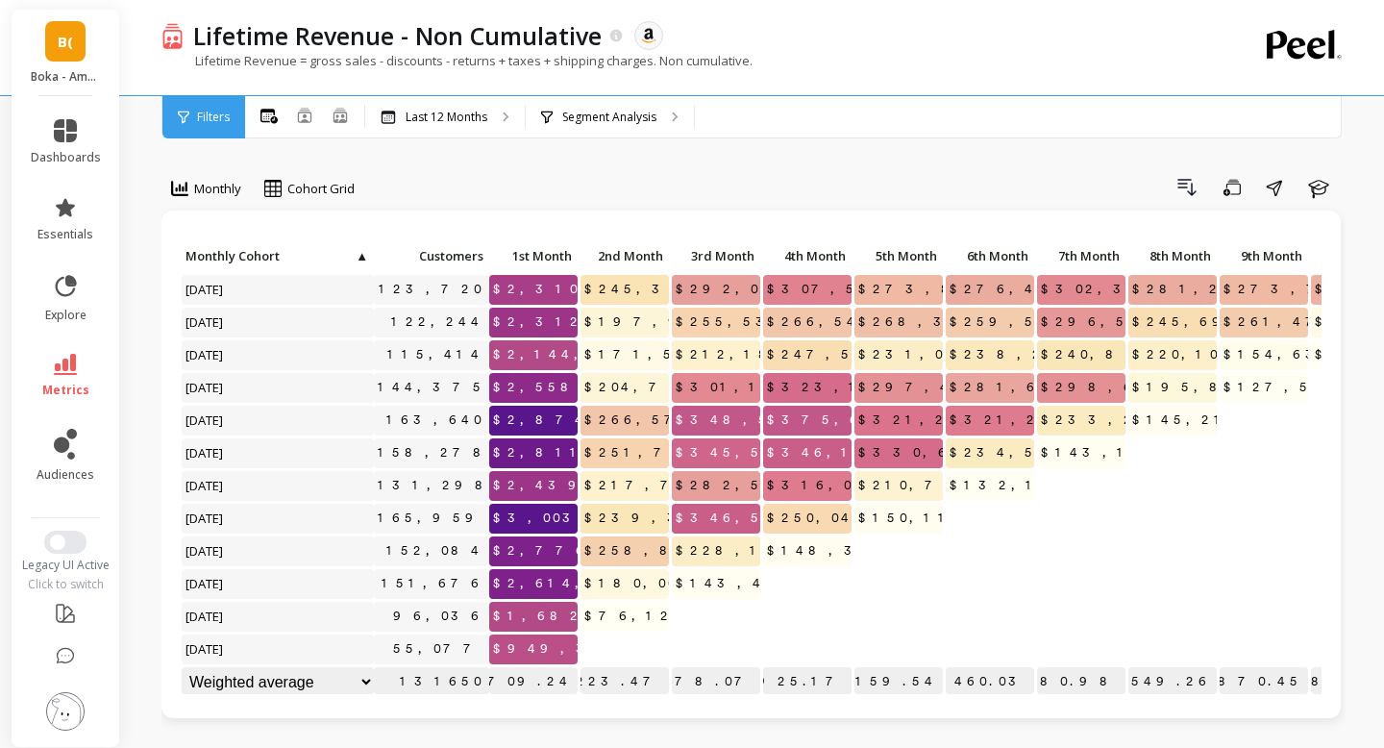
scroll to position [1, 0]
click at [474, 113] on p "Last 12 Months" at bounding box center [446, 117] width 82 height 15
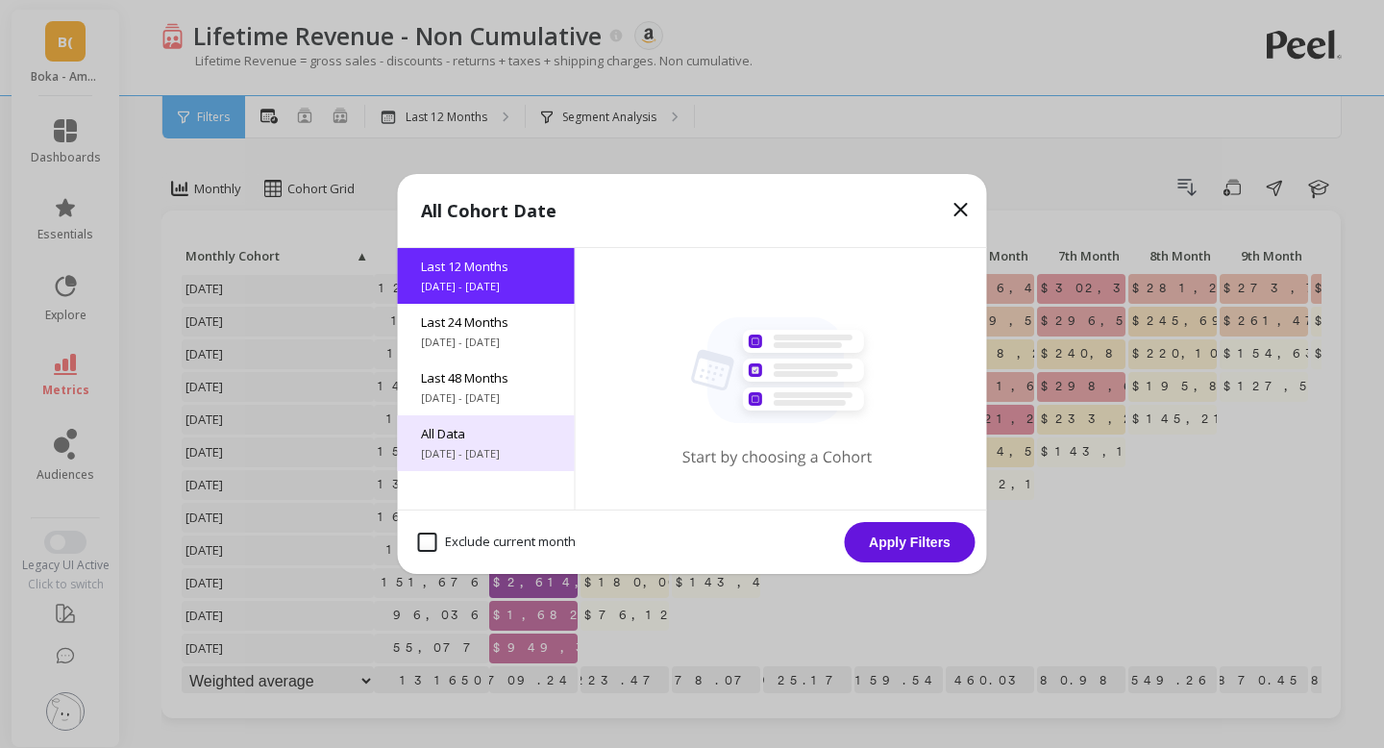
click at [463, 456] on span "[DATE] - [DATE]" at bounding box center [486, 453] width 131 height 15
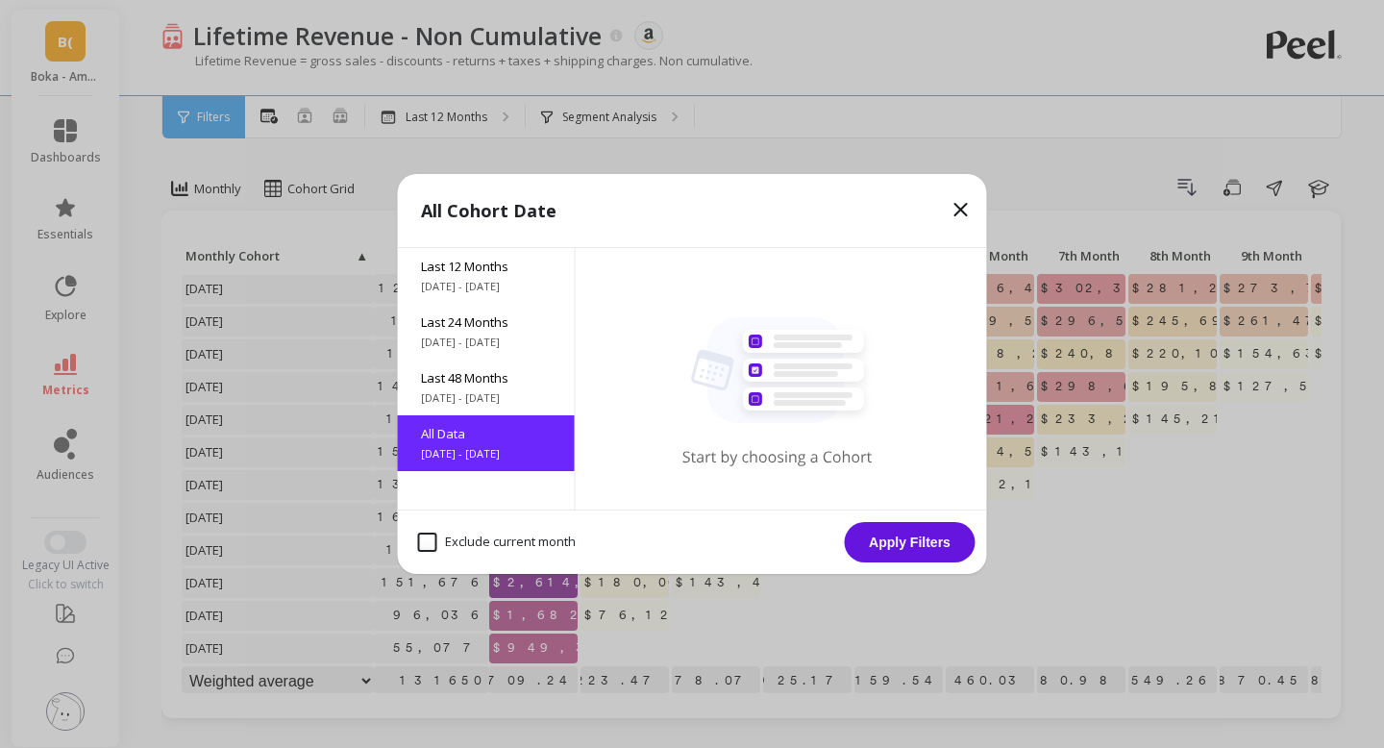
click at [960, 539] on button "Apply Filters" at bounding box center [910, 542] width 131 height 40
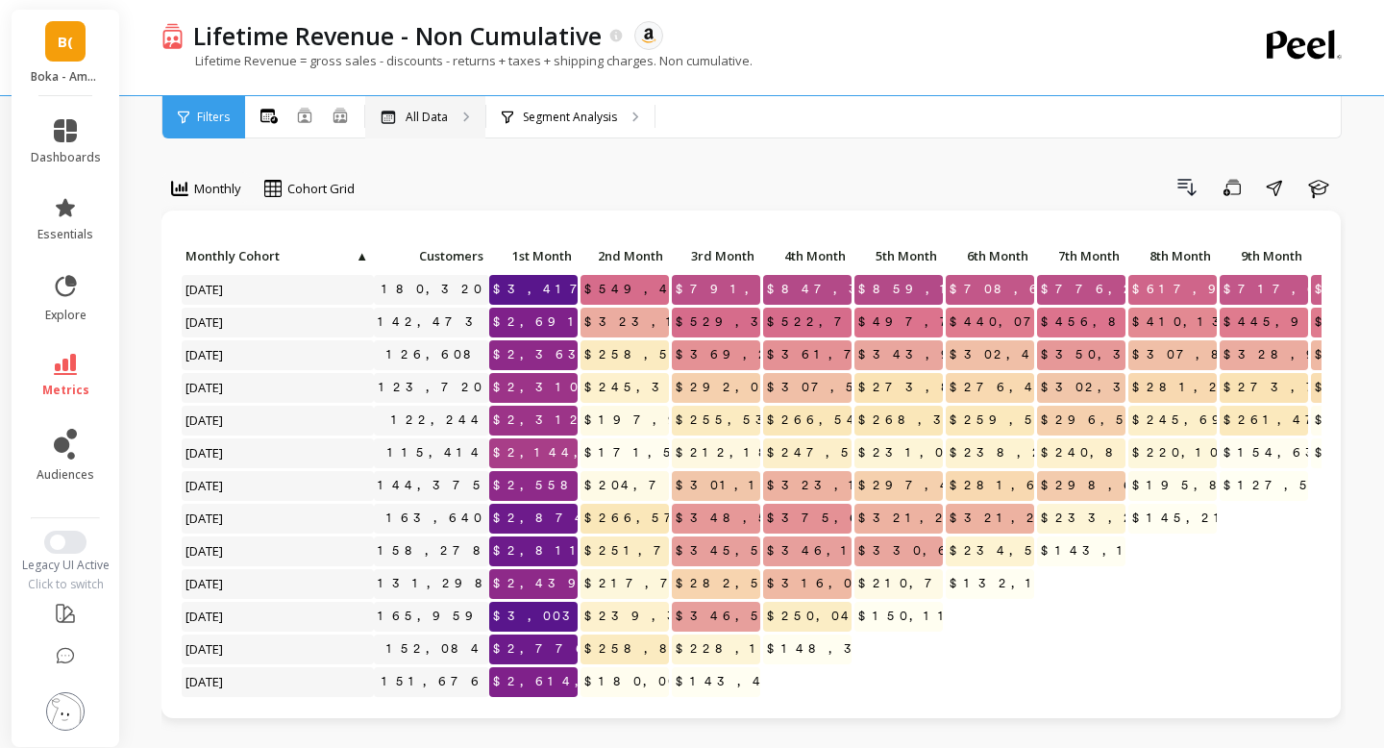
click at [422, 126] on div "All Data" at bounding box center [425, 117] width 120 height 42
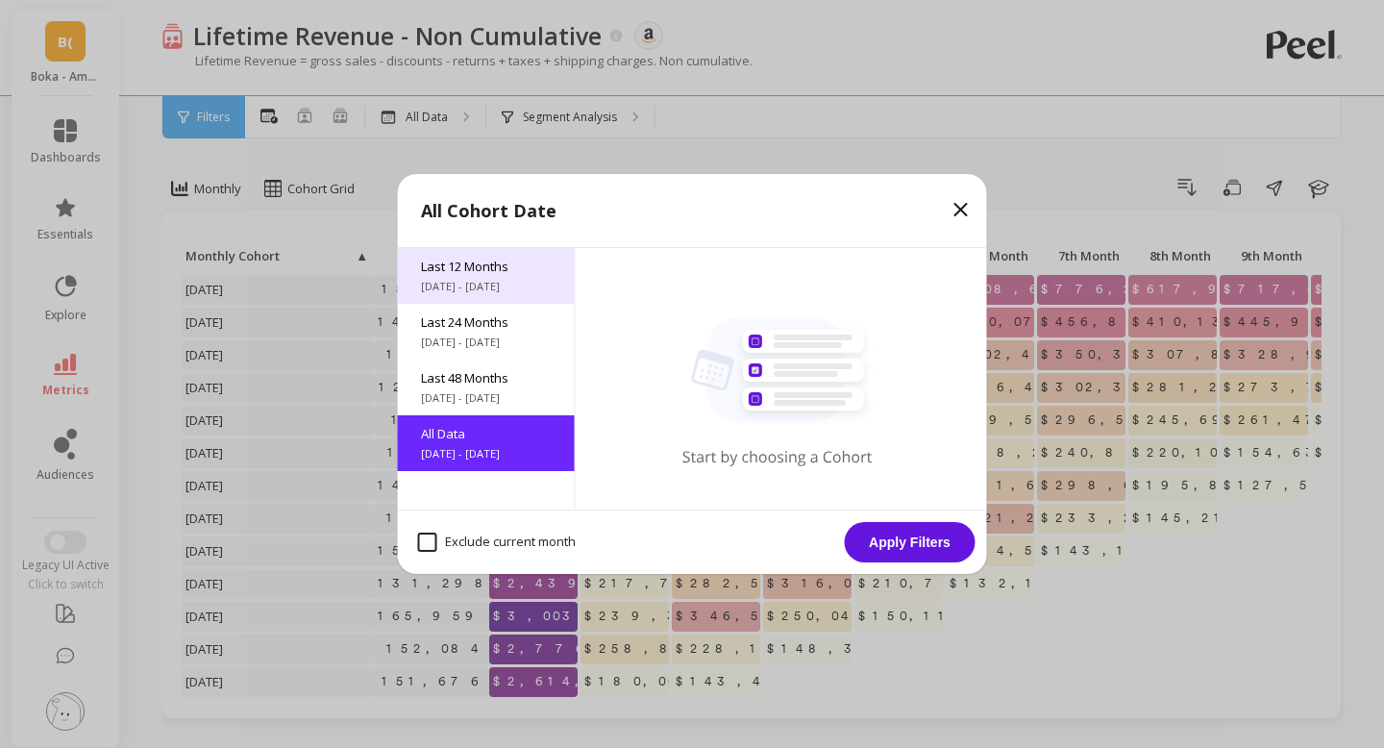
click at [446, 267] on span "Last 12 Months" at bounding box center [486, 266] width 131 height 17
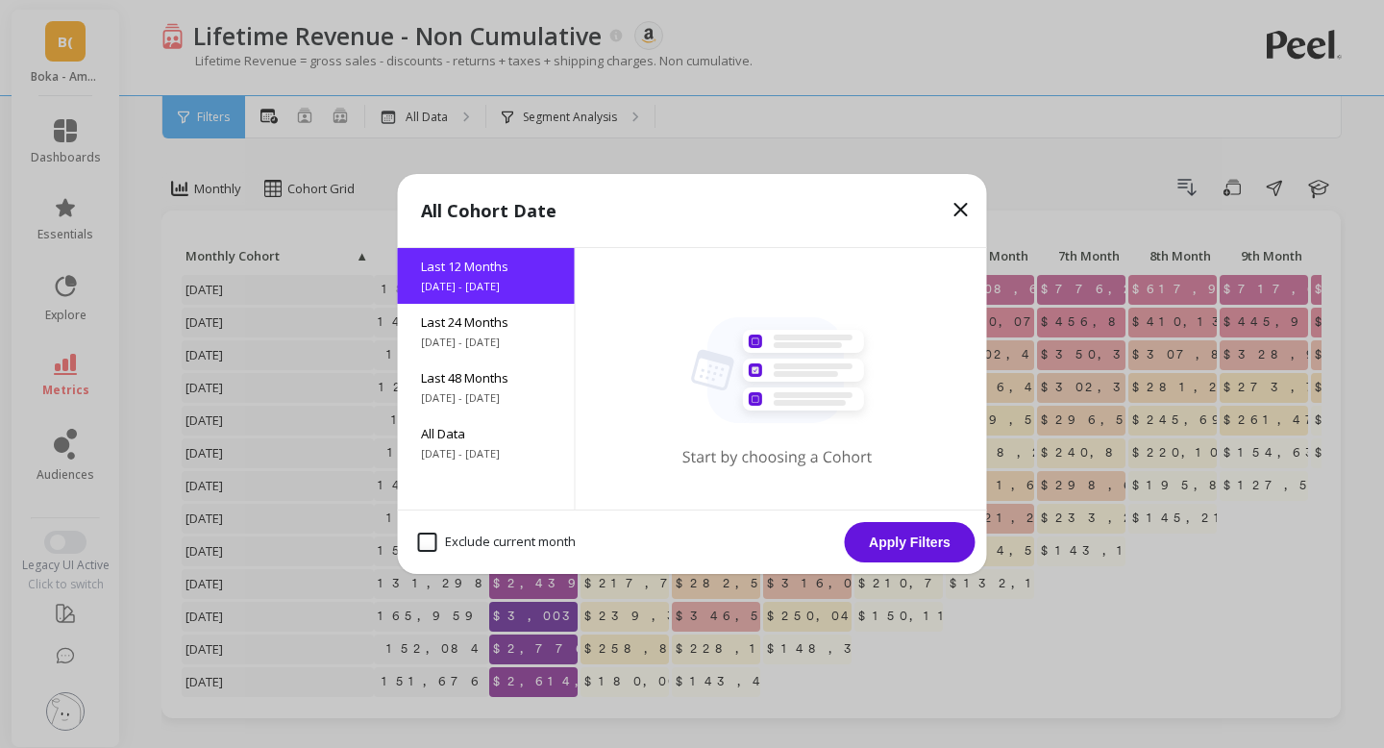
click at [911, 535] on button "Apply Filters" at bounding box center [910, 542] width 131 height 40
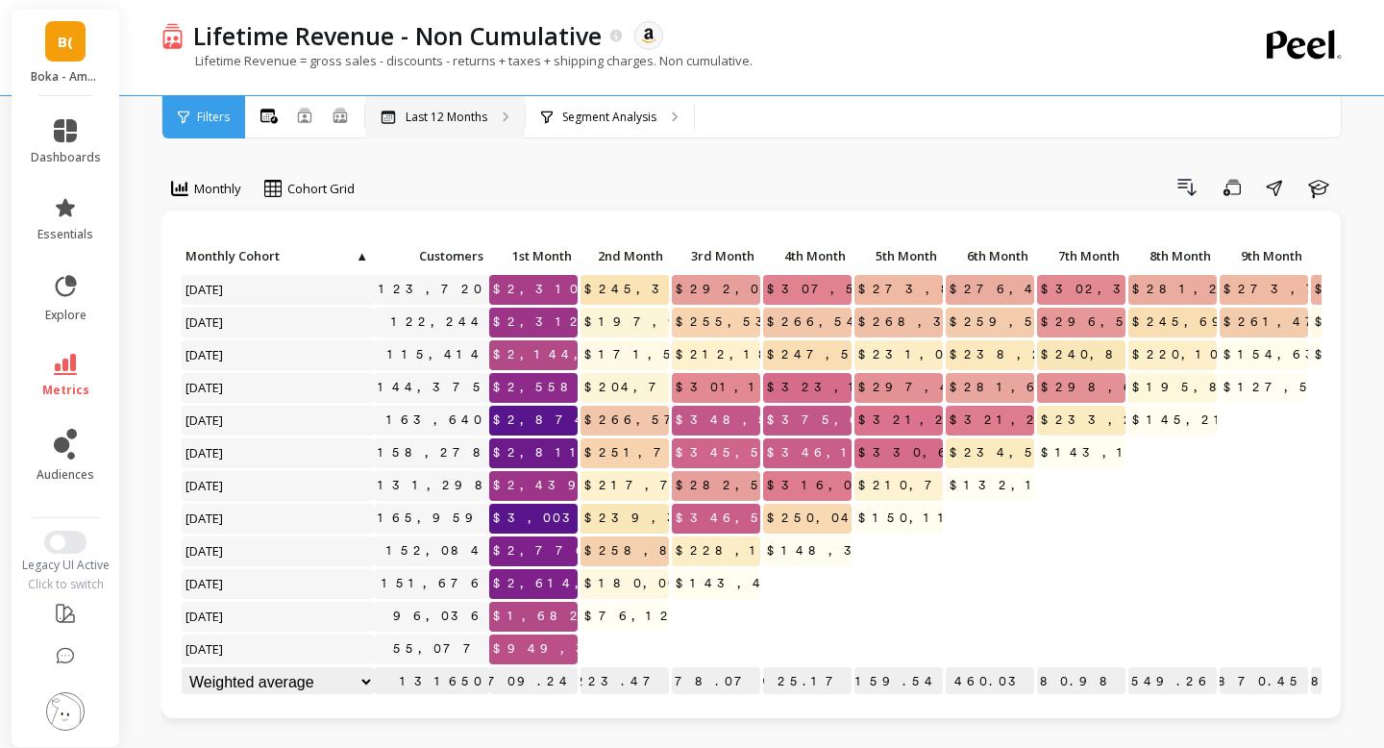
click at [457, 124] on div "Last 12 Months" at bounding box center [445, 117] width 160 height 42
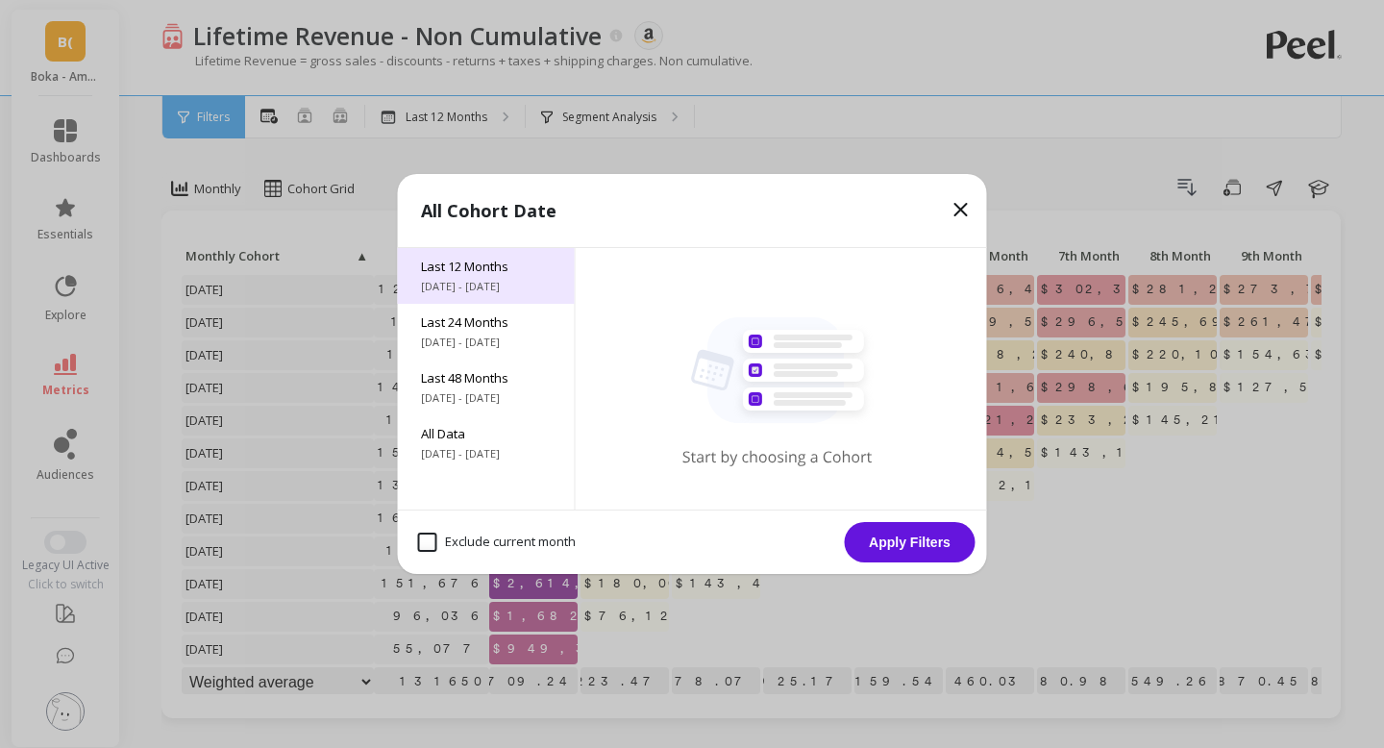
click at [474, 284] on span "[DATE] - [DATE]" at bounding box center [486, 286] width 131 height 15
click at [869, 543] on button "Apply Filters" at bounding box center [910, 542] width 131 height 40
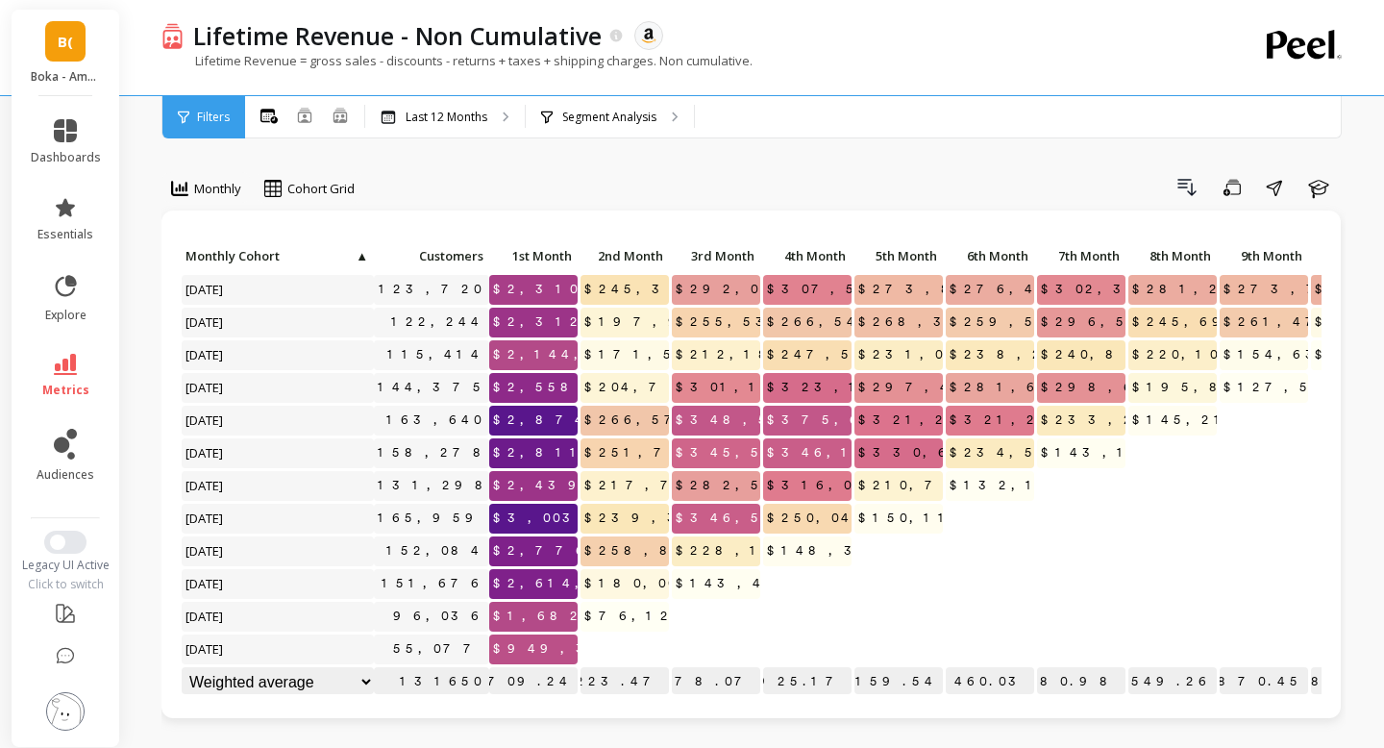
scroll to position [1, 0]
click at [430, 112] on p "Last 12 Months" at bounding box center [446, 117] width 82 height 15
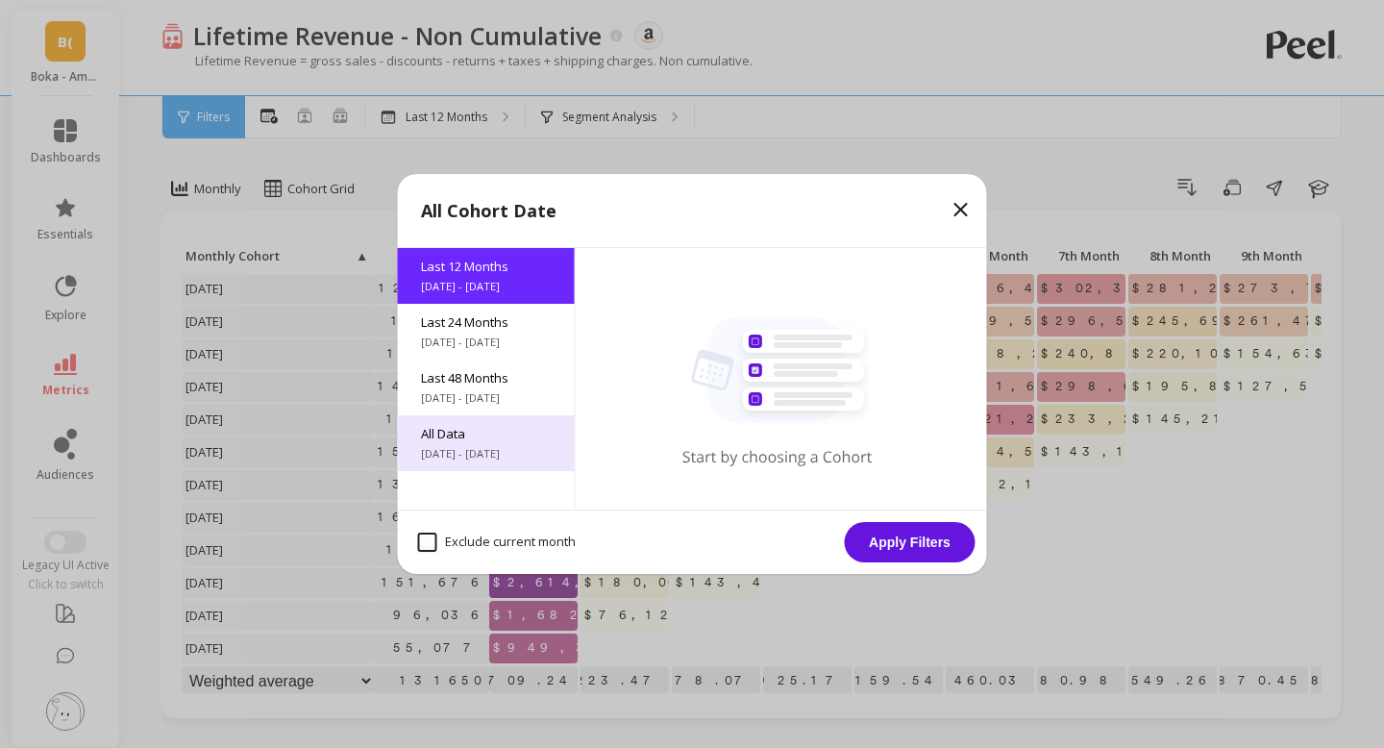
click at [482, 451] on span "[DATE] - [DATE]" at bounding box center [486, 453] width 131 height 15
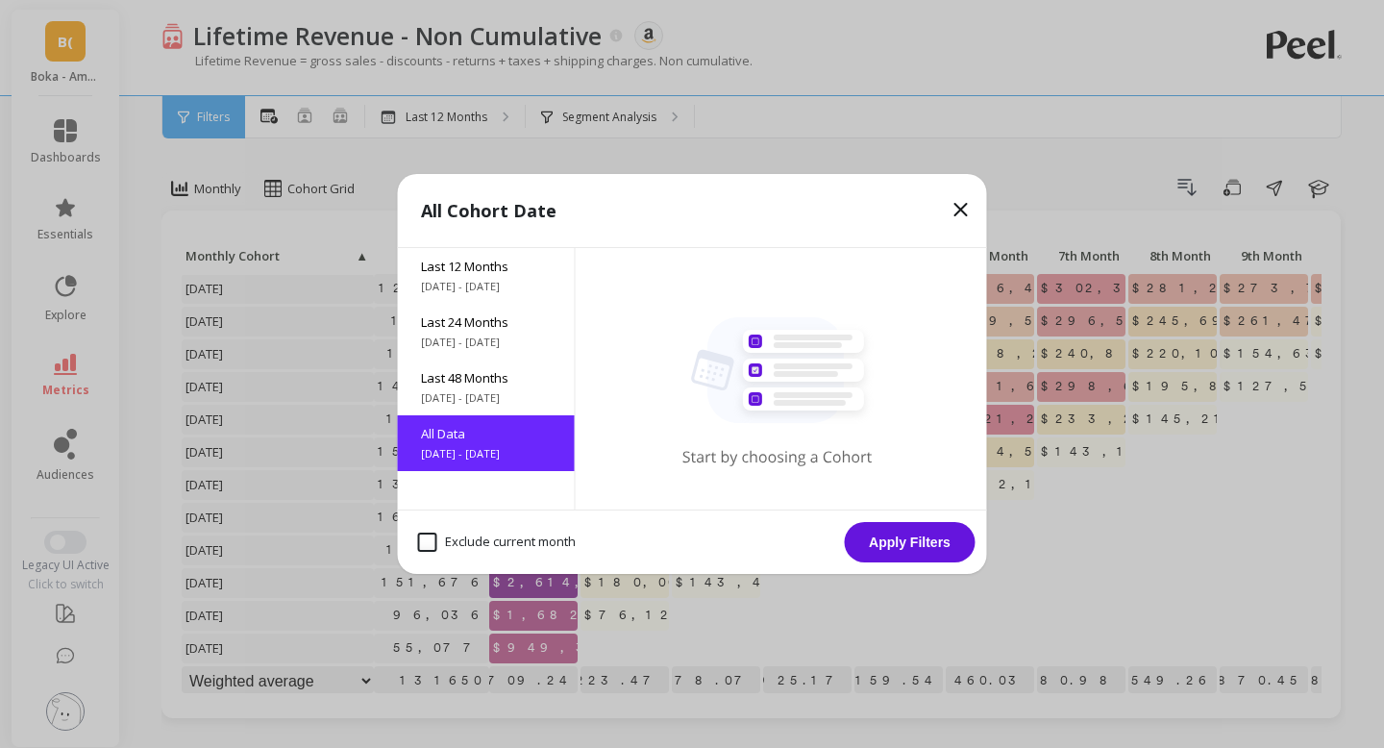
click at [889, 548] on button "Apply Filters" at bounding box center [910, 542] width 131 height 40
